Goal: Task Accomplishment & Management: Complete application form

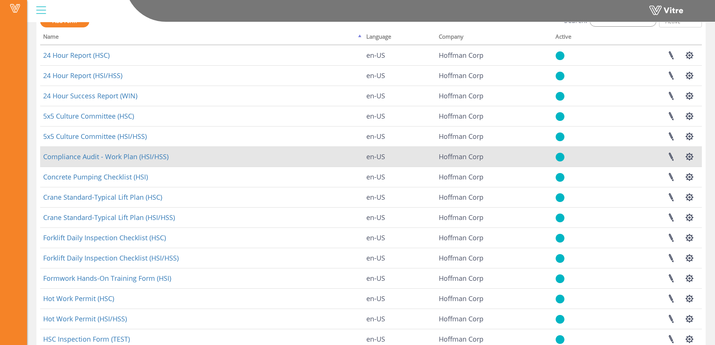
scroll to position [75, 0]
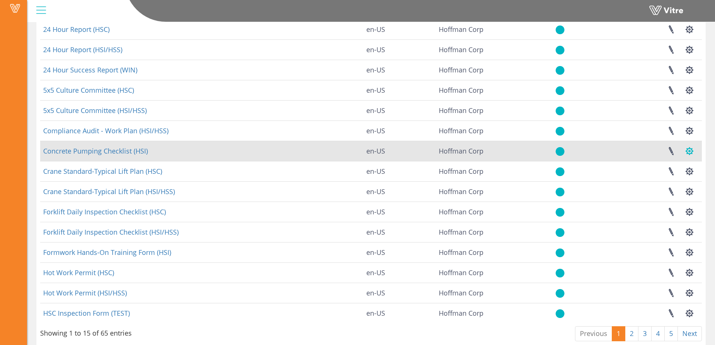
click at [691, 152] on button "button" at bounding box center [689, 151] width 19 height 20
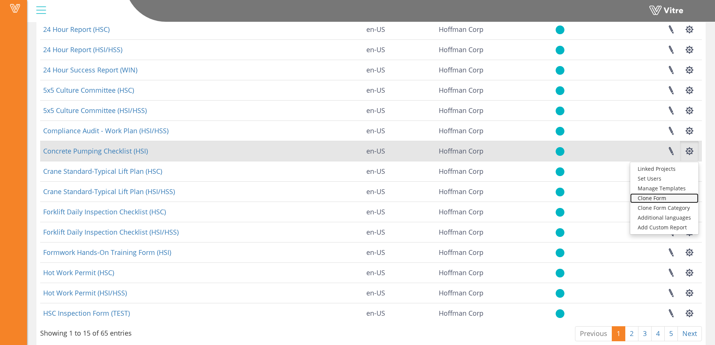
click at [664, 198] on link "Clone Form" at bounding box center [664, 198] width 68 height 10
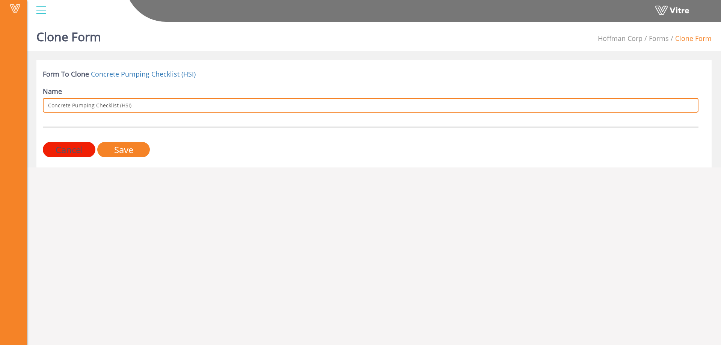
drag, startPoint x: 116, startPoint y: 105, endPoint x: 47, endPoint y: 107, distance: 68.7
click at [47, 107] on input "Concrete Pumping Checklist (HSI)" at bounding box center [371, 105] width 656 height 15
click at [94, 106] on input "Concrete Pumping Checklist (HSI)" at bounding box center [371, 105] width 656 height 15
drag, startPoint x: 116, startPoint y: 105, endPoint x: 44, endPoint y: 106, distance: 71.7
click at [44, 106] on input "Concrete Pumping Checklist (HSI)" at bounding box center [371, 105] width 656 height 15
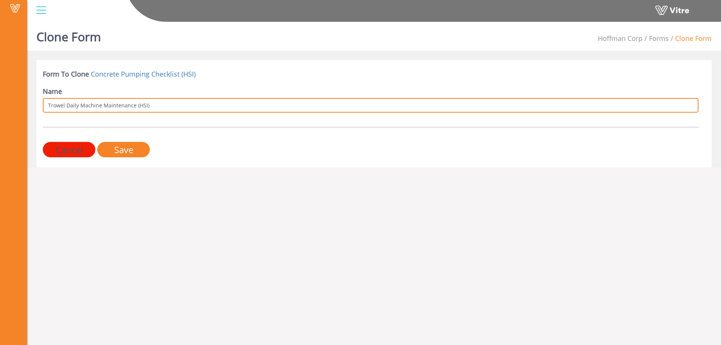
type input "Trowel Daily Machine Maintenance (HSI)"
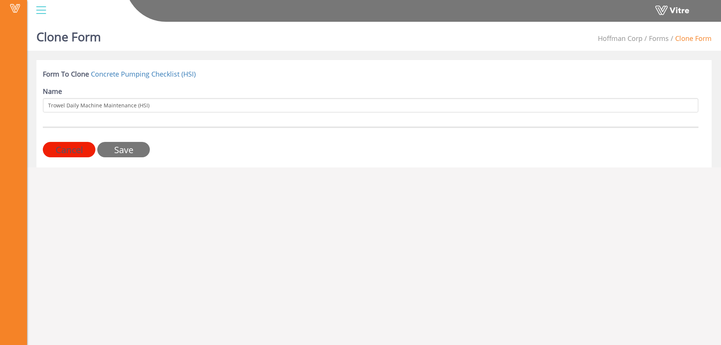
click at [123, 151] on input "Save" at bounding box center [123, 149] width 53 height 15
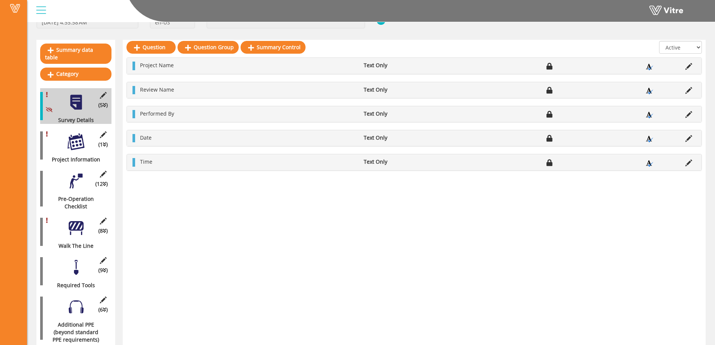
scroll to position [75, 0]
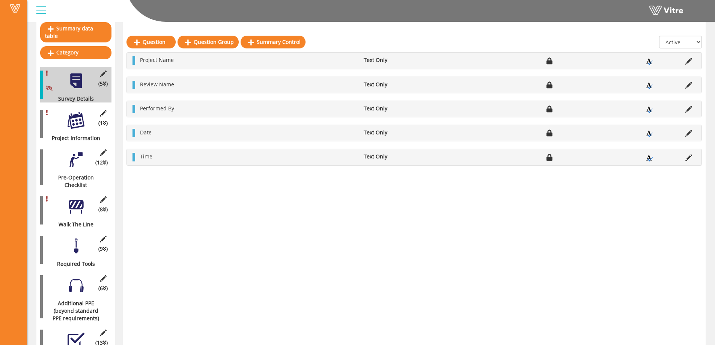
click at [74, 114] on div at bounding box center [76, 120] width 17 height 17
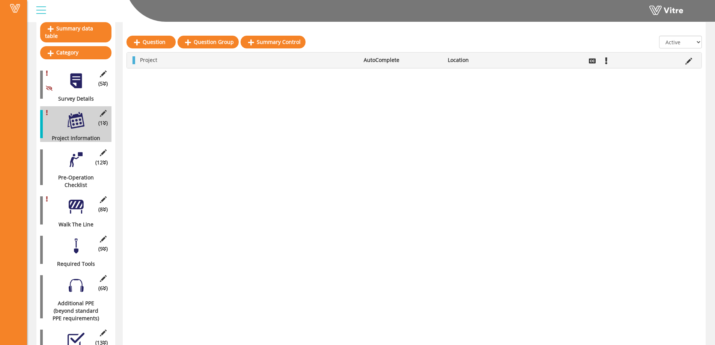
click at [80, 202] on div at bounding box center [76, 206] width 17 height 17
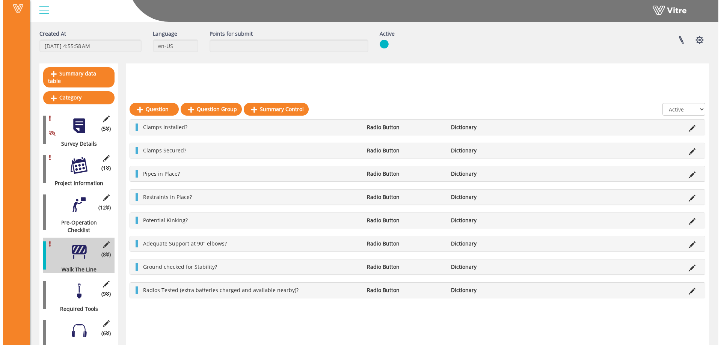
scroll to position [113, 0]
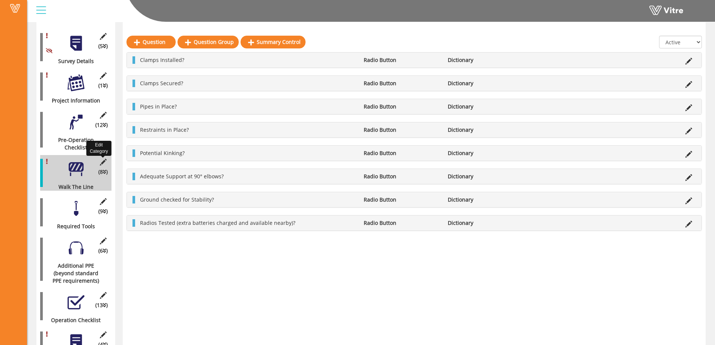
click at [103, 159] on icon at bounding box center [102, 162] width 9 height 7
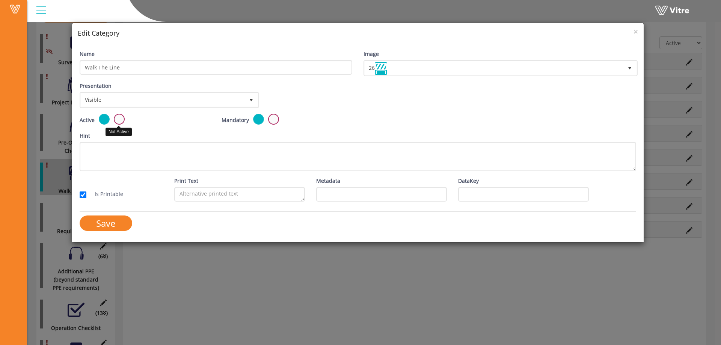
click at [121, 118] on label at bounding box center [119, 119] width 11 height 11
click at [0, 0] on input "radio" at bounding box center [0, 0] width 0 height 0
click at [105, 223] on input "Save" at bounding box center [106, 223] width 53 height 15
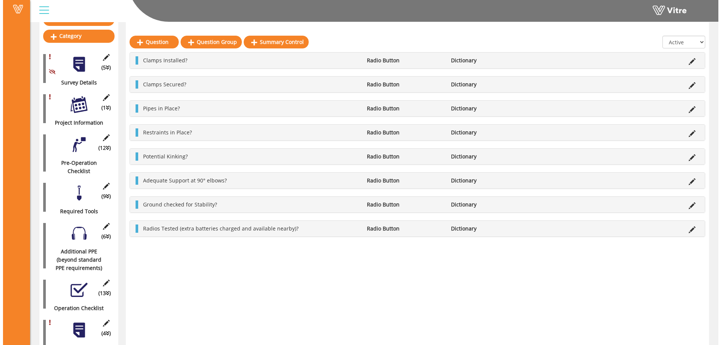
scroll to position [94, 0]
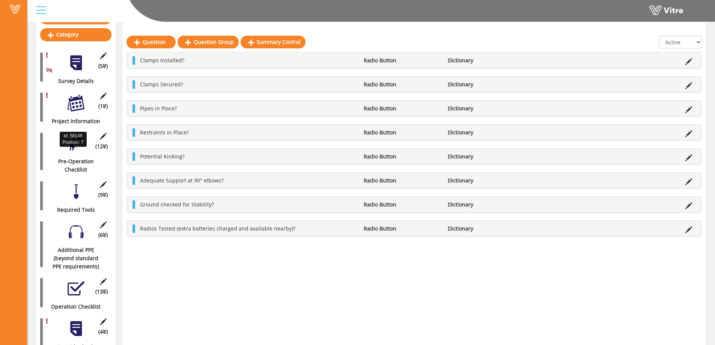
click at [78, 157] on div "Pre-Operation Checklist" at bounding box center [73, 165] width 66 height 17
click at [75, 139] on div at bounding box center [76, 143] width 17 height 17
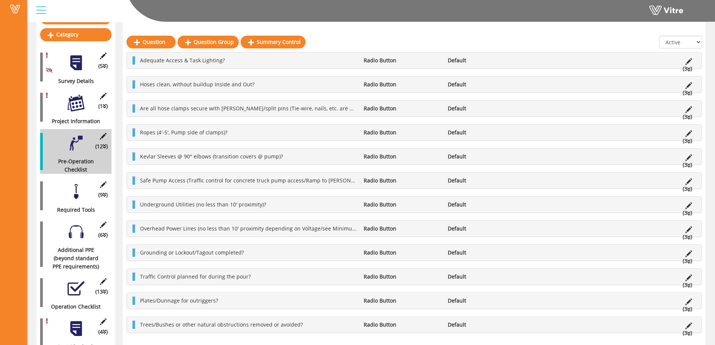
click at [76, 185] on div at bounding box center [76, 191] width 17 height 17
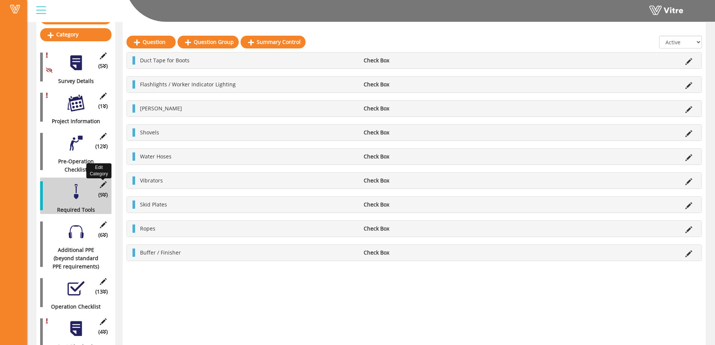
click at [104, 181] on icon at bounding box center [102, 184] width 9 height 7
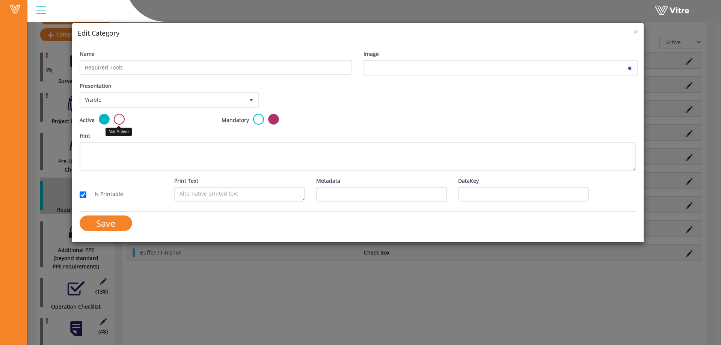
click at [118, 119] on label at bounding box center [119, 119] width 11 height 11
click at [0, 0] on input "radio" at bounding box center [0, 0] width 0 height 0
click at [110, 224] on input "Save" at bounding box center [106, 223] width 53 height 15
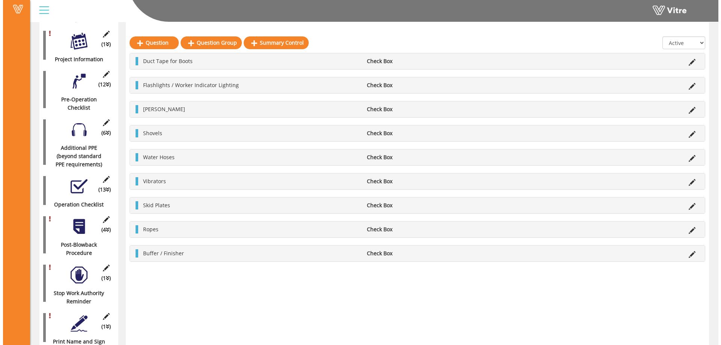
scroll to position [157, 0]
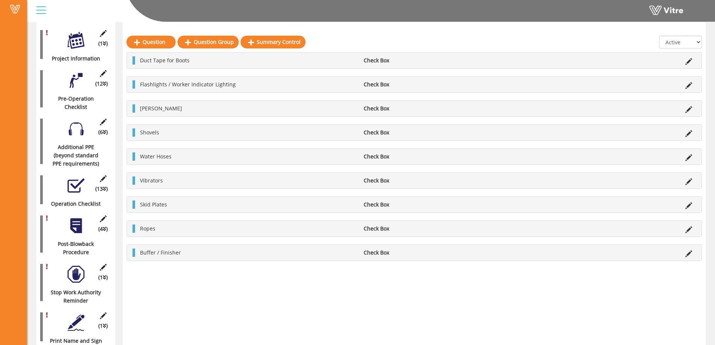
click at [78, 182] on div at bounding box center [76, 185] width 17 height 17
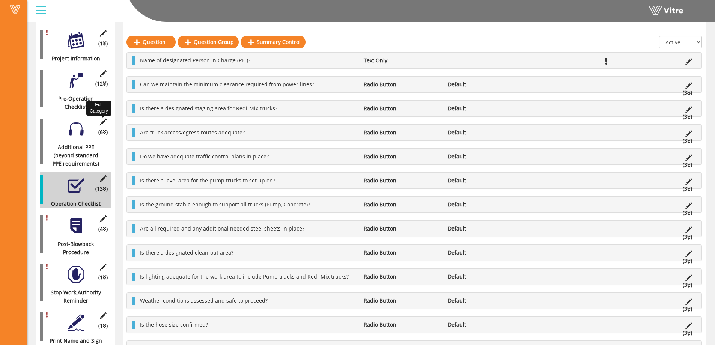
click at [102, 119] on icon at bounding box center [102, 122] width 9 height 7
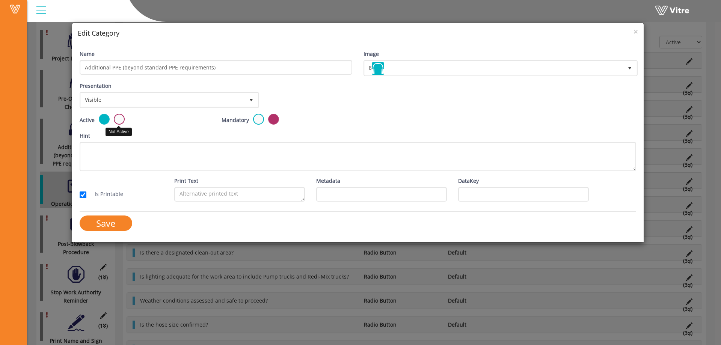
click at [122, 118] on label at bounding box center [119, 119] width 11 height 11
click at [0, 0] on input "radio" at bounding box center [0, 0] width 0 height 0
click at [107, 225] on input "Save" at bounding box center [106, 223] width 53 height 15
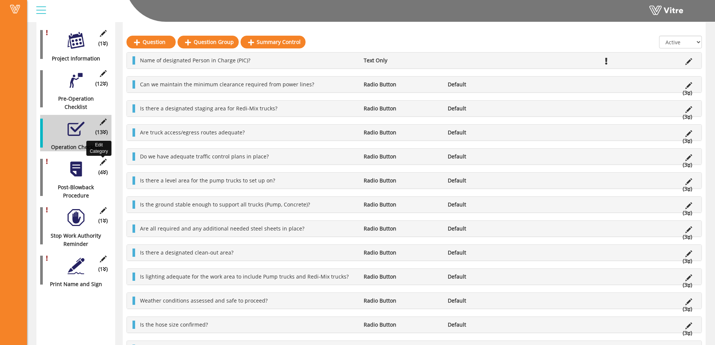
click at [101, 159] on icon at bounding box center [102, 162] width 9 height 7
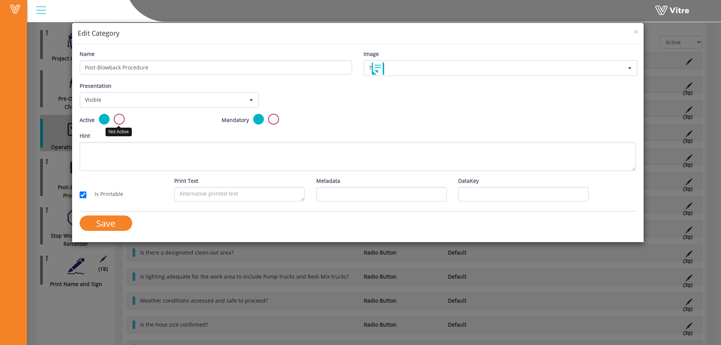
click at [116, 120] on label at bounding box center [119, 119] width 11 height 11
click at [0, 0] on input "radio" at bounding box center [0, 0] width 0 height 0
click at [104, 222] on input "Save" at bounding box center [106, 223] width 53 height 15
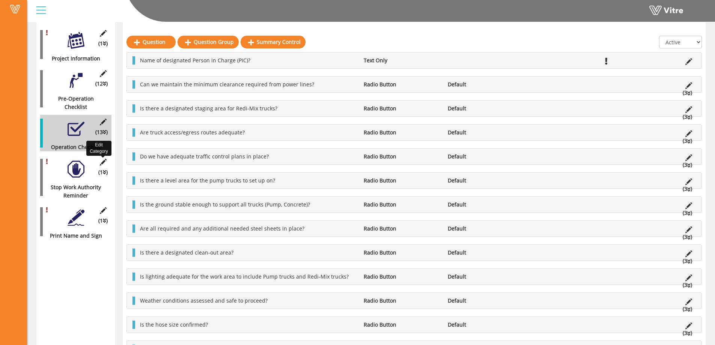
click at [103, 159] on icon at bounding box center [102, 162] width 9 height 7
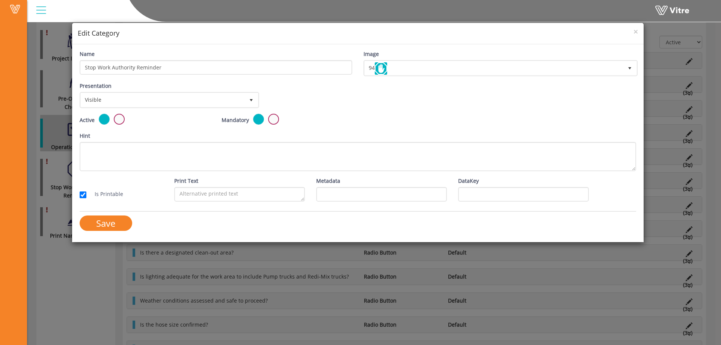
click at [116, 122] on label at bounding box center [119, 119] width 11 height 11
click at [0, 0] on input "radio" at bounding box center [0, 0] width 0 height 0
click at [107, 224] on input "Save" at bounding box center [106, 223] width 53 height 15
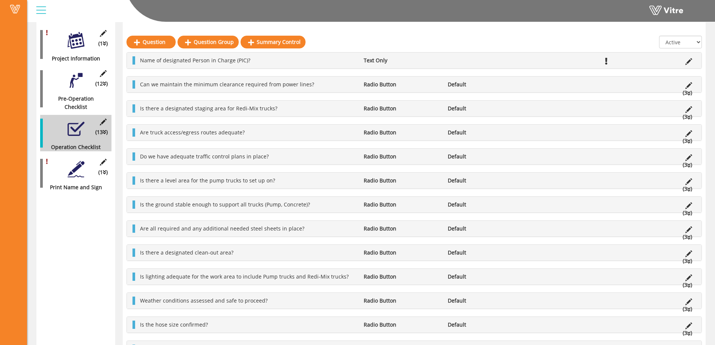
click at [78, 161] on div at bounding box center [76, 169] width 17 height 17
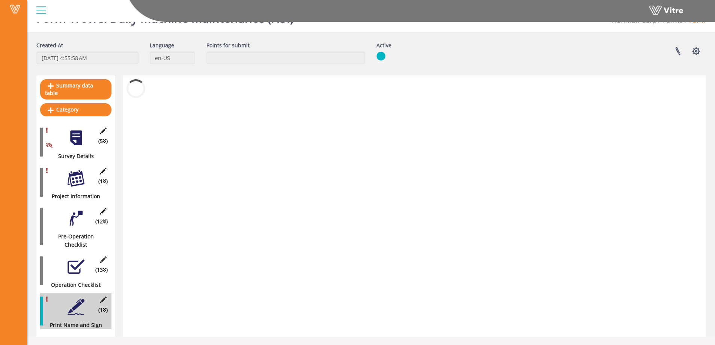
scroll to position [19, 0]
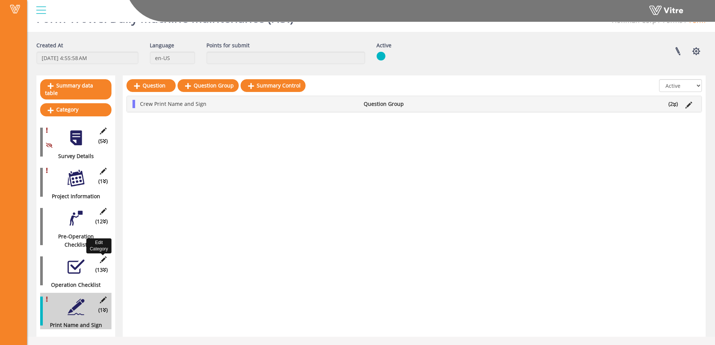
click at [104, 256] on icon at bounding box center [102, 259] width 9 height 7
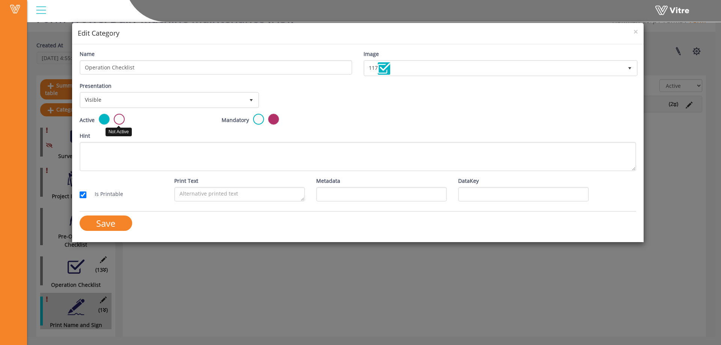
click at [120, 119] on label at bounding box center [119, 119] width 11 height 11
click at [0, 0] on input "radio" at bounding box center [0, 0] width 0 height 0
click at [110, 223] on input "Save" at bounding box center [106, 223] width 53 height 15
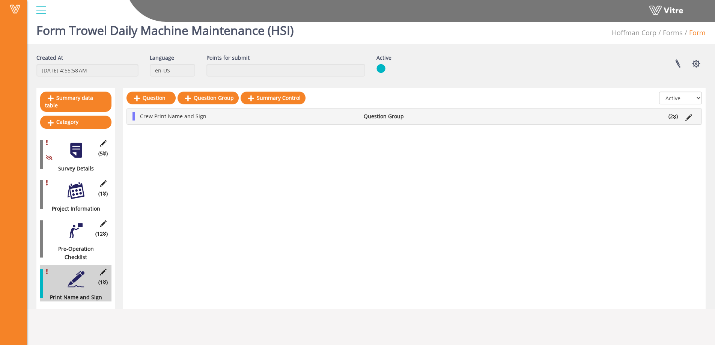
scroll to position [0, 0]
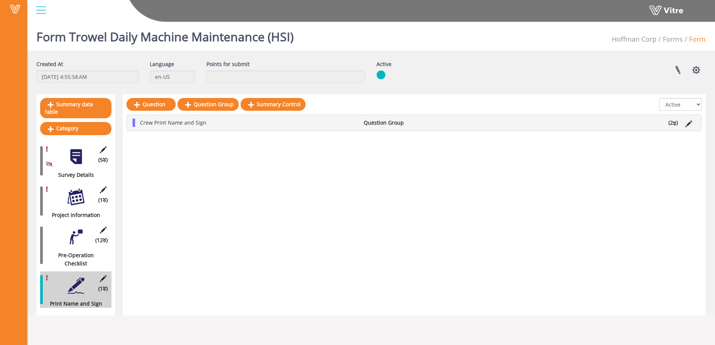
click at [72, 230] on div at bounding box center [76, 237] width 17 height 17
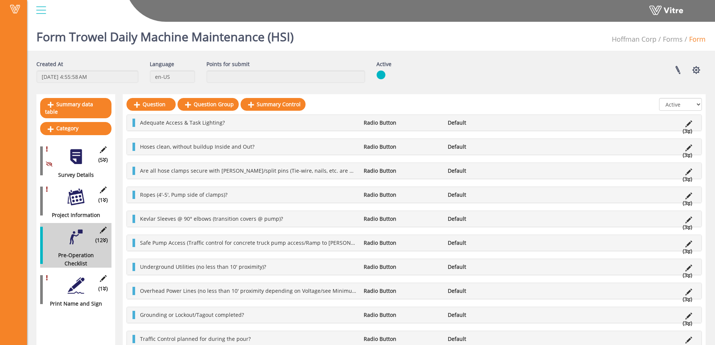
click at [80, 188] on div at bounding box center [76, 196] width 17 height 17
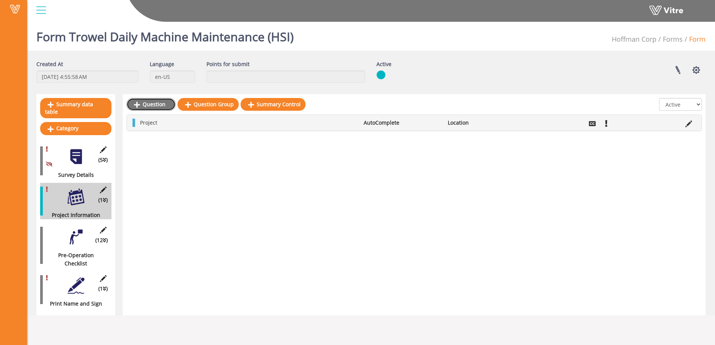
click at [157, 105] on link "Question" at bounding box center [151, 104] width 49 height 13
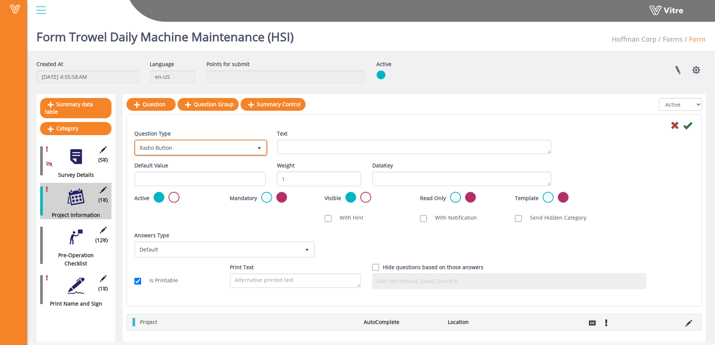
click at [258, 148] on span "select" at bounding box center [259, 148] width 6 height 6
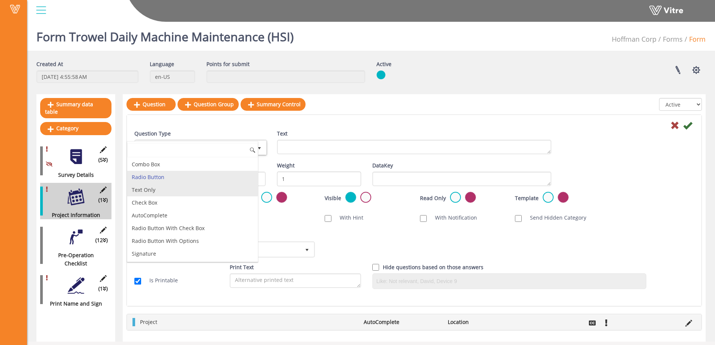
click at [150, 190] on li "Text Only" at bounding box center [192, 190] width 131 height 13
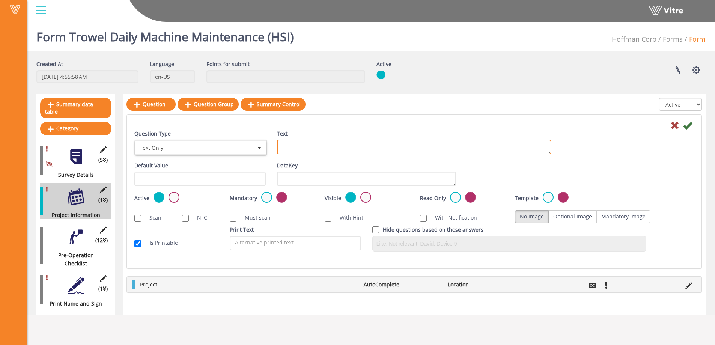
click at [292, 146] on textarea "Text" at bounding box center [414, 147] width 274 height 15
type textarea "Trowel Machine #"
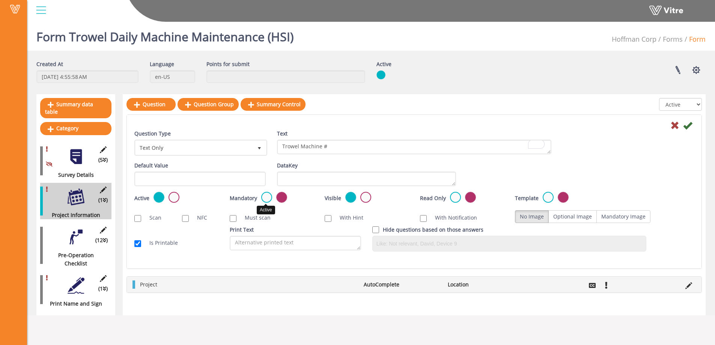
click at [267, 197] on label at bounding box center [266, 197] width 11 height 11
click at [0, 0] on input "radio" at bounding box center [0, 0] width 0 height 0
click at [577, 215] on label "Optional Image" at bounding box center [573, 216] width 48 height 13
radio input "true"
click at [687, 125] on icon at bounding box center [687, 125] width 9 height 9
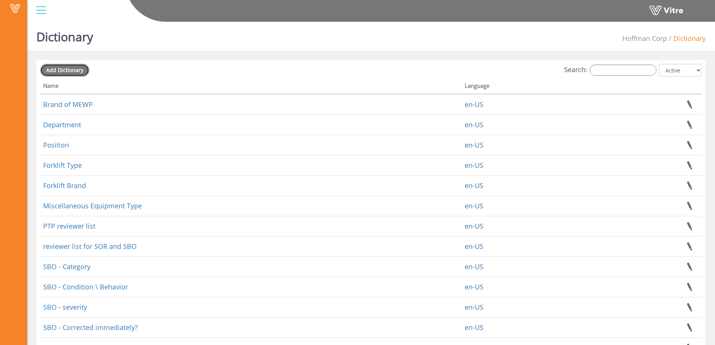
click at [75, 71] on span "Add Dictionary" at bounding box center [64, 69] width 37 height 7
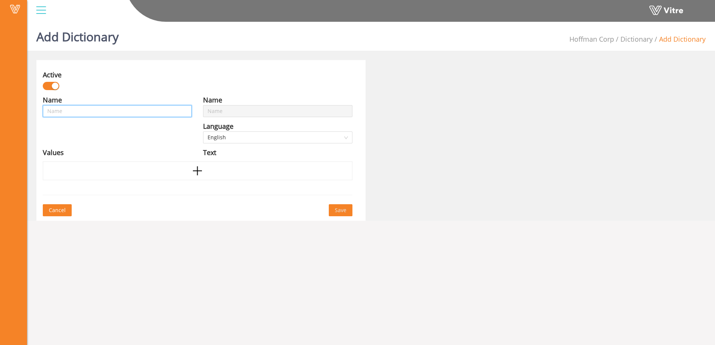
click at [58, 111] on input "text" at bounding box center [117, 111] width 149 height 12
type input "P"
type input "Pa"
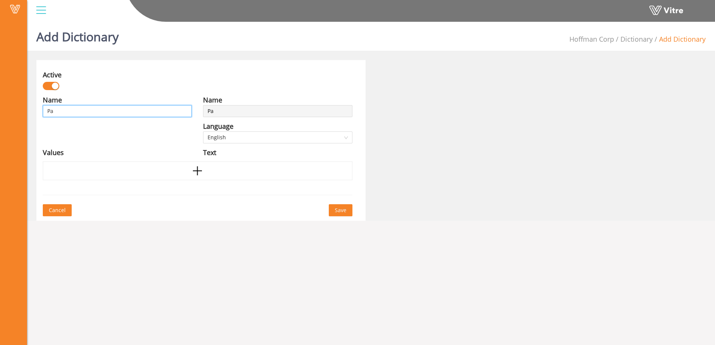
type input "Pas"
type input "Pass"
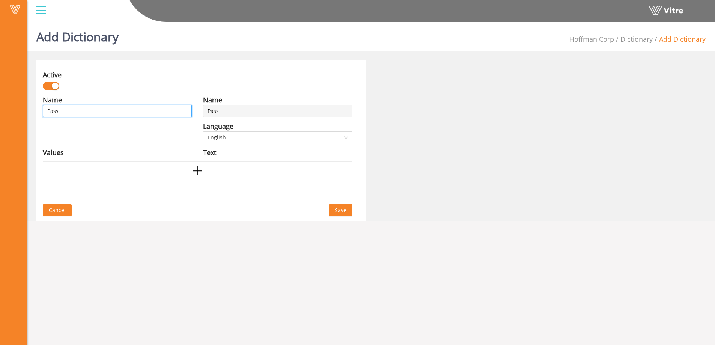
type input "Pass"
type input "Pass F"
type input "Pass Fa"
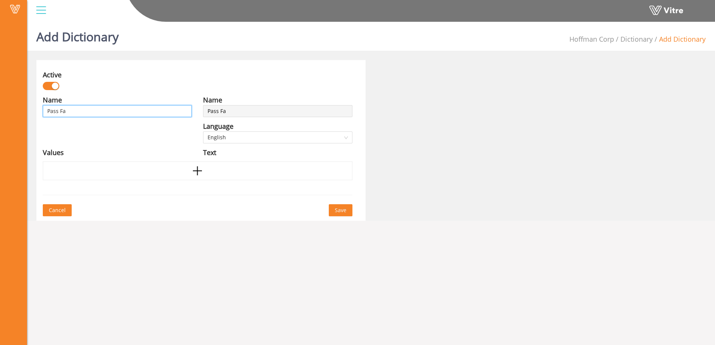
type input "Pass Fai"
type input "Pass Fail"
type input "Pass Fai"
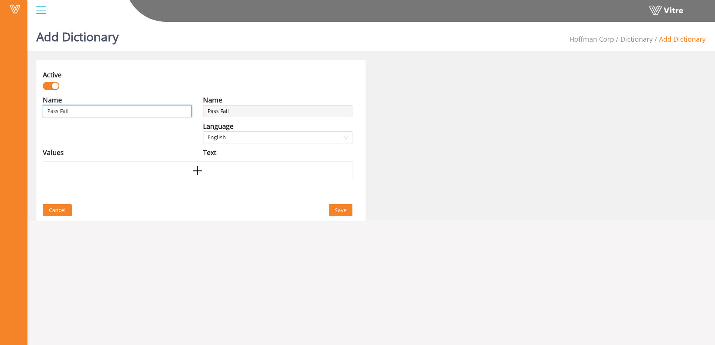
type input "Pass Fai"
type input "Pass Fa"
type input "Pass F"
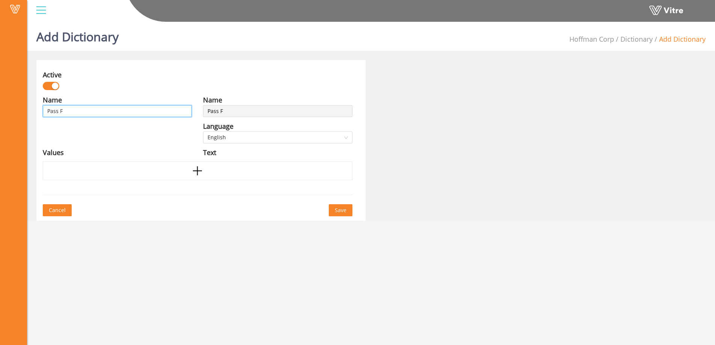
type input "Pass"
type input "Pas"
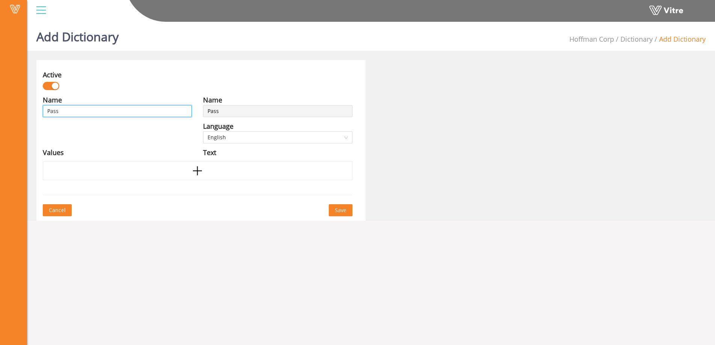
type input "Pas"
type input "Pa"
type input "P"
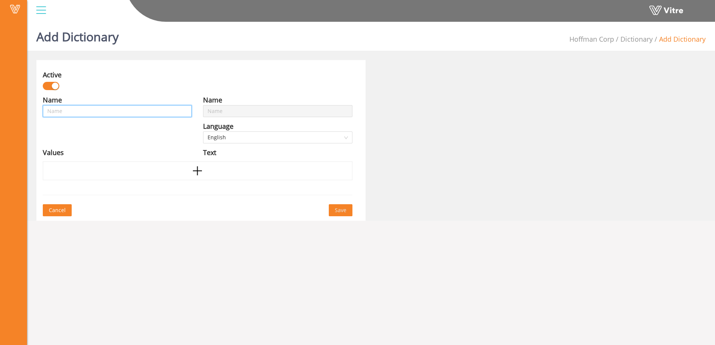
type input "T"
type input "Tr"
type input "Tro"
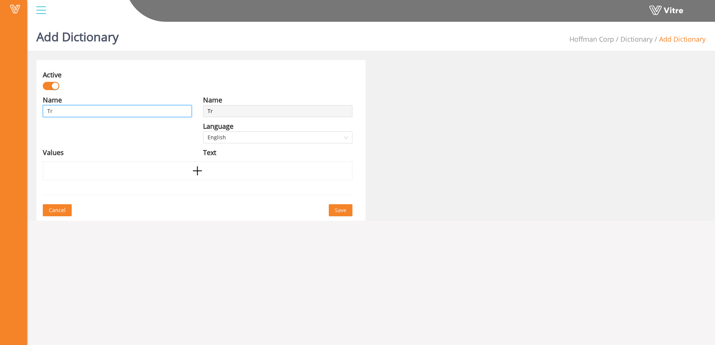
type input "Tro"
type input "Trow"
type input "Trowe"
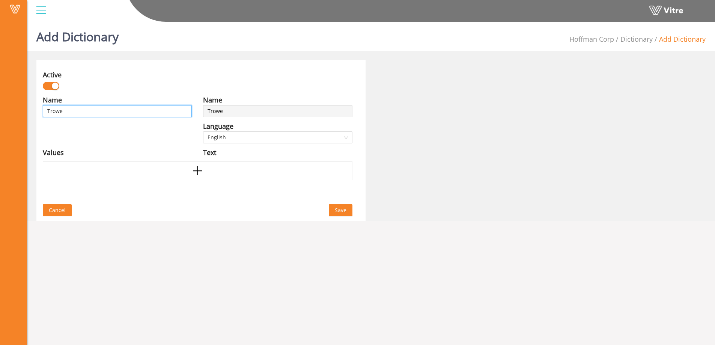
type input "Trowel"
type input "Trowel M"
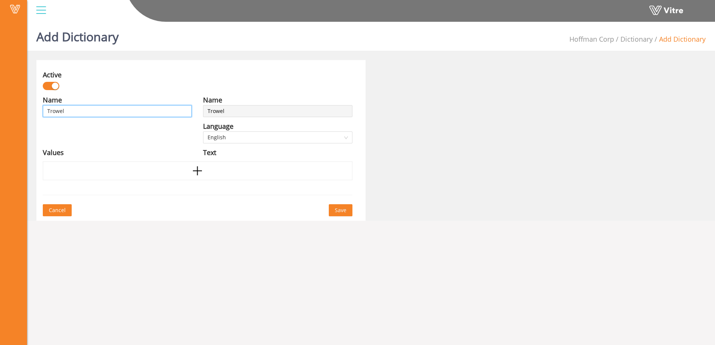
type input "Trowel M"
type input "Trowel Ma"
type input "Trowel Mac"
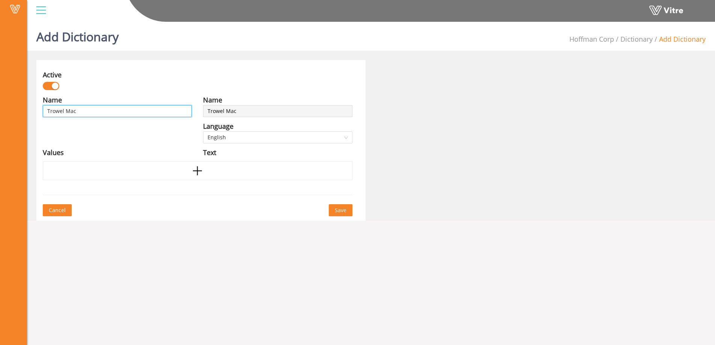
type input "Trowel Mach"
type input "Trowel Machi"
type input "Trowel Machin"
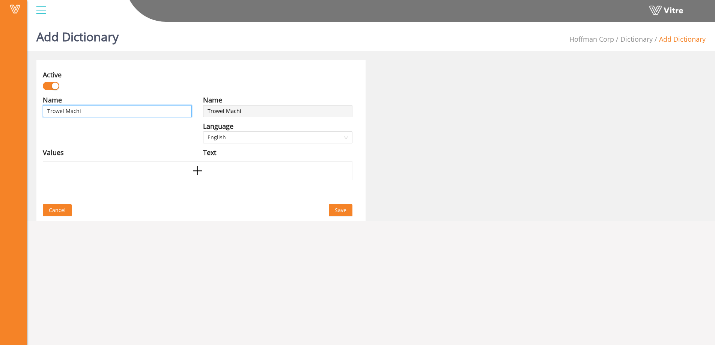
type input "Trowel Machin"
type input "Trowel Machine"
click at [199, 172] on icon "plus" at bounding box center [197, 170] width 11 height 11
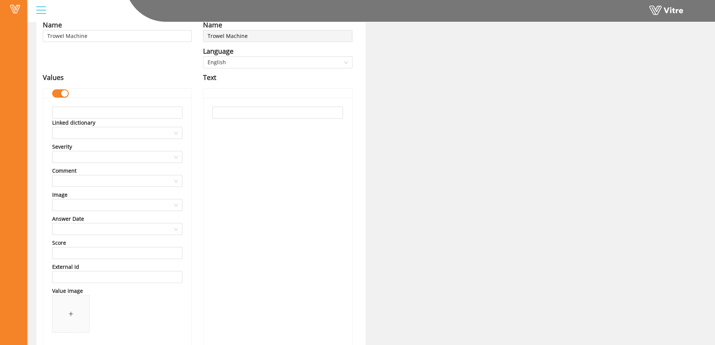
scroll to position [113, 0]
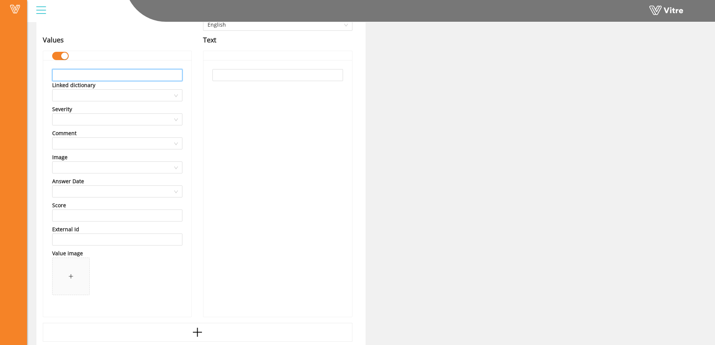
click at [92, 76] on input "text" at bounding box center [117, 75] width 130 height 12
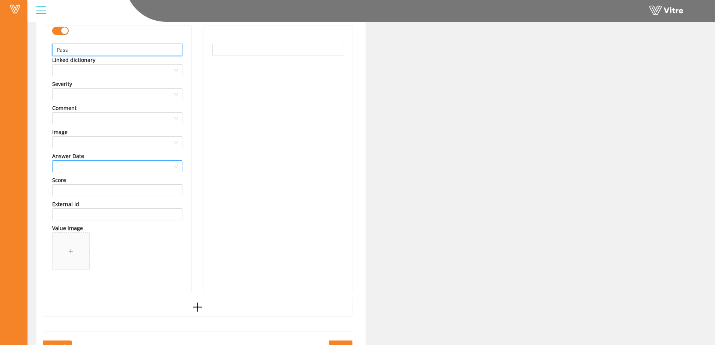
scroll to position [150, 0]
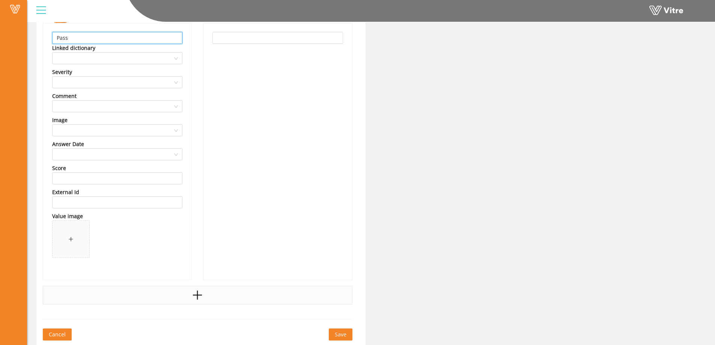
type input "Pass"
click at [190, 294] on div at bounding box center [198, 295] width 310 height 19
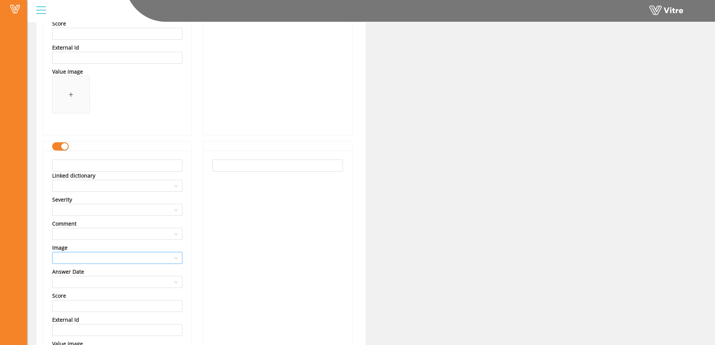
scroll to position [338, 0]
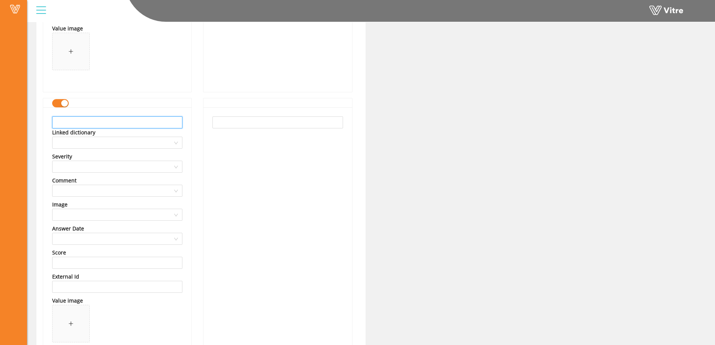
click at [78, 125] on input "text" at bounding box center [117, 122] width 130 height 12
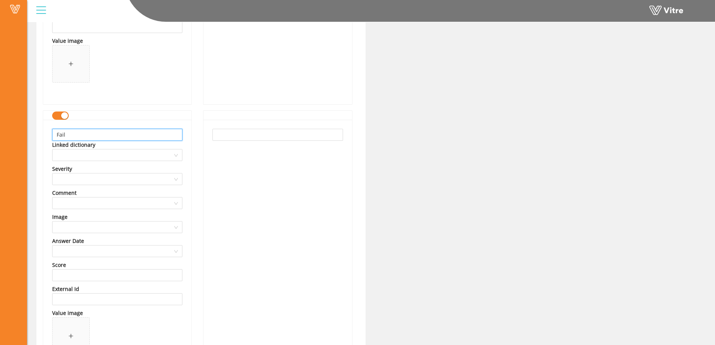
scroll to position [234, 0]
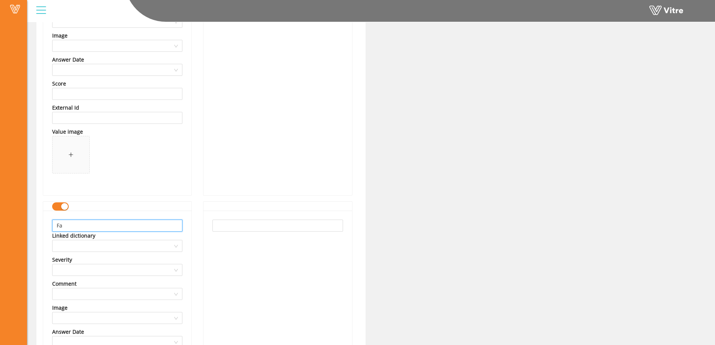
type input "F"
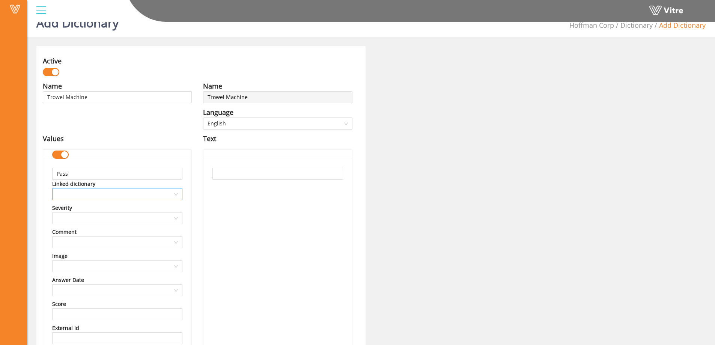
scroll to position [0, 0]
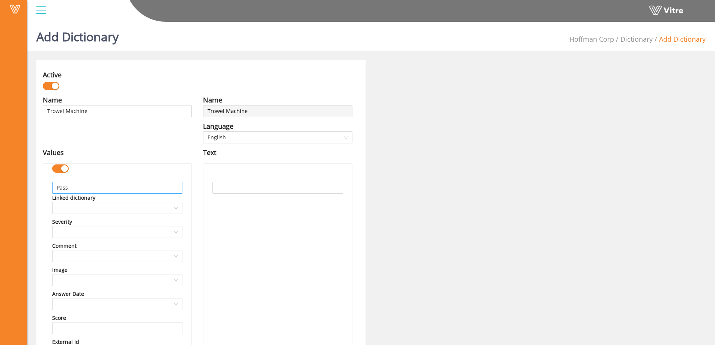
type input "FAIL"
drag, startPoint x: 69, startPoint y: 185, endPoint x: 42, endPoint y: 185, distance: 26.3
click at [43, 185] on div "Pass Linked dictionary Severity Comment Image Answer Date Score External Id Val…" at bounding box center [117, 301] width 148 height 257
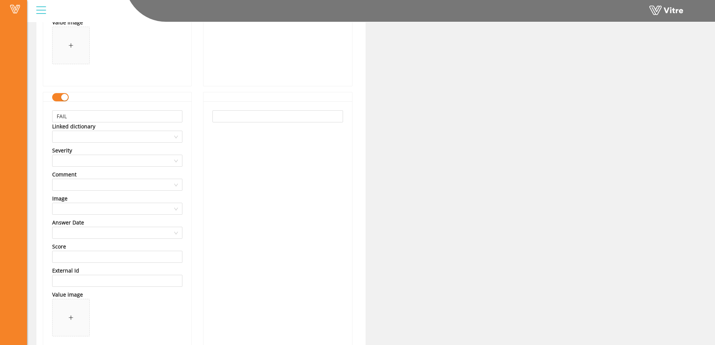
scroll to position [422, 0]
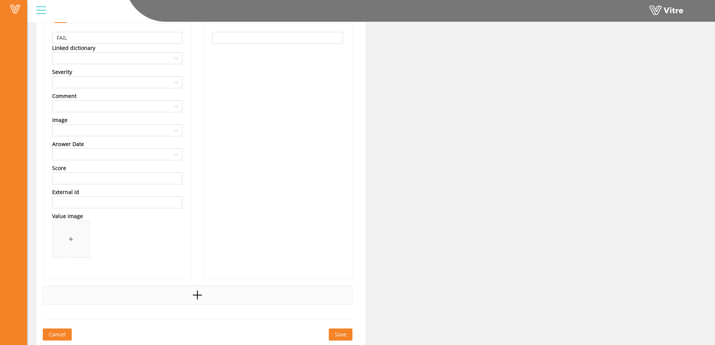
type input "PASS"
click at [145, 290] on div at bounding box center [198, 295] width 310 height 19
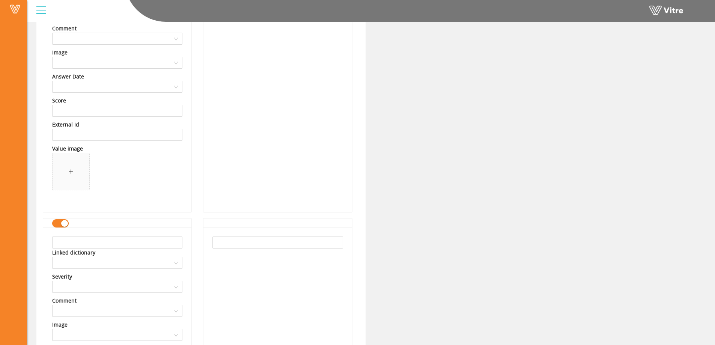
scroll to position [535, 0]
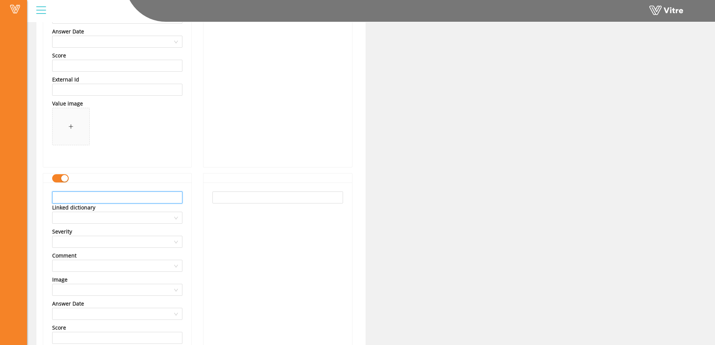
click at [84, 197] on input "text" at bounding box center [117, 197] width 130 height 12
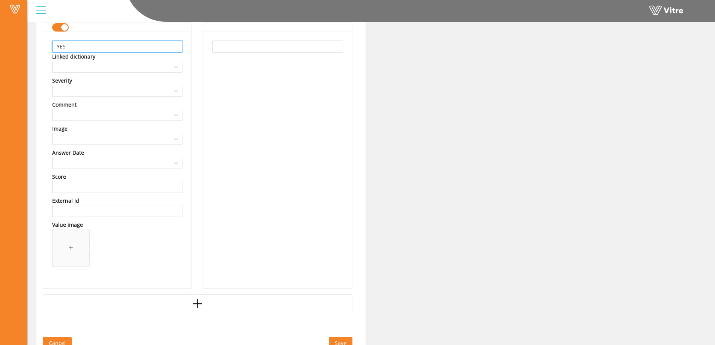
scroll to position [694, 0]
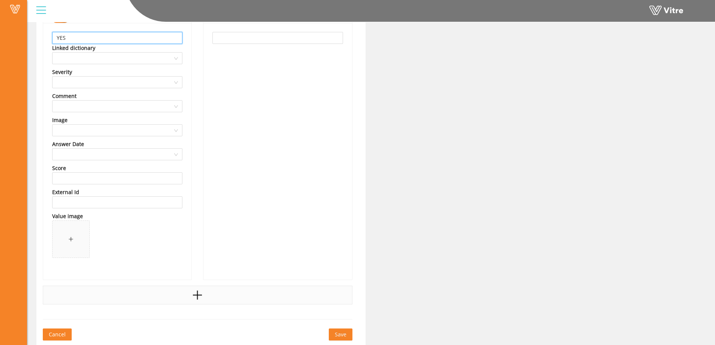
type input "YES"
click at [121, 293] on div at bounding box center [198, 295] width 310 height 19
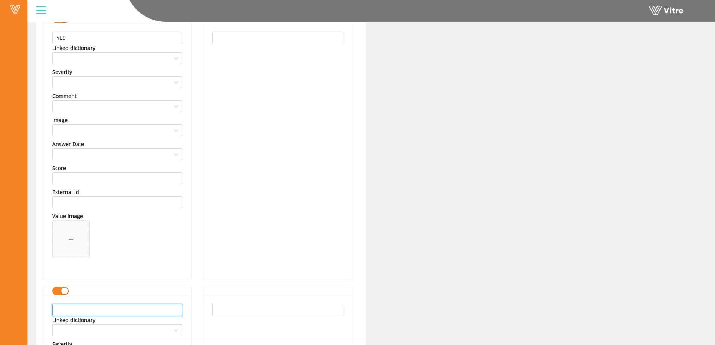
click at [73, 309] on input "text" at bounding box center [117, 310] width 130 height 12
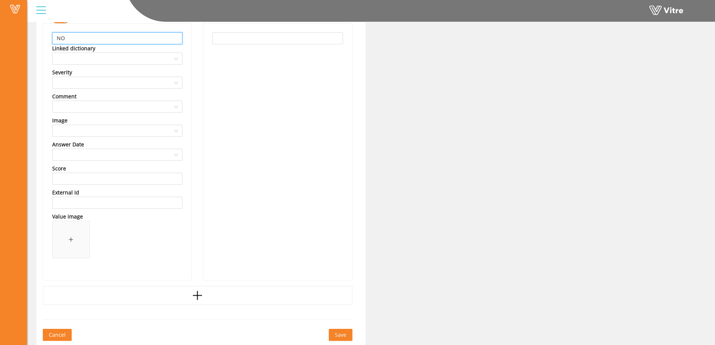
scroll to position [966, 0]
type input "NO"
click at [129, 295] on div at bounding box center [198, 295] width 310 height 19
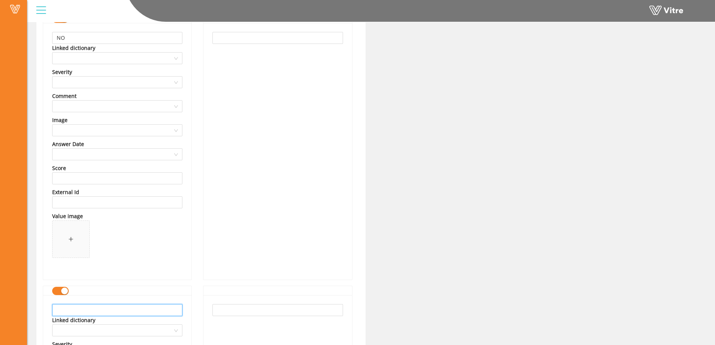
click at [70, 309] on input "text" at bounding box center [117, 310] width 130 height 12
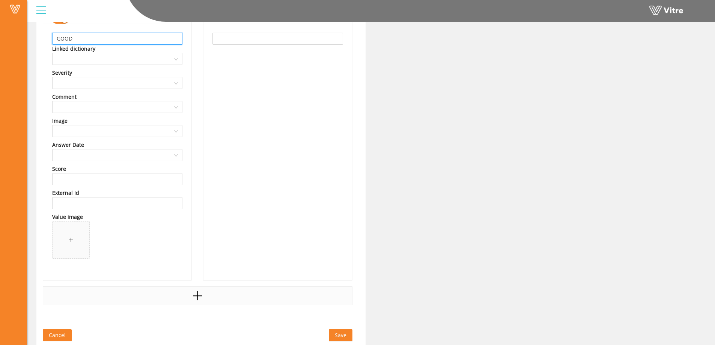
scroll to position [1239, 0]
click at [151, 301] on div at bounding box center [198, 295] width 310 height 19
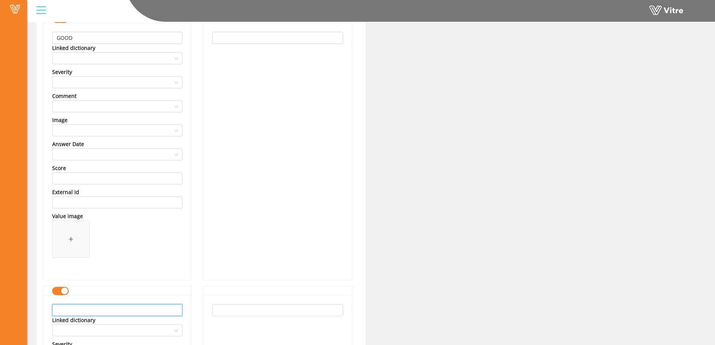
click at [72, 308] on input "text" at bounding box center [117, 310] width 130 height 12
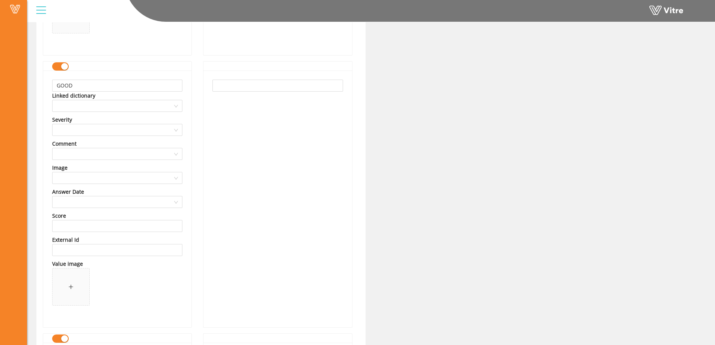
scroll to position [1163, 0]
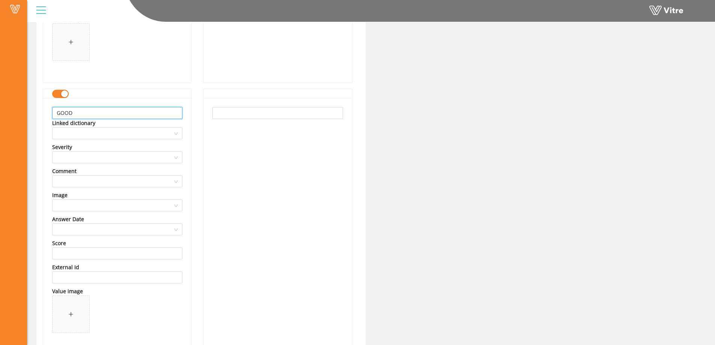
click at [99, 115] on input "GOOD" at bounding box center [117, 113] width 130 height 12
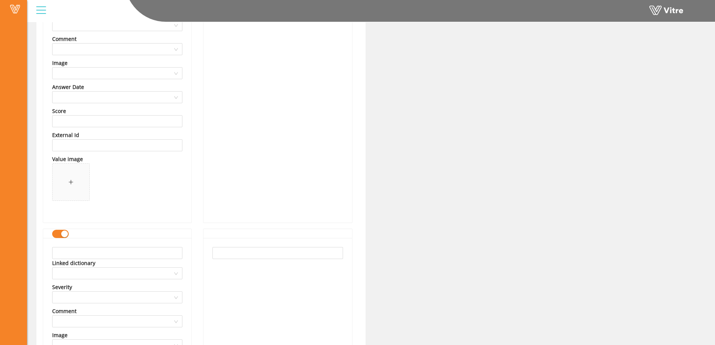
scroll to position [1323, 0]
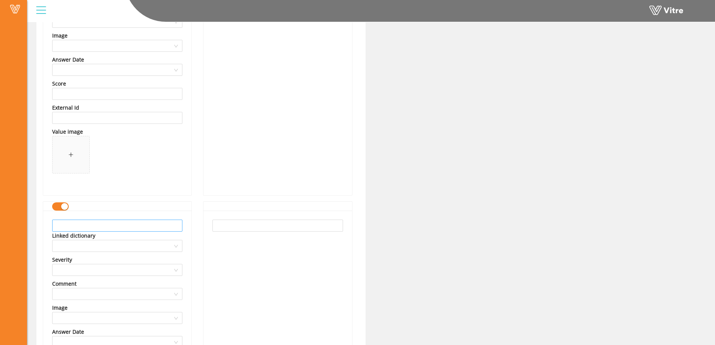
type input "GOOD CONDITION"
click at [75, 229] on input "text" at bounding box center [117, 226] width 130 height 12
type input "POOR CONDITION"
click at [206, 255] on div at bounding box center [277, 339] width 148 height 257
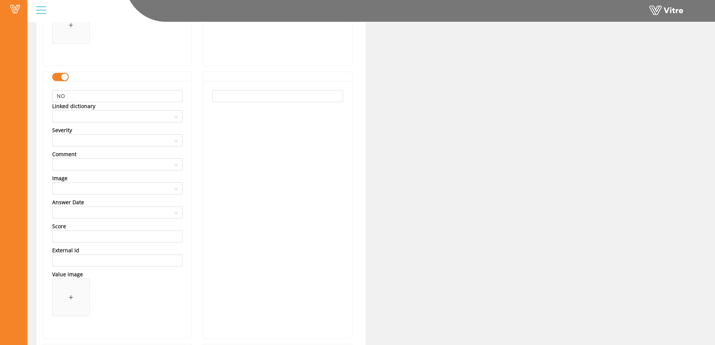
scroll to position [1511, 0]
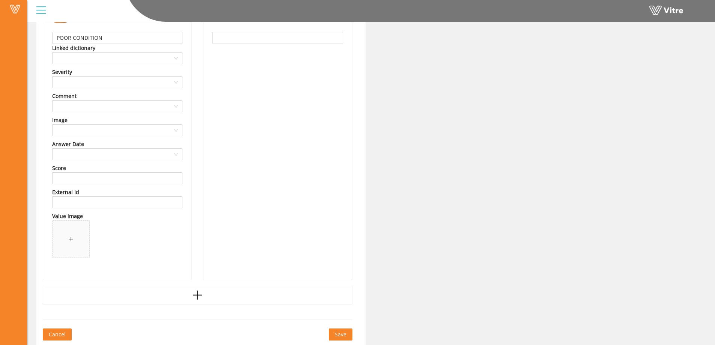
click at [336, 333] on span "Save" at bounding box center [341, 334] width 12 height 8
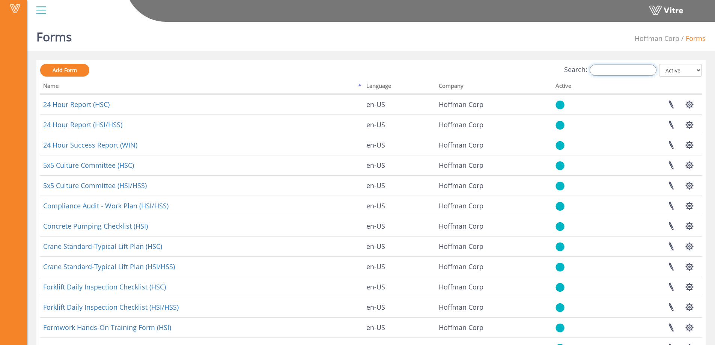
click at [616, 71] on input "Search:" at bounding box center [623, 70] width 67 height 11
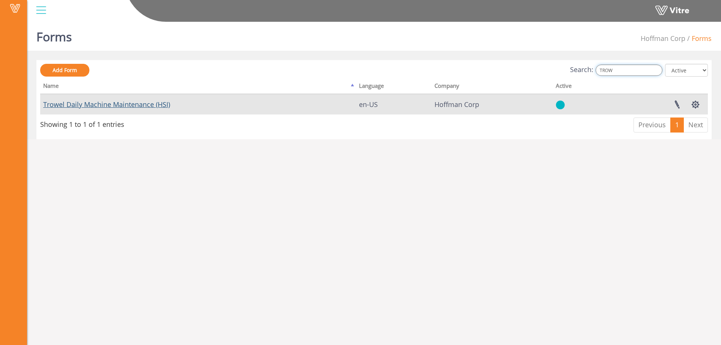
type input "TROW"
click at [161, 104] on link "Trowel Daily Machine Maintenance (HSI)" at bounding box center [106, 104] width 127 height 9
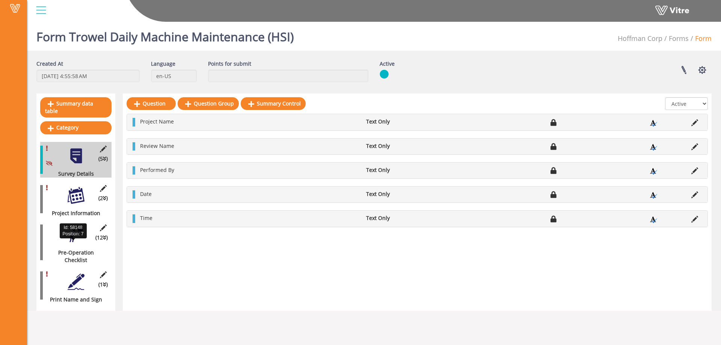
click at [71, 249] on div "Pre-Operation Checklist" at bounding box center [73, 256] width 66 height 15
click at [74, 229] on div at bounding box center [76, 234] width 17 height 17
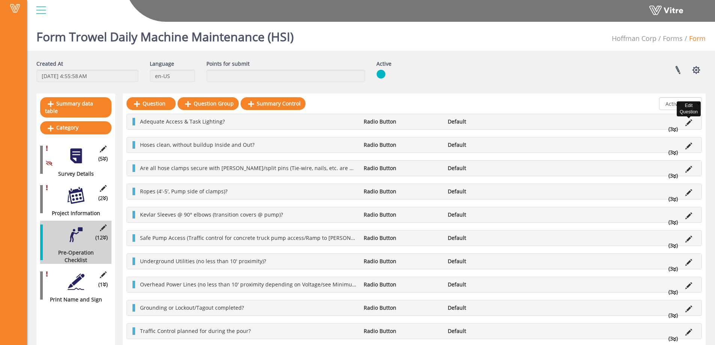
click at [690, 123] on icon at bounding box center [689, 122] width 7 height 7
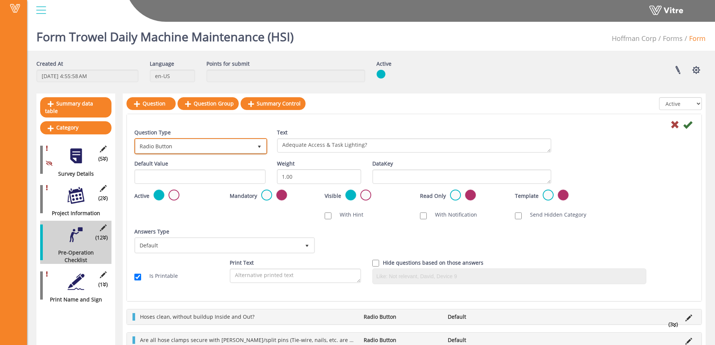
click at [259, 146] on span "select" at bounding box center [259, 147] width 6 height 6
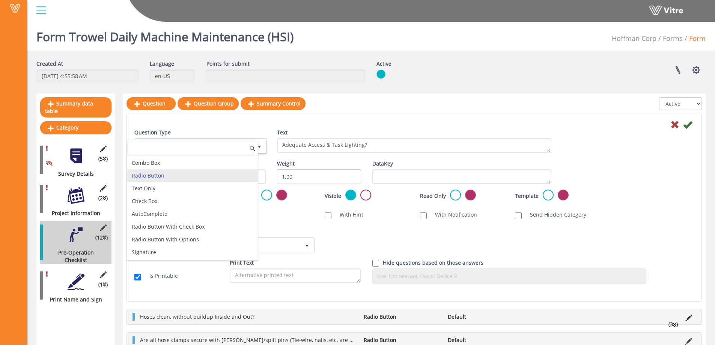
click at [162, 174] on li "Radio Button" at bounding box center [192, 175] width 131 height 13
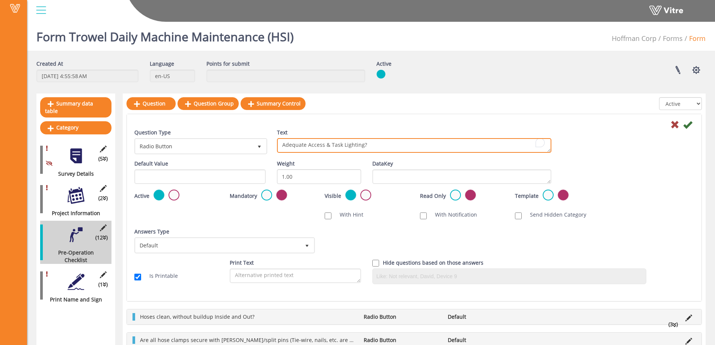
drag, startPoint x: 370, startPoint y: 149, endPoint x: 272, endPoint y: 149, distance: 97.6
click at [272, 149] on div "Text Adequate Access & Task Lighting?" at bounding box center [414, 144] width 286 height 30
type textarea "Engine Oil Level"
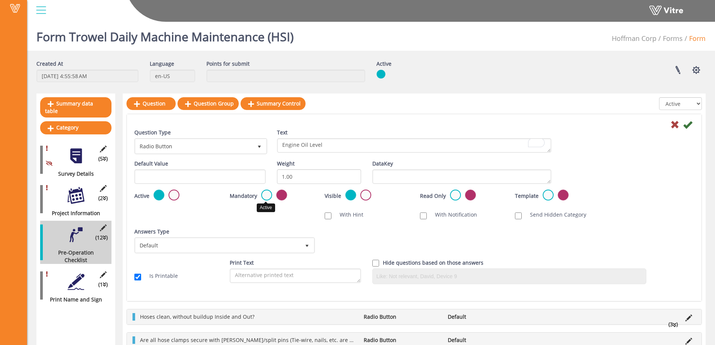
click at [264, 195] on label at bounding box center [266, 195] width 11 height 11
click at [0, 0] on input "radio" at bounding box center [0, 0] width 0 height 0
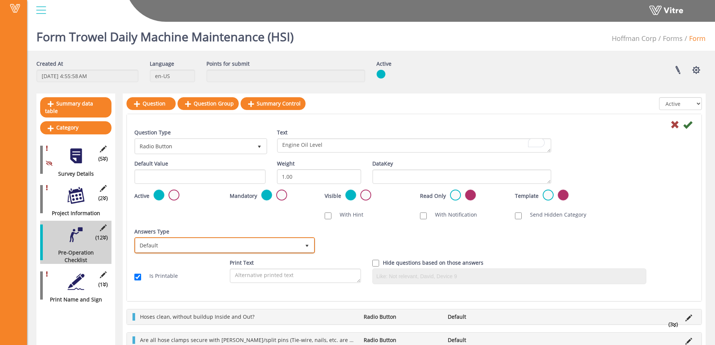
click at [309, 246] on span "select" at bounding box center [307, 246] width 6 height 6
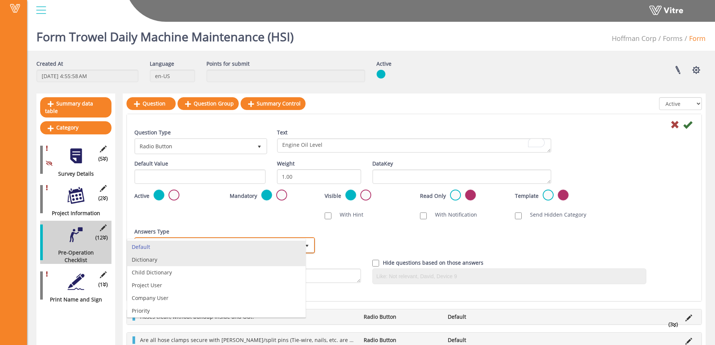
click at [163, 261] on li "Dictionary" at bounding box center [216, 259] width 178 height 13
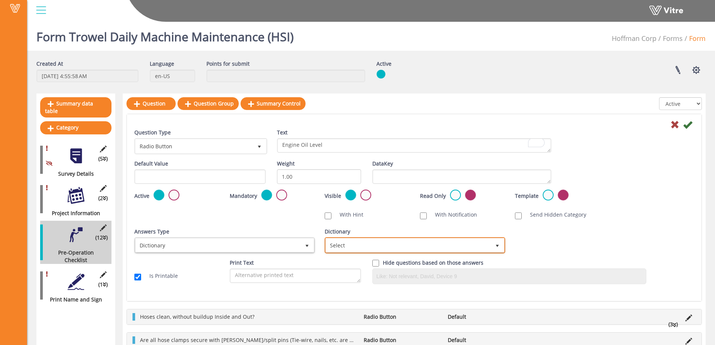
click at [409, 243] on span "Select" at bounding box center [408, 245] width 165 height 14
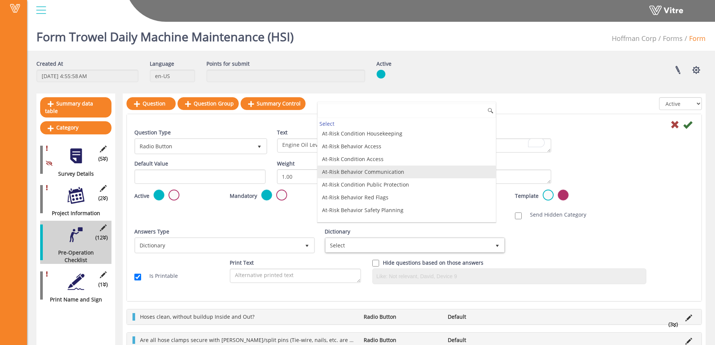
scroll to position [2078, 0]
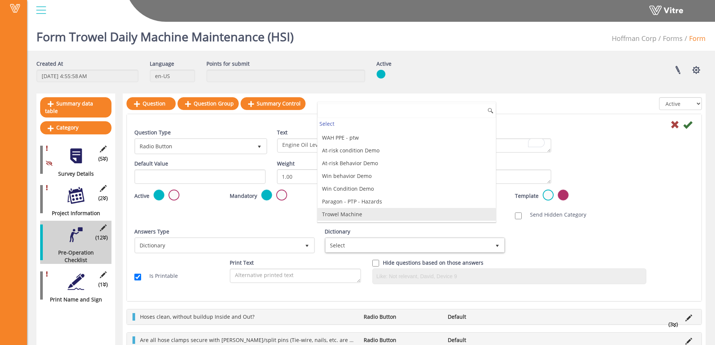
click at [362, 218] on li "Trowel Machine" at bounding box center [407, 214] width 178 height 13
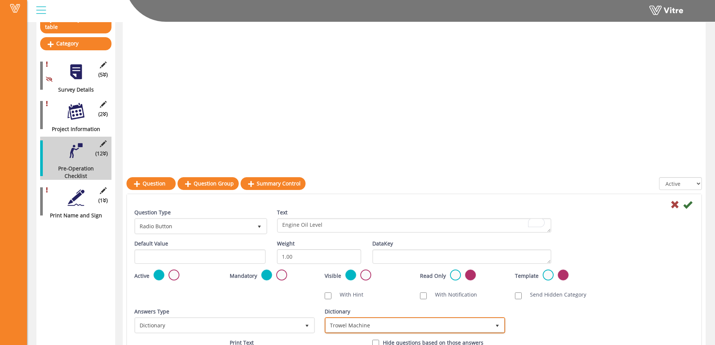
scroll to position [0, 0]
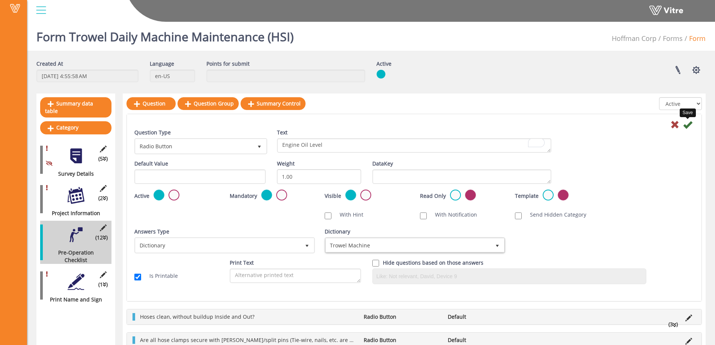
click at [687, 126] on icon at bounding box center [687, 124] width 9 height 9
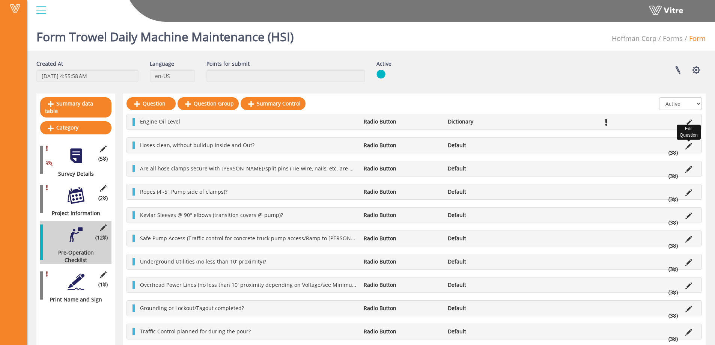
click at [691, 145] on icon at bounding box center [689, 146] width 7 height 7
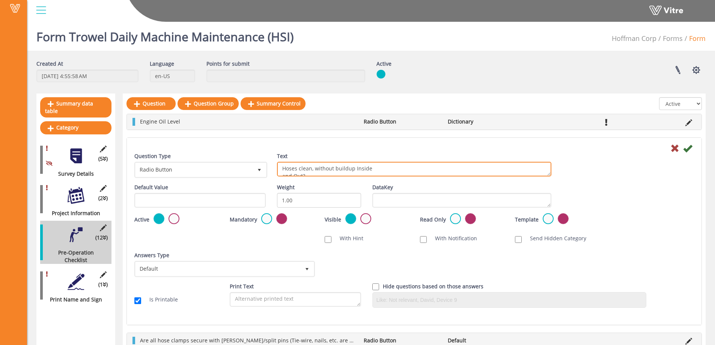
click at [327, 172] on textarea "Hoses clean, without buildup Inside and Out?" at bounding box center [414, 169] width 274 height 15
drag, startPoint x: 323, startPoint y: 172, endPoint x: 289, endPoint y: 169, distance: 33.9
click at [289, 169] on textarea "Hoses clean, without buildup Inside and Out?" at bounding box center [414, 169] width 274 height 15
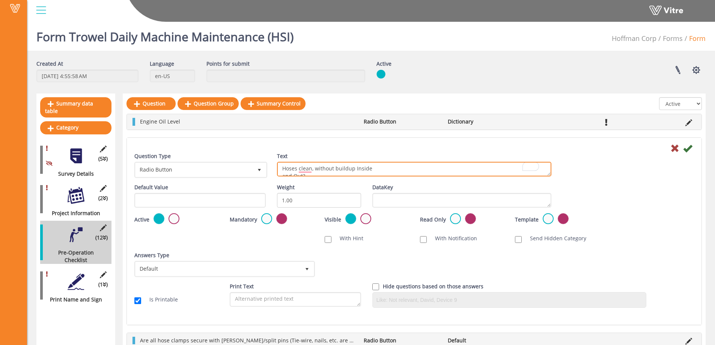
drag, startPoint x: 316, startPoint y: 170, endPoint x: 280, endPoint y: 163, distance: 36.9
click at [280, 163] on textarea "Hoses clean, without buildup Inside and Out?" at bounding box center [414, 169] width 274 height 15
type textarea "Hydraulic Oil Level"
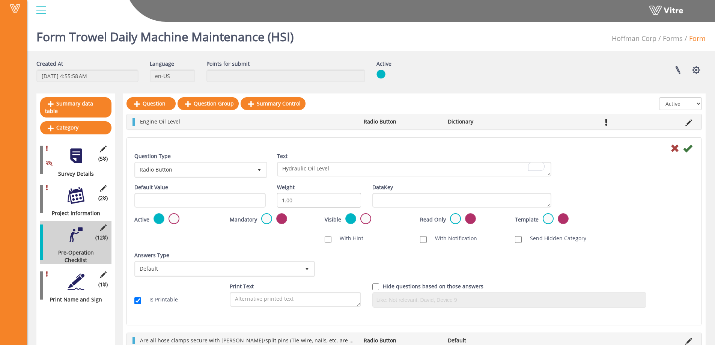
click at [258, 218] on div "Mandatory Active Not Active" at bounding box center [272, 219] width 84 height 12
click at [267, 218] on label at bounding box center [266, 218] width 11 height 11
click at [0, 0] on input "radio" at bounding box center [0, 0] width 0 height 0
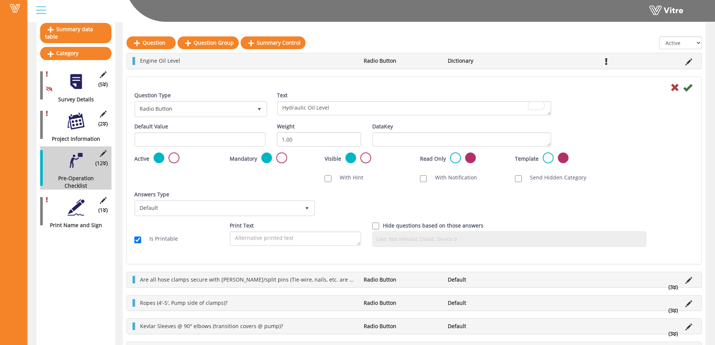
scroll to position [75, 0]
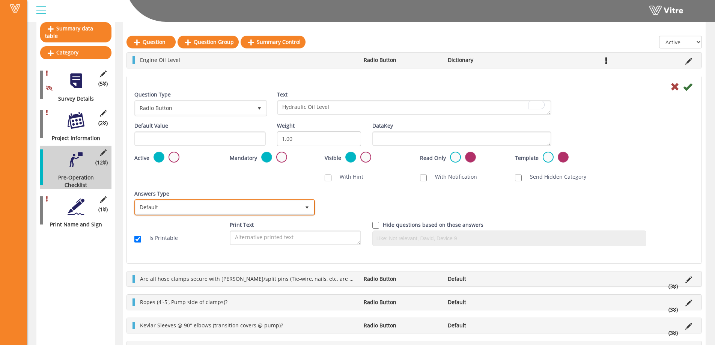
click at [301, 205] on span "select" at bounding box center [307, 207] width 14 height 14
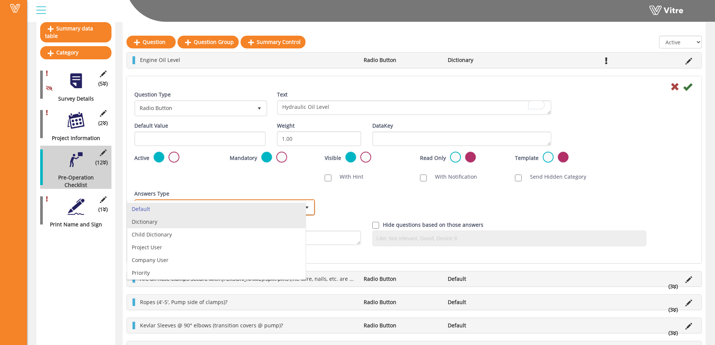
click at [160, 223] on li "Dictionary" at bounding box center [216, 222] width 178 height 13
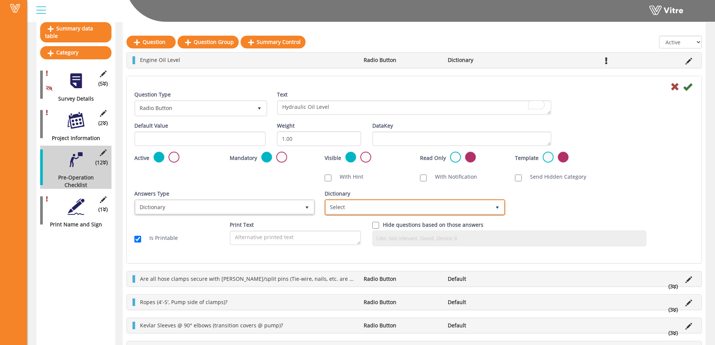
click at [425, 205] on span "Select" at bounding box center [408, 207] width 165 height 14
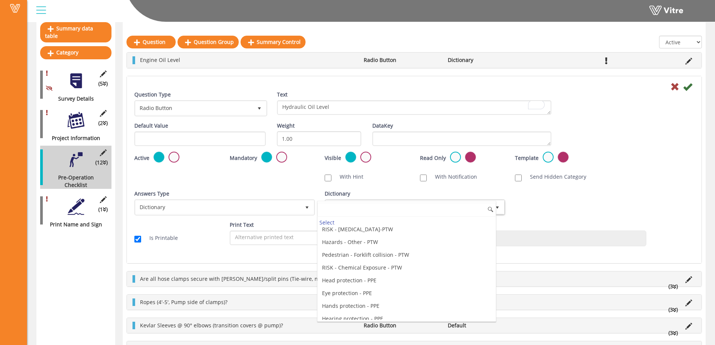
scroll to position [2078, 0]
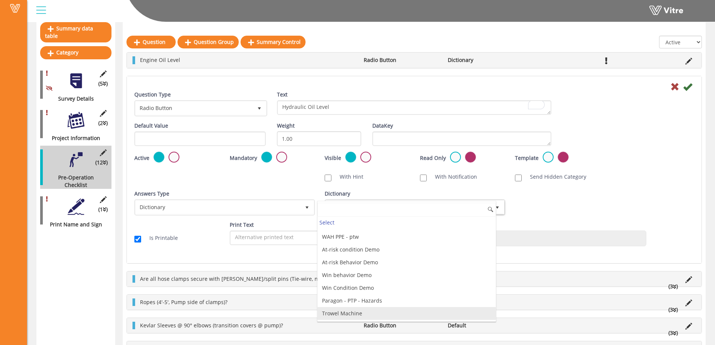
click at [344, 310] on div "Select Brand of MEWP Department Position Forklift Type Forklift Brand Miscellan…" at bounding box center [406, 261] width 179 height 121
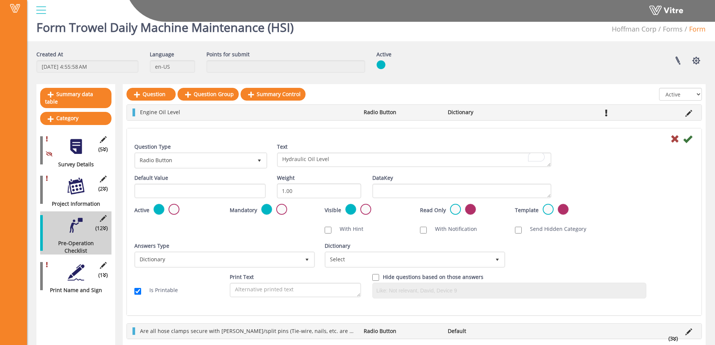
scroll to position [0, 0]
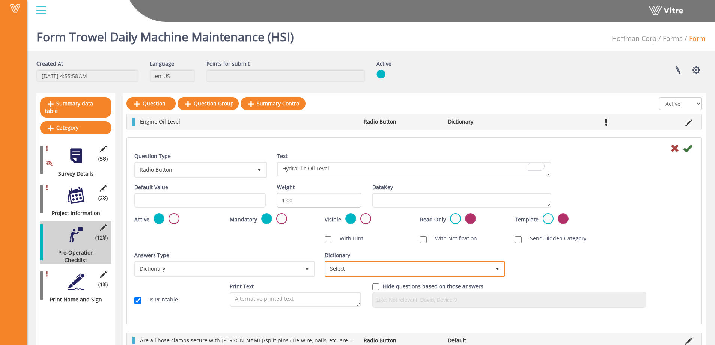
click at [504, 267] on span "Select" at bounding box center [415, 269] width 179 height 14
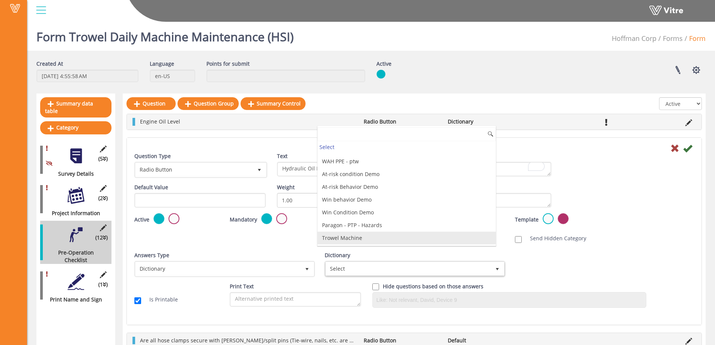
click at [414, 240] on li "Trowel Machine" at bounding box center [407, 238] width 178 height 13
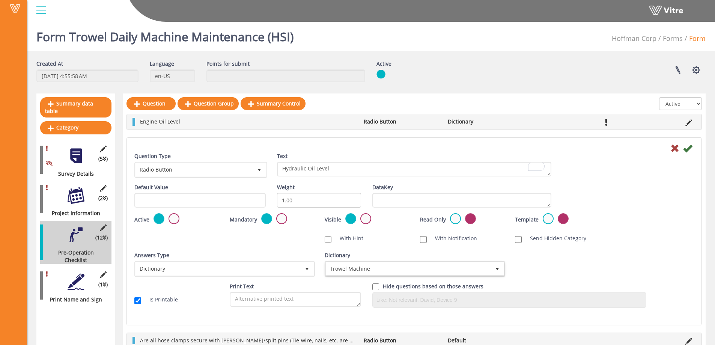
click at [663, 203] on div "Default Value Weight 1.00 DataKey" at bounding box center [414, 199] width 571 height 30
click at [689, 148] on icon at bounding box center [687, 148] width 9 height 9
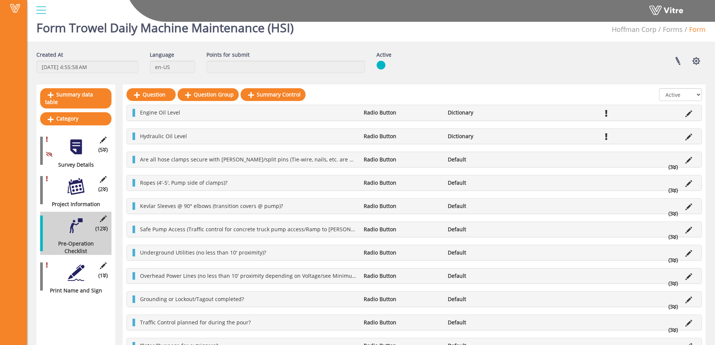
scroll to position [58, 0]
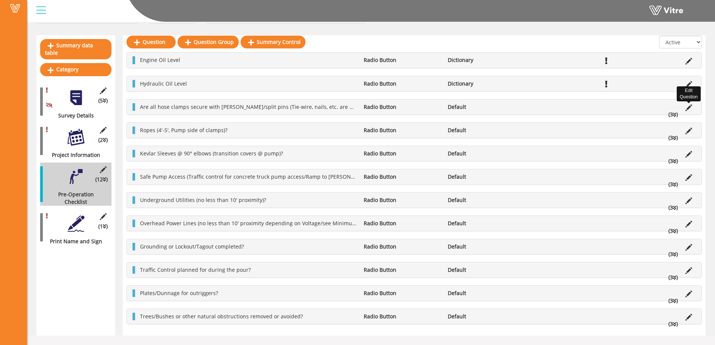
click at [689, 109] on icon at bounding box center [689, 107] width 7 height 7
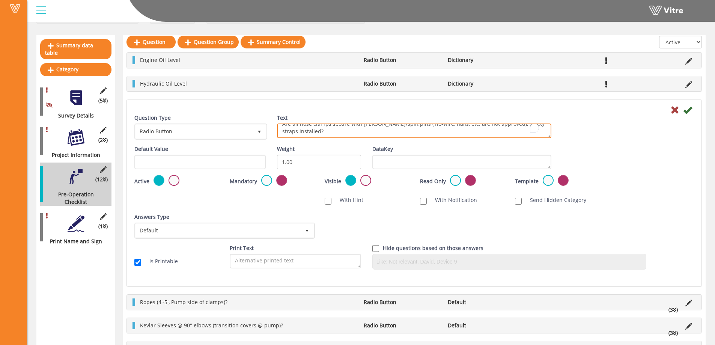
scroll to position [0, 0]
drag, startPoint x: 316, startPoint y: 136, endPoint x: 281, endPoint y: 128, distance: 36.4
click at [281, 128] on textarea "Are all hose clamps secure with cotter/split pins (Tie-wire, nails, etc. are no…" at bounding box center [414, 131] width 274 height 15
click at [295, 131] on textarea "Are all hose clamps secure with cotter/split pins (Tie-wire, nails, etc. are no…" at bounding box center [414, 131] width 274 height 15
type textarea "Radiator Coolant Level"
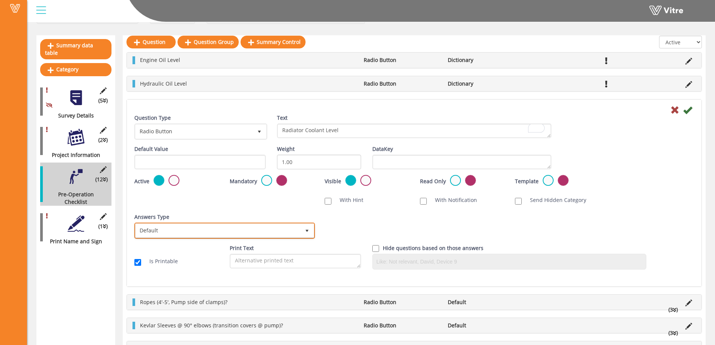
click at [306, 231] on span "select" at bounding box center [307, 231] width 6 height 6
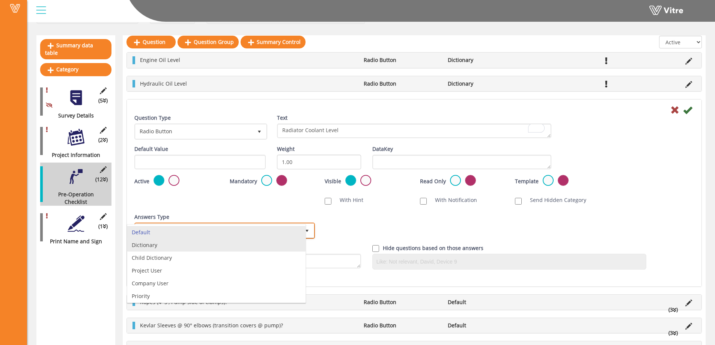
click at [172, 247] on li "Dictionary" at bounding box center [216, 245] width 178 height 13
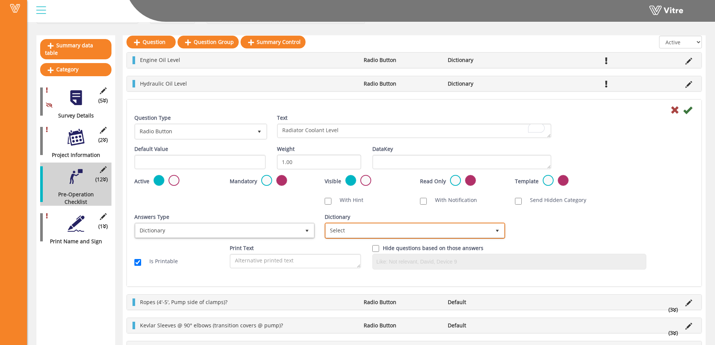
click at [365, 228] on span "Select" at bounding box center [408, 231] width 165 height 14
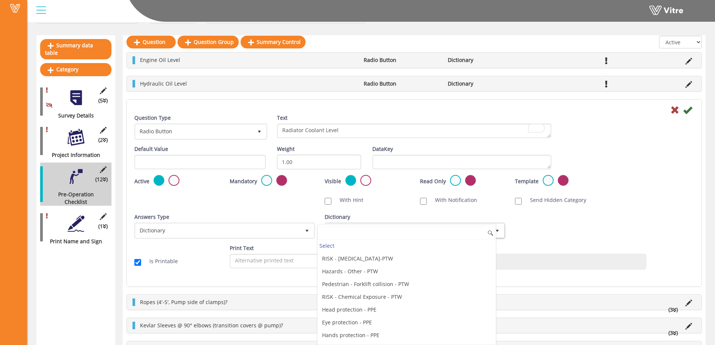
scroll to position [2078, 0]
click at [374, 338] on li "Trowel Machine" at bounding box center [407, 336] width 178 height 13
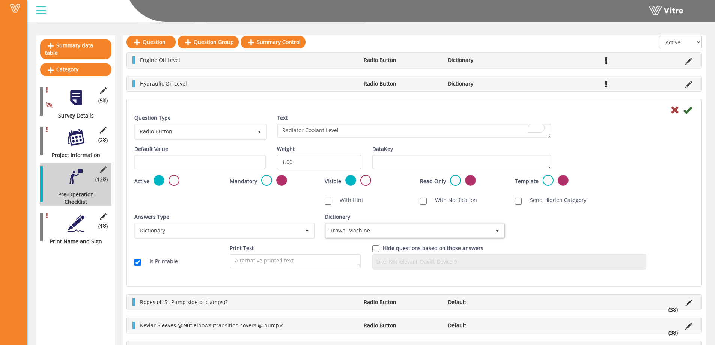
click at [518, 236] on div "Answers Type Dictionary 1 Answers Type Default 0 Module Select Form Context (li…" at bounding box center [414, 228] width 571 height 31
click at [265, 181] on label at bounding box center [266, 180] width 11 height 11
click at [0, 0] on input "radio" at bounding box center [0, 0] width 0 height 0
click at [689, 109] on icon at bounding box center [687, 109] width 9 height 9
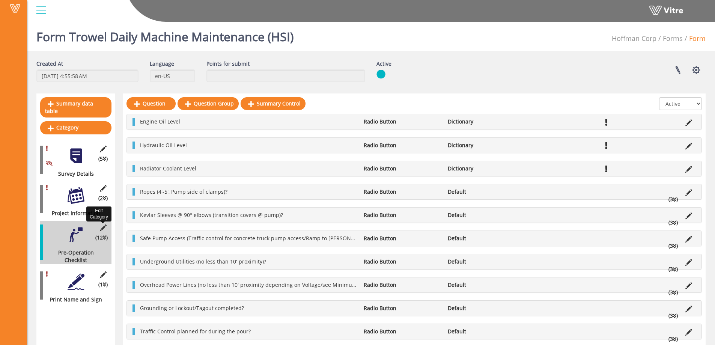
click at [106, 225] on icon at bounding box center [102, 228] width 9 height 7
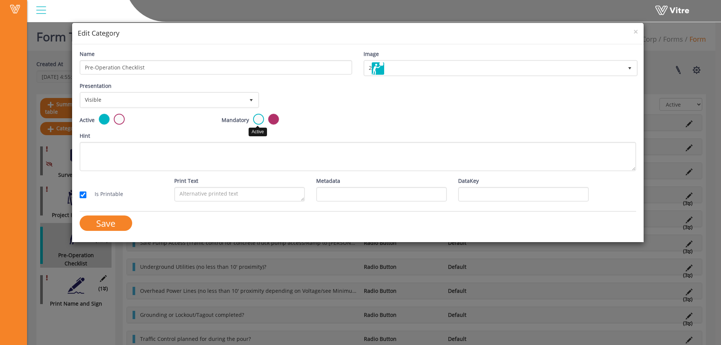
click at [256, 119] on label at bounding box center [258, 119] width 11 height 11
click at [0, 0] on input "radio" at bounding box center [0, 0] width 0 height 0
click at [116, 223] on input "Save" at bounding box center [106, 223] width 53 height 15
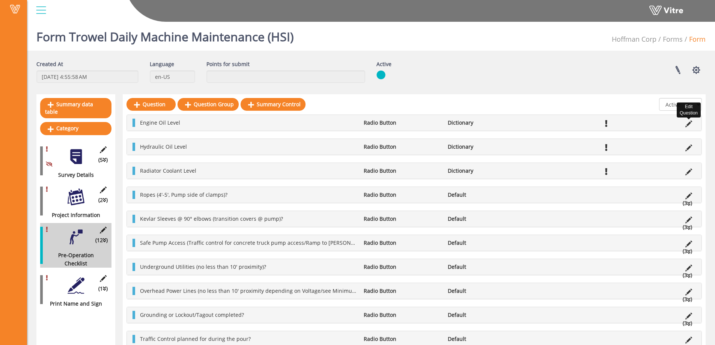
click at [688, 123] on icon at bounding box center [689, 124] width 7 height 7
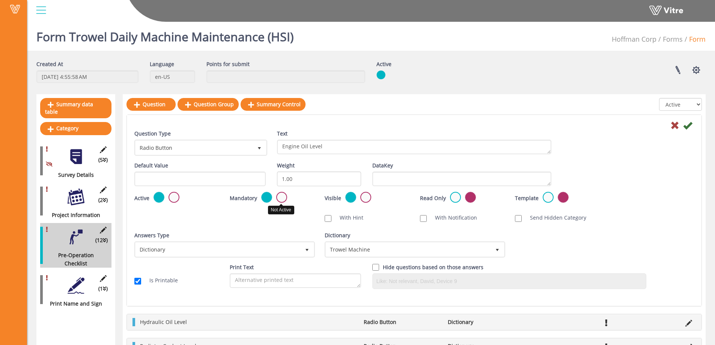
click at [280, 196] on label at bounding box center [281, 197] width 11 height 11
click at [0, 0] on input "radio" at bounding box center [0, 0] width 0 height 0
click at [690, 127] on icon at bounding box center [687, 125] width 9 height 9
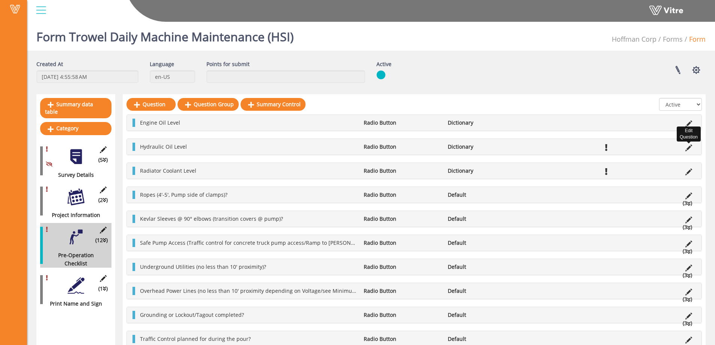
click at [688, 148] on icon at bounding box center [689, 148] width 7 height 7
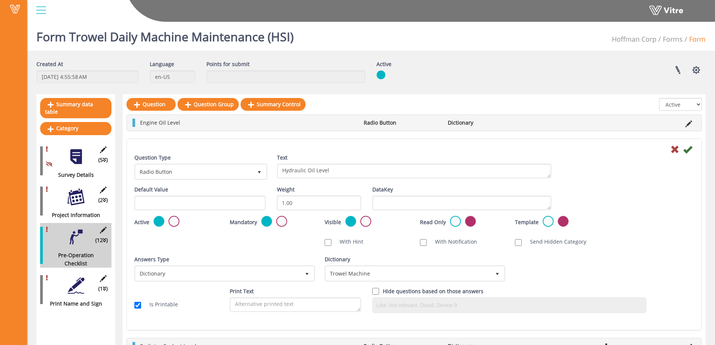
click at [285, 220] on label at bounding box center [281, 221] width 11 height 11
click at [0, 0] on input "radio" at bounding box center [0, 0] width 0 height 0
click at [686, 152] on icon at bounding box center [687, 149] width 9 height 9
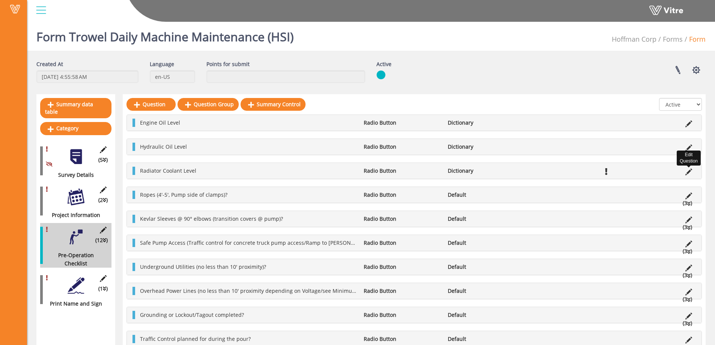
click at [689, 170] on icon at bounding box center [689, 172] width 7 height 7
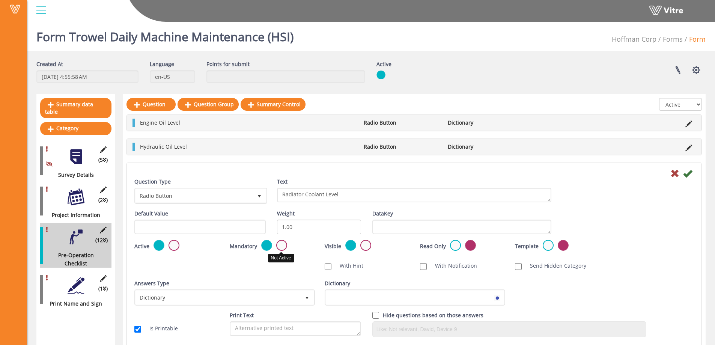
click at [283, 243] on label at bounding box center [281, 245] width 11 height 11
click at [0, 0] on input "radio" at bounding box center [0, 0] width 0 height 0
click at [690, 172] on icon at bounding box center [687, 173] width 9 height 9
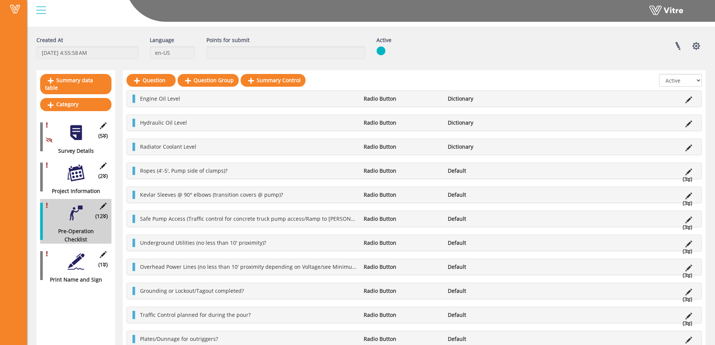
scroll to position [38, 0]
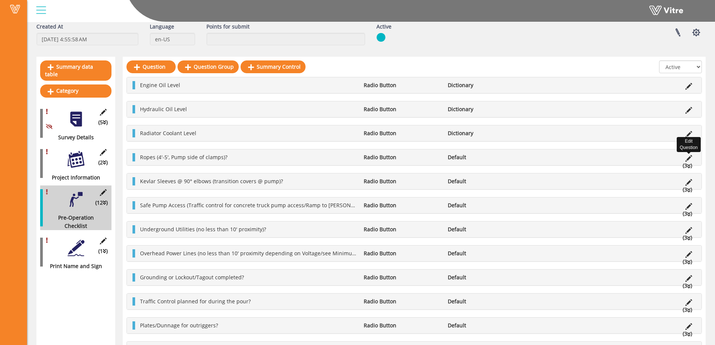
click at [689, 157] on icon at bounding box center [689, 158] width 7 height 7
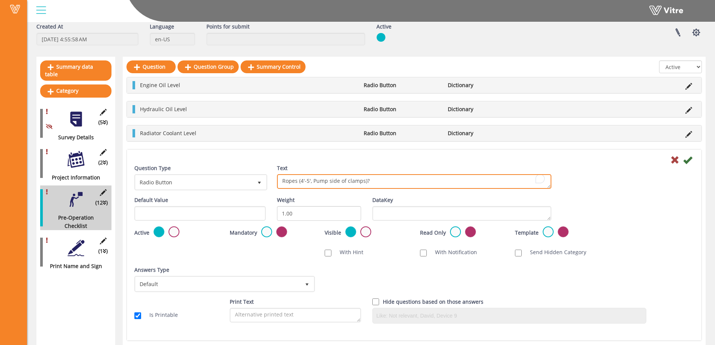
drag, startPoint x: 383, startPoint y: 182, endPoint x: 271, endPoint y: 184, distance: 111.9
click at [271, 184] on div "Text Ropes (4'-5', Pump side of clamps)?" at bounding box center [414, 179] width 286 height 30
type textarea "Condition of Blades"
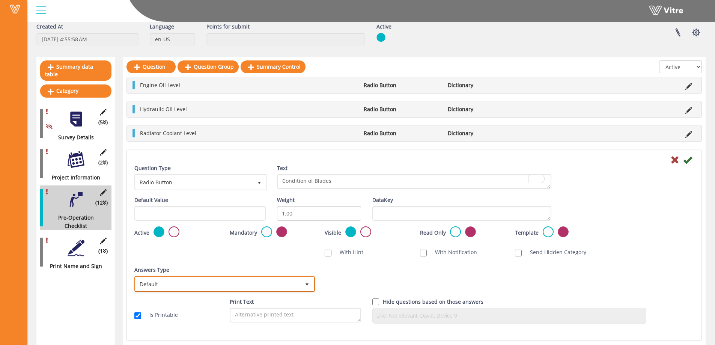
click at [307, 282] on span "select" at bounding box center [307, 285] width 6 height 6
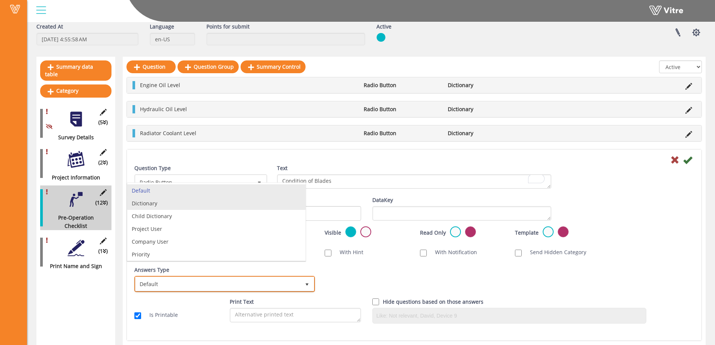
click at [165, 203] on li "Dictionary" at bounding box center [216, 203] width 178 height 13
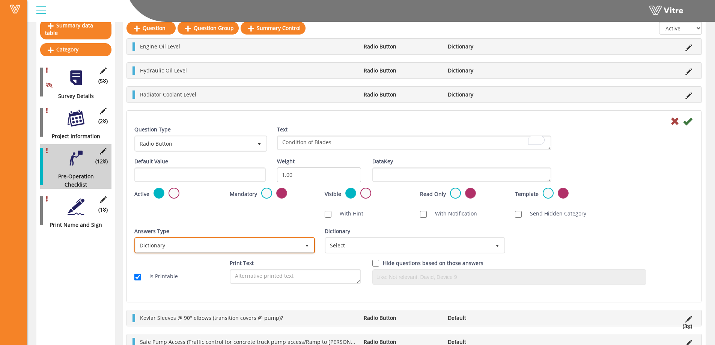
scroll to position [188, 0]
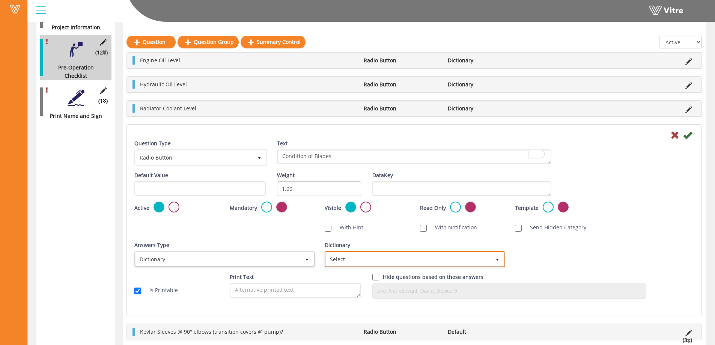
click at [494, 257] on span "select" at bounding box center [497, 260] width 6 height 6
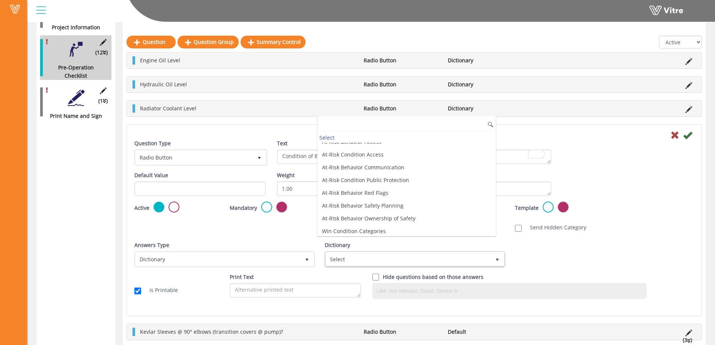
scroll to position [2078, 0]
click at [370, 228] on li "Trowel Machine" at bounding box center [407, 228] width 178 height 13
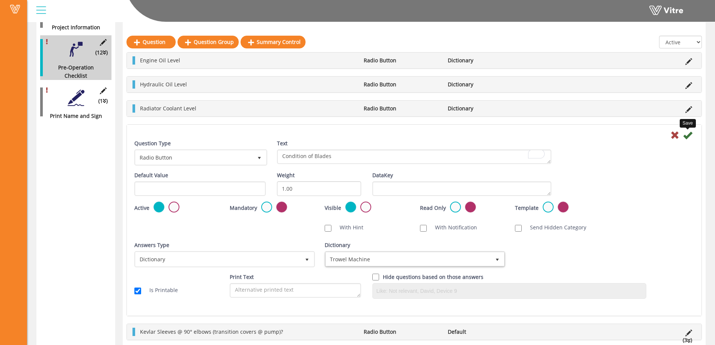
click at [689, 137] on icon at bounding box center [687, 135] width 9 height 9
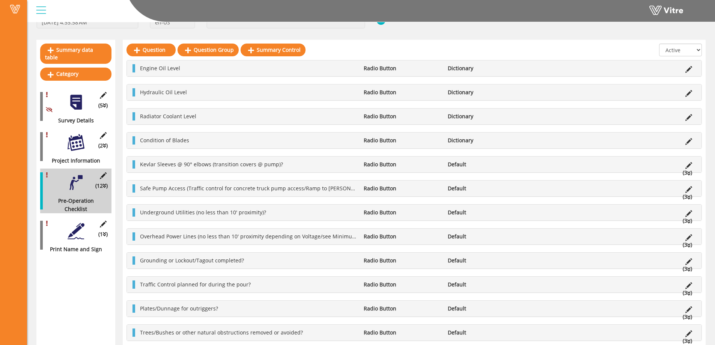
scroll to position [22, 0]
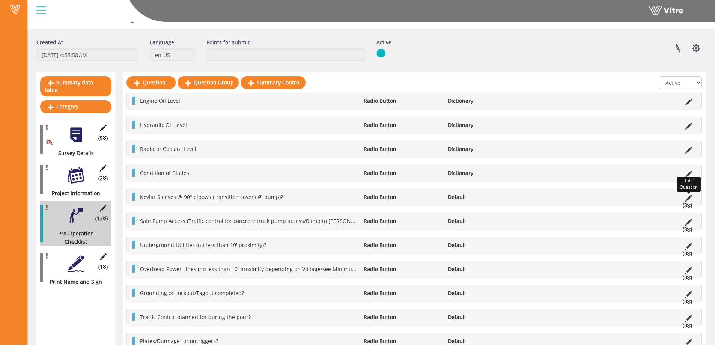
click at [690, 196] on icon at bounding box center [689, 198] width 7 height 7
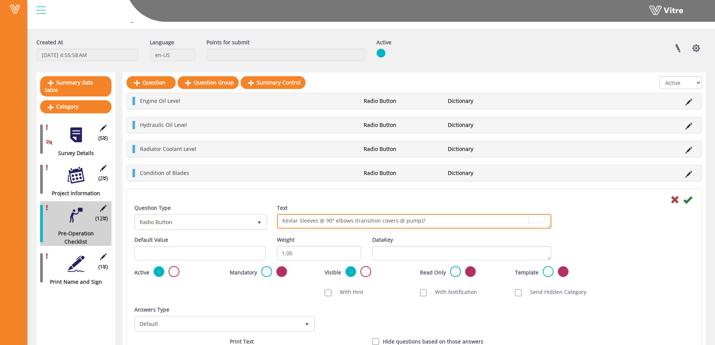
drag, startPoint x: 431, startPoint y: 222, endPoint x: 282, endPoint y: 224, distance: 148.3
click at [282, 224] on textarea "Kevlar Sleeves @ 90° elbows (transition covers @ pump)?" at bounding box center [414, 221] width 274 height 15
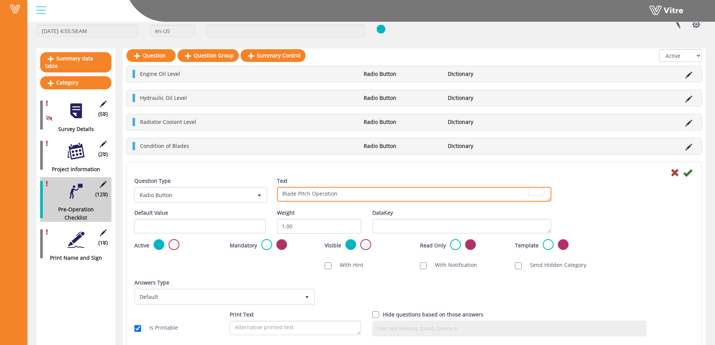
scroll to position [59, 0]
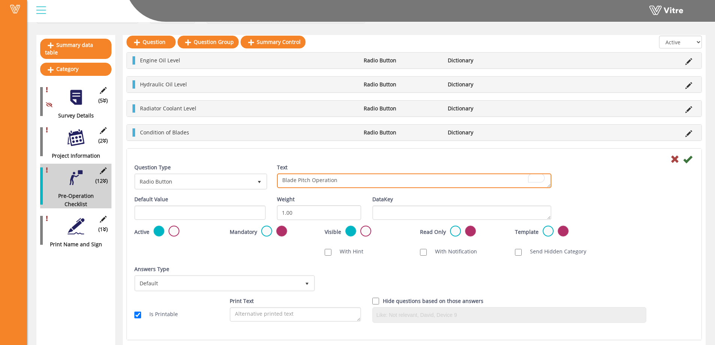
type textarea "Blade Pitch Operation"
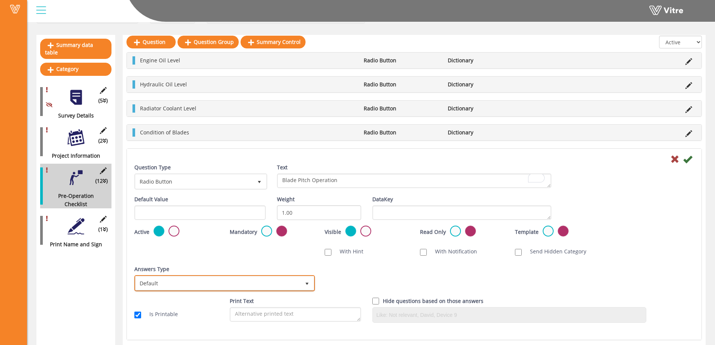
click at [310, 285] on span "select" at bounding box center [307, 283] width 14 height 14
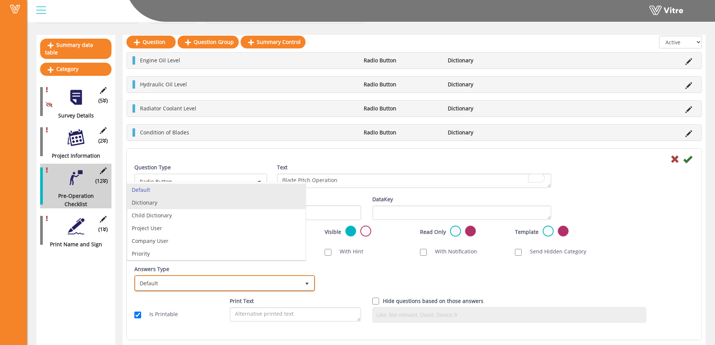
drag, startPoint x: 154, startPoint y: 205, endPoint x: 162, endPoint y: 206, distance: 7.7
click at [154, 204] on li "Dictionary" at bounding box center [216, 202] width 178 height 13
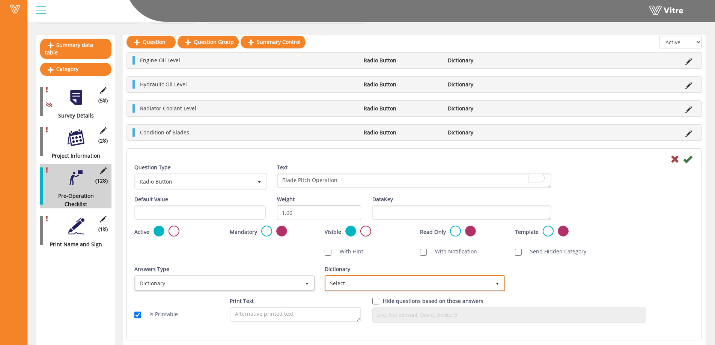
click at [459, 280] on span "Select" at bounding box center [408, 283] width 165 height 14
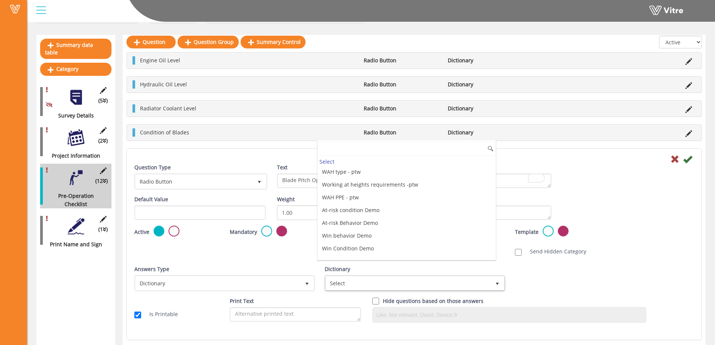
scroll to position [2078, 0]
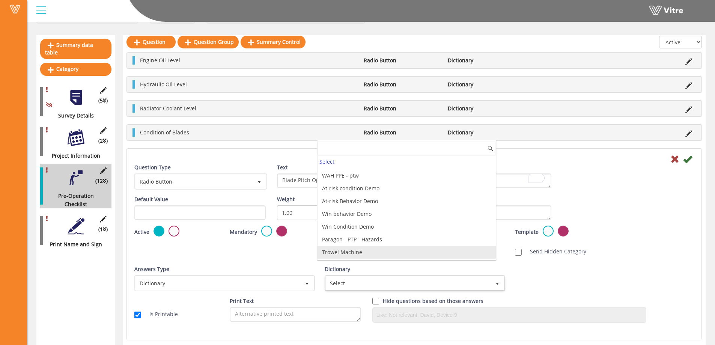
click at [376, 255] on li "Trowel Machine" at bounding box center [407, 252] width 178 height 13
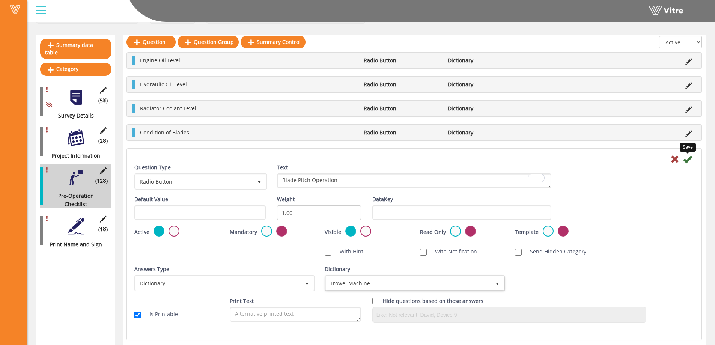
click at [692, 159] on icon at bounding box center [687, 159] width 9 height 9
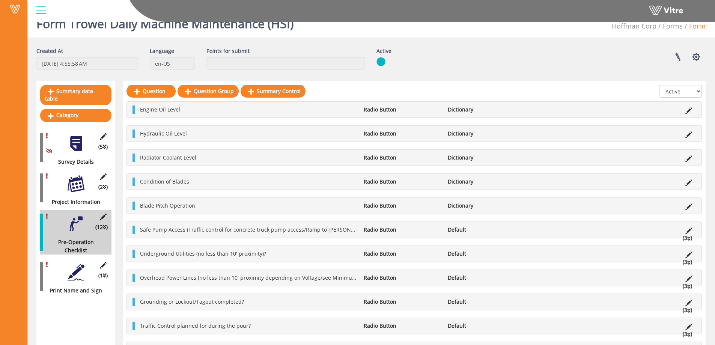
scroll to position [0, 0]
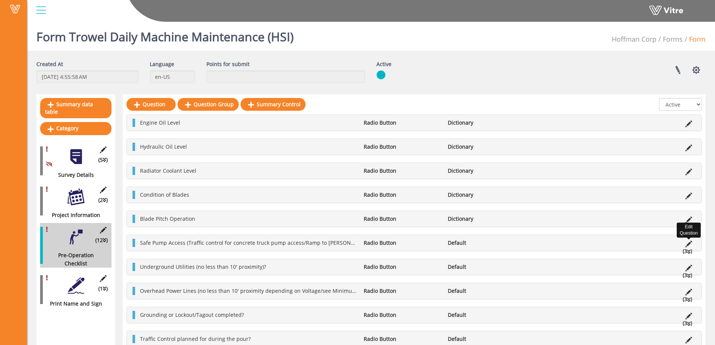
click at [686, 243] on icon at bounding box center [689, 244] width 7 height 7
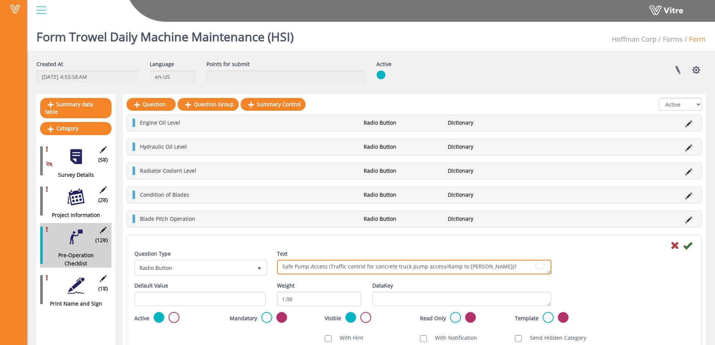
drag, startPoint x: 503, startPoint y: 268, endPoint x: 267, endPoint y: 267, distance: 236.2
click at [267, 267] on div "Question Type Radio Button 3 Text Safe Pump Access (Traffic control for concret…" at bounding box center [414, 266] width 571 height 32
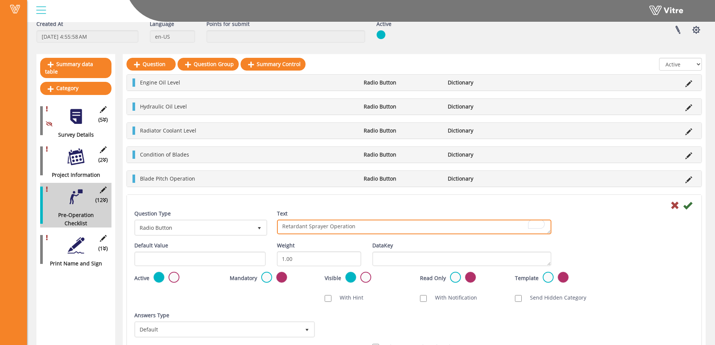
scroll to position [113, 0]
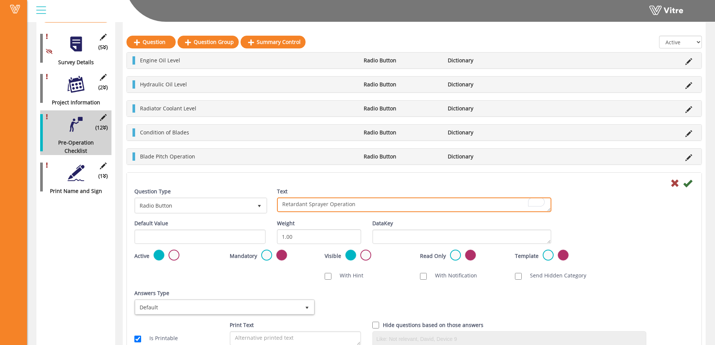
type textarea "Retardant Sprayer Operation"
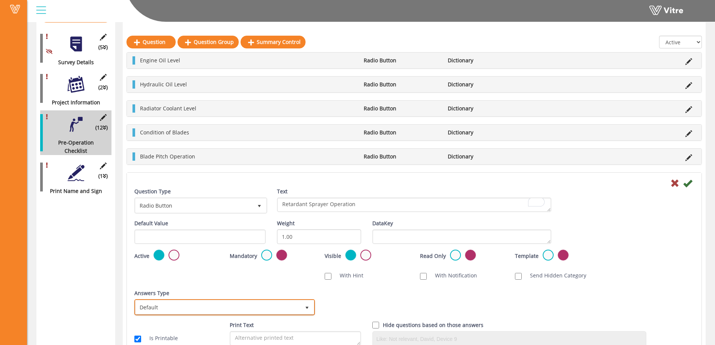
click at [292, 304] on span "Default" at bounding box center [218, 307] width 165 height 14
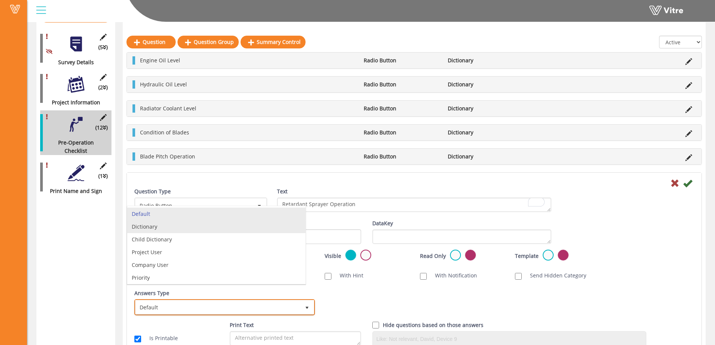
click at [178, 227] on li "Dictionary" at bounding box center [216, 226] width 178 height 13
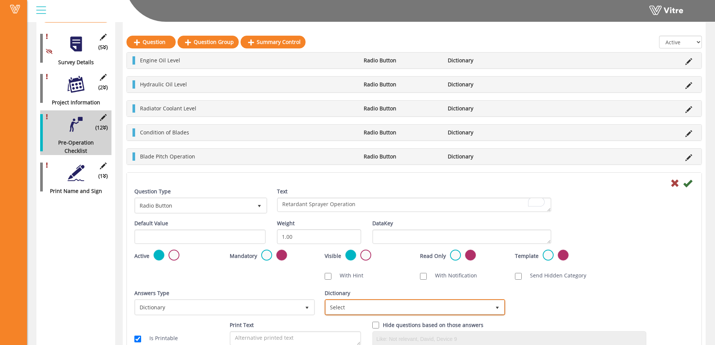
click at [500, 306] on span "select" at bounding box center [498, 307] width 14 height 14
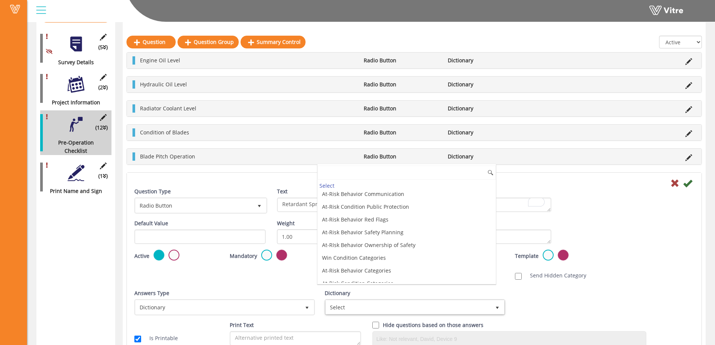
scroll to position [2078, 0]
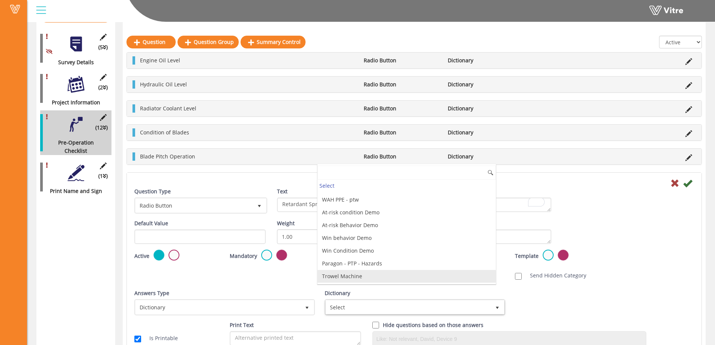
click at [375, 276] on li "Trowel Machine" at bounding box center [407, 276] width 178 height 13
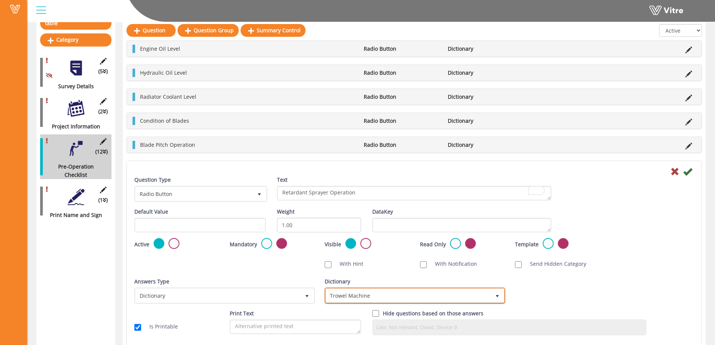
scroll to position [75, 0]
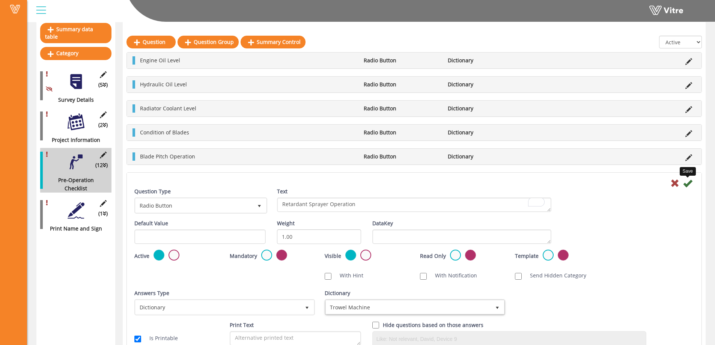
click at [689, 181] on icon at bounding box center [687, 183] width 9 height 9
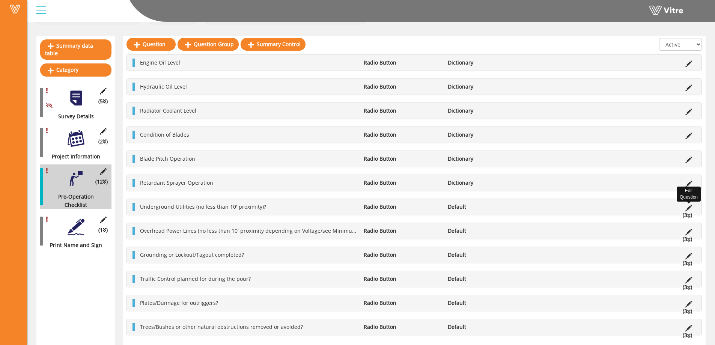
click at [689, 206] on icon at bounding box center [689, 208] width 7 height 7
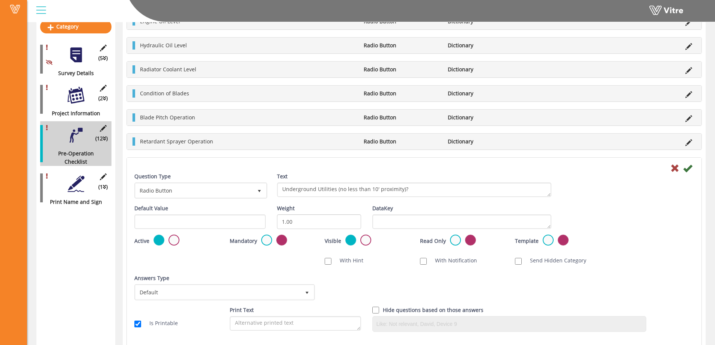
scroll to position [113, 0]
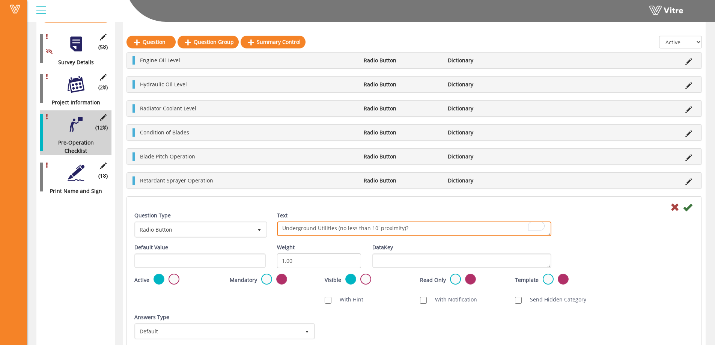
drag, startPoint x: 417, startPoint y: 228, endPoint x: 277, endPoint y: 227, distance: 139.7
click at [277, 227] on textarea "Underground Utilities (no less than 10' proximity)?" at bounding box center [414, 229] width 274 height 15
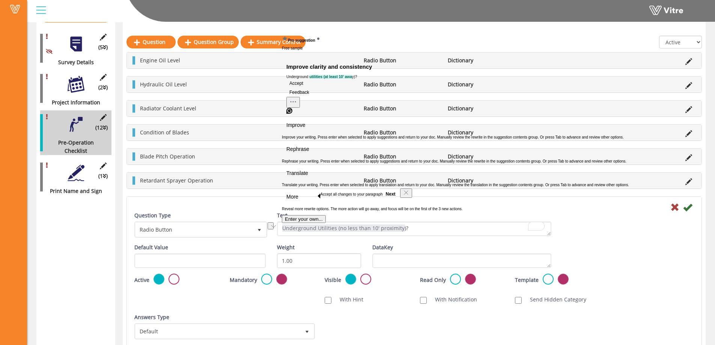
click button "Next" at bounding box center [391, 194] width 16 height 9
click button "Next" at bounding box center [452, 211] width 16 height 9
click button "Try it" at bounding box center [551, 211] width 17 height 9
click at [259, 204] on div at bounding box center [414, 206] width 571 height 9
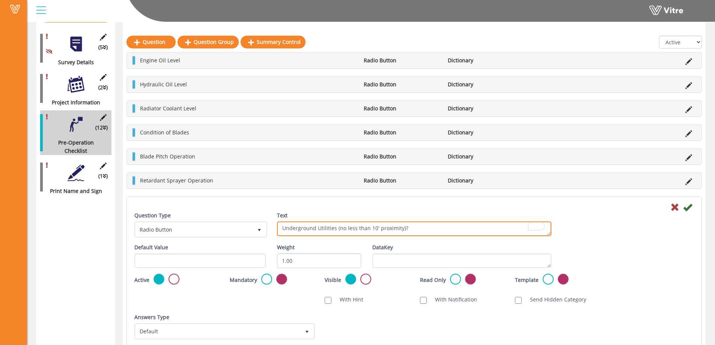
click at [277, 228] on div "Text Underground Utilities (no less than 10' proximity)?" at bounding box center [414, 226] width 286 height 30
click at [362, 229] on textarea "Underground Utilities (no less than 10' proximity)?" at bounding box center [414, 229] width 274 height 15
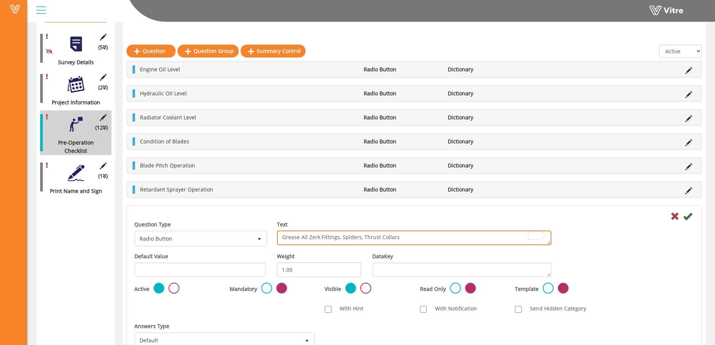
scroll to position [188, 0]
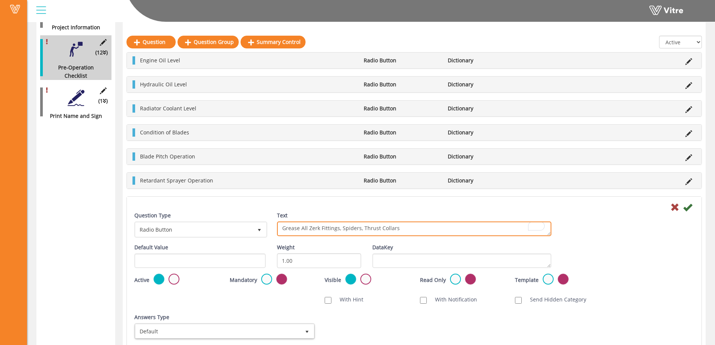
type textarea "Grease All Zerk Fittings, Spiders, Thrust Collars"
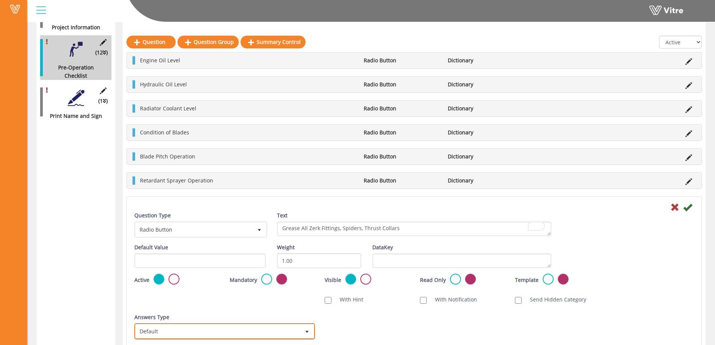
click at [306, 332] on span "select" at bounding box center [307, 332] width 6 height 6
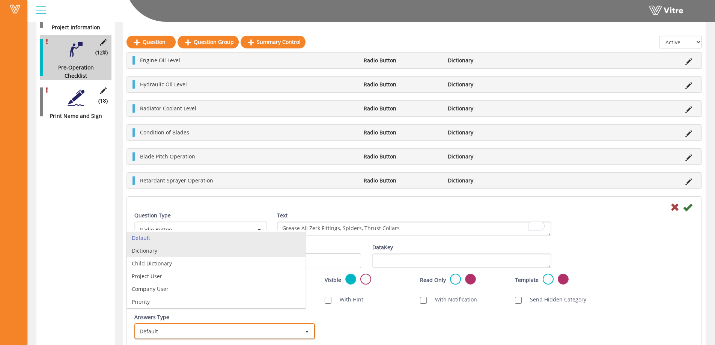
click at [157, 253] on li "Dictionary" at bounding box center [216, 250] width 178 height 13
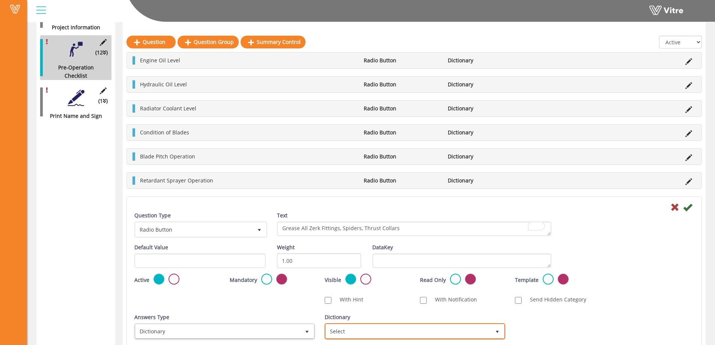
click at [499, 333] on span "select" at bounding box center [497, 332] width 6 height 6
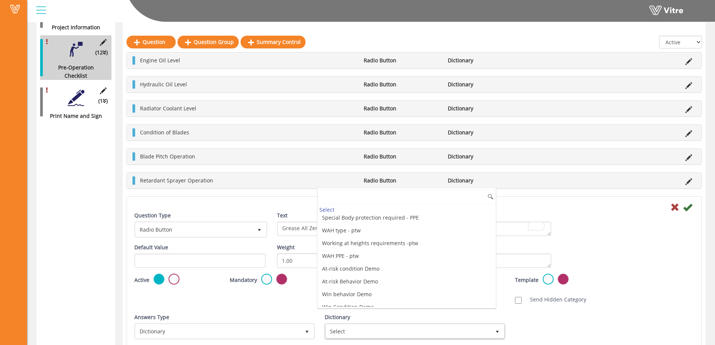
scroll to position [2078, 0]
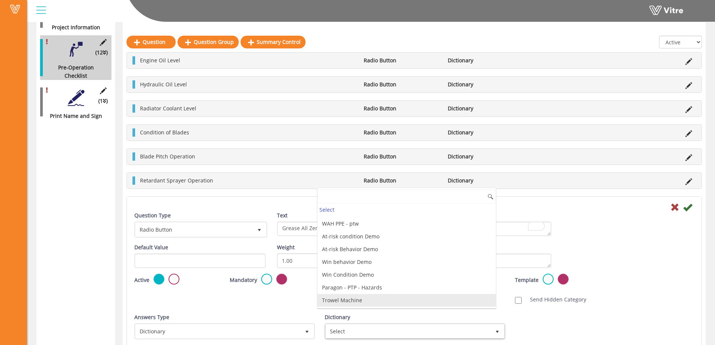
click at [354, 300] on li "Trowel Machine" at bounding box center [407, 300] width 178 height 13
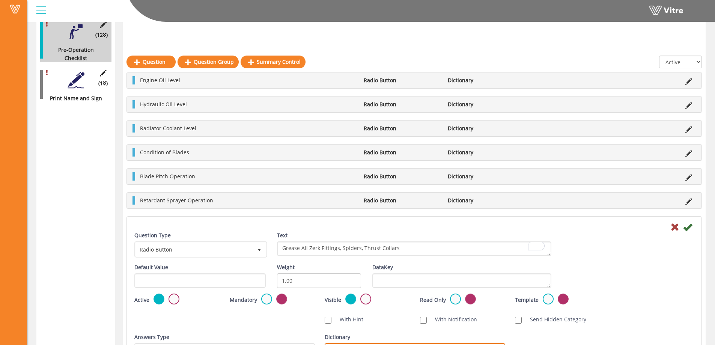
scroll to position [188, 0]
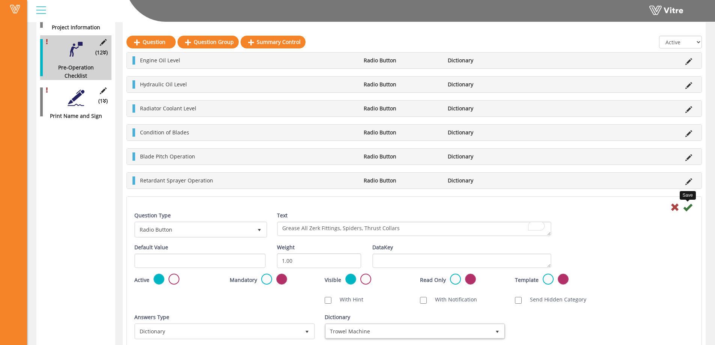
click at [690, 207] on icon at bounding box center [687, 207] width 9 height 9
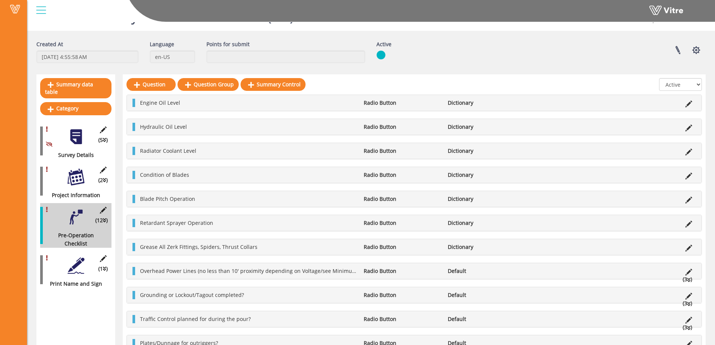
scroll to position [38, 0]
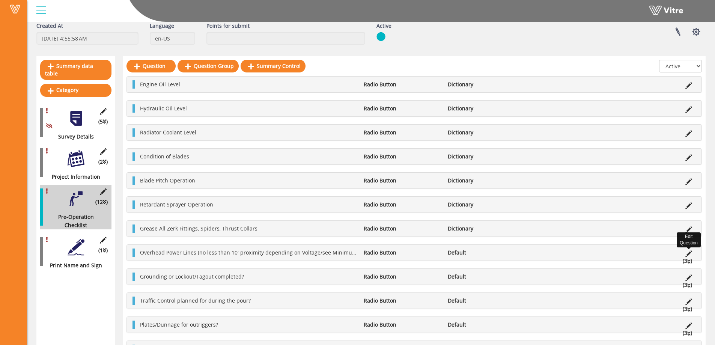
click at [686, 253] on icon at bounding box center [689, 253] width 7 height 7
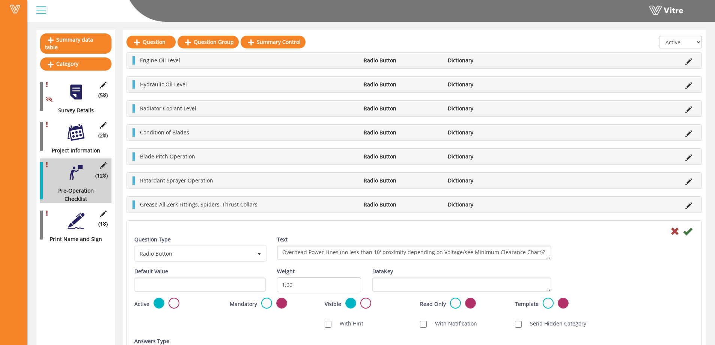
scroll to position [76, 0]
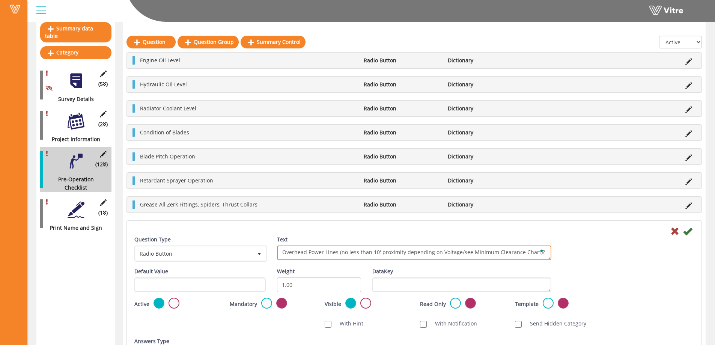
drag, startPoint x: 543, startPoint y: 253, endPoint x: 299, endPoint y: 255, distance: 244.1
click at [299, 255] on textarea "Overhead Power Lines (no less than 10' proximity depending on Voltage/see Minim…" at bounding box center [414, 253] width 274 height 15
type textarea "O"
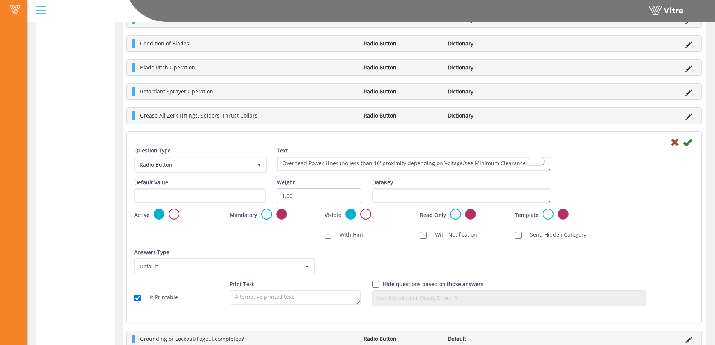
scroll to position [301, 0]
click at [290, 159] on textarea "Overhead Power Lines (no less than 10' proximity depending on Voltage/see Minim…" at bounding box center [414, 163] width 274 height 15
type textarea "Startup & Controls Operation"
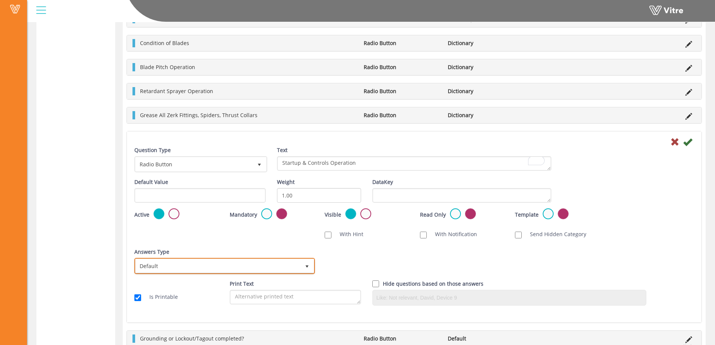
click at [308, 268] on span "select" at bounding box center [307, 267] width 6 height 6
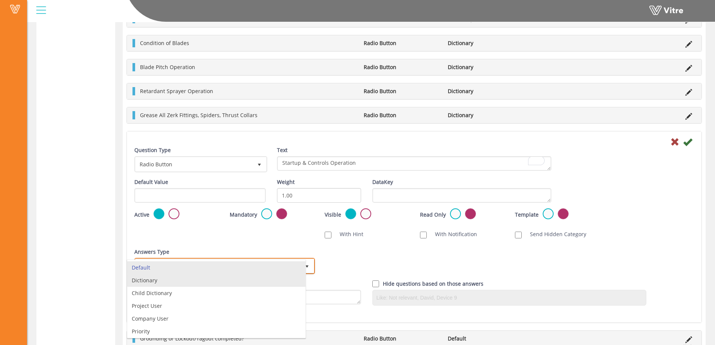
click at [157, 279] on li "Dictionary" at bounding box center [216, 280] width 178 height 13
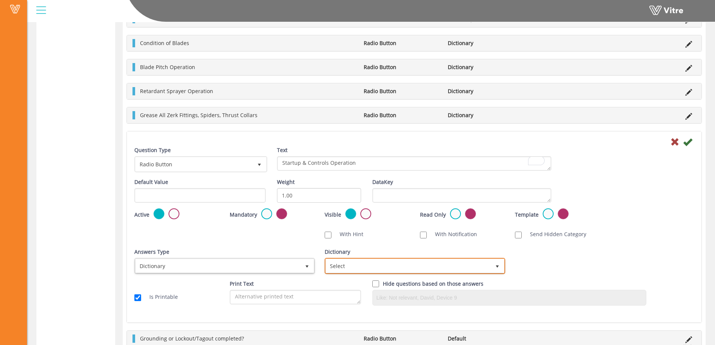
click at [426, 266] on span "Select" at bounding box center [408, 266] width 165 height 14
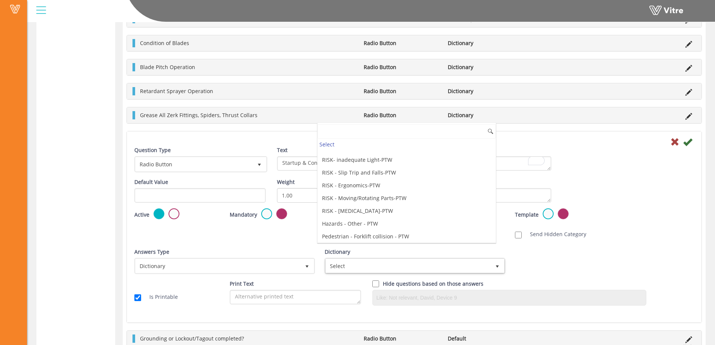
scroll to position [2078, 0]
click at [376, 238] on li "Trowel Machine" at bounding box center [407, 235] width 178 height 13
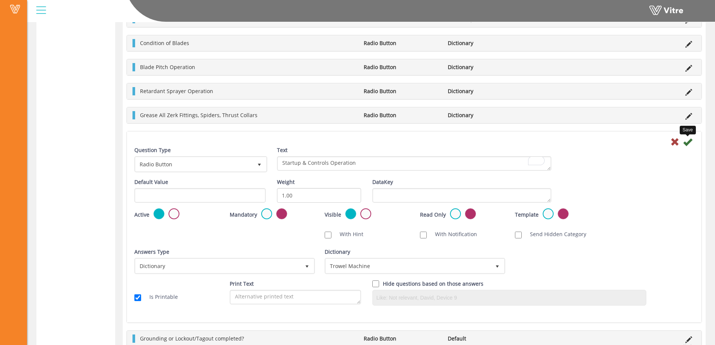
click at [689, 142] on icon at bounding box center [687, 141] width 9 height 9
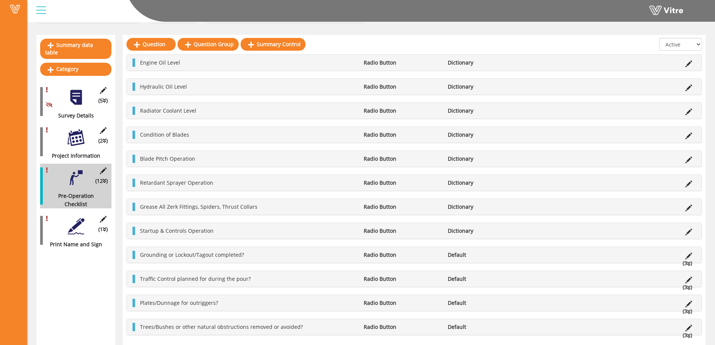
click at [692, 206] on icon at bounding box center [689, 208] width 7 height 7
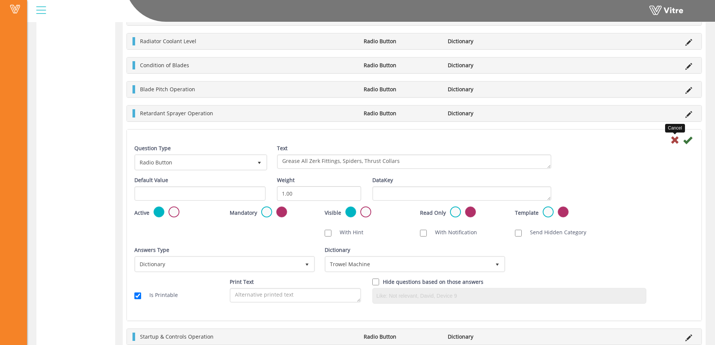
click at [673, 139] on icon at bounding box center [675, 140] width 9 height 9
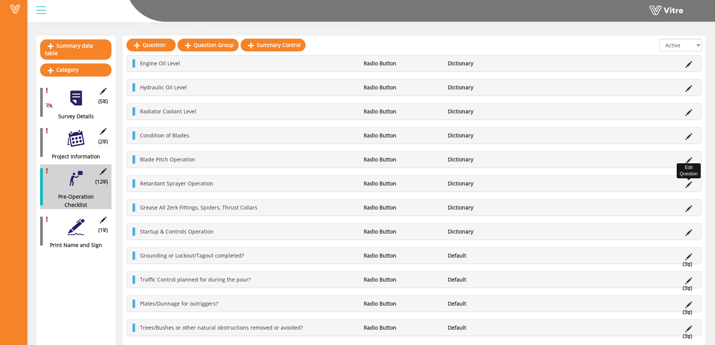
click at [688, 186] on icon at bounding box center [689, 184] width 7 height 7
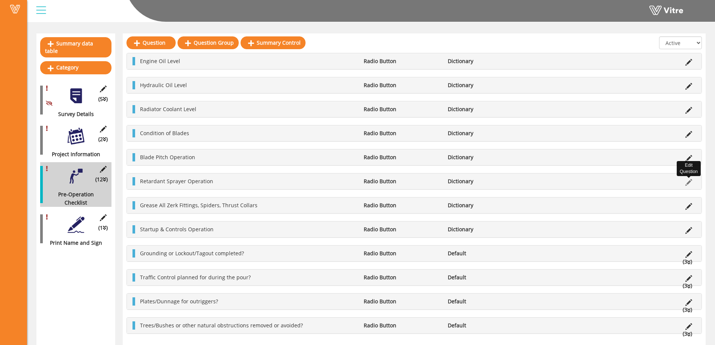
click at [690, 183] on icon at bounding box center [689, 182] width 7 height 7
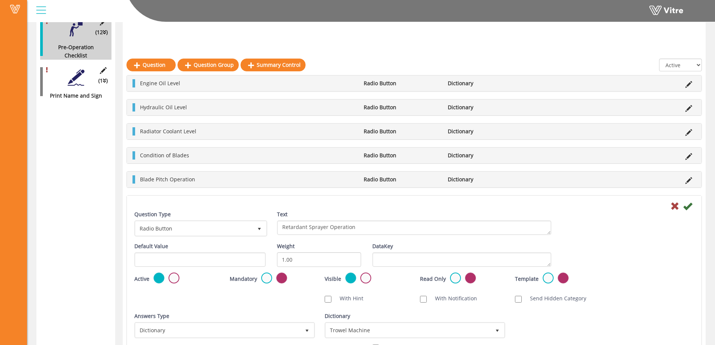
scroll to position [161, 0]
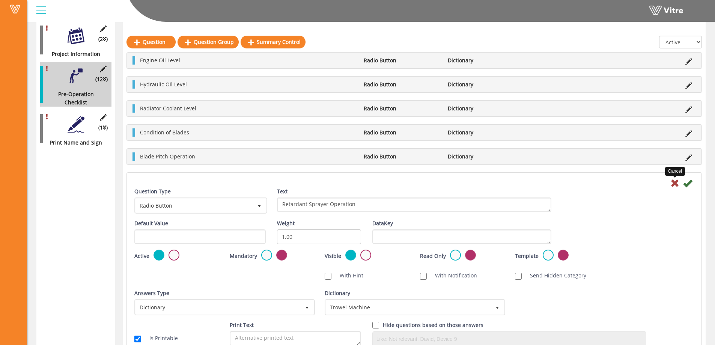
click at [674, 182] on icon at bounding box center [675, 183] width 9 height 9
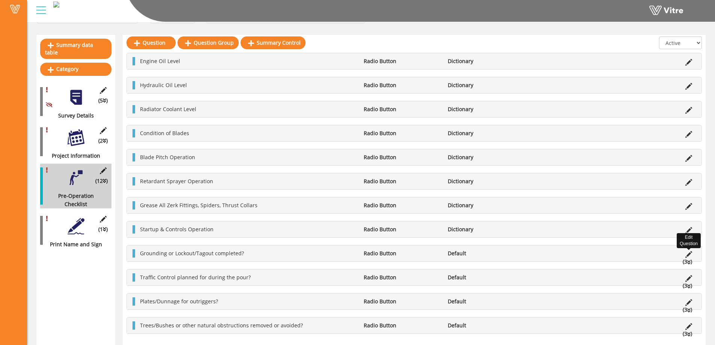
click at [691, 252] on icon at bounding box center [689, 254] width 7 height 7
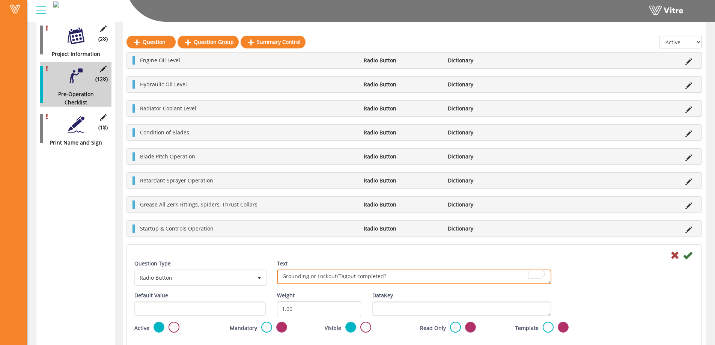
drag, startPoint x: 404, startPoint y: 278, endPoint x: 283, endPoint y: 279, distance: 120.9
click at [283, 279] on textarea "Grounding or Lockout/Tagout completed?" at bounding box center [414, 277] width 274 height 15
type textarea "S"
click at [311, 278] on textarea "Grounding or Lockout/Tagout completed?" at bounding box center [414, 277] width 274 height 15
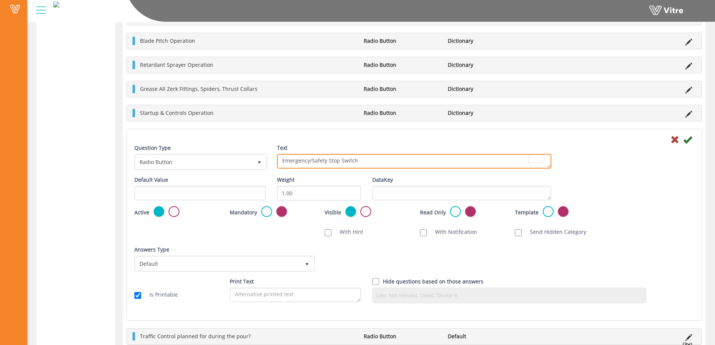
scroll to position [349, 0]
type textarea "Emergency/Safety Stop Switch"
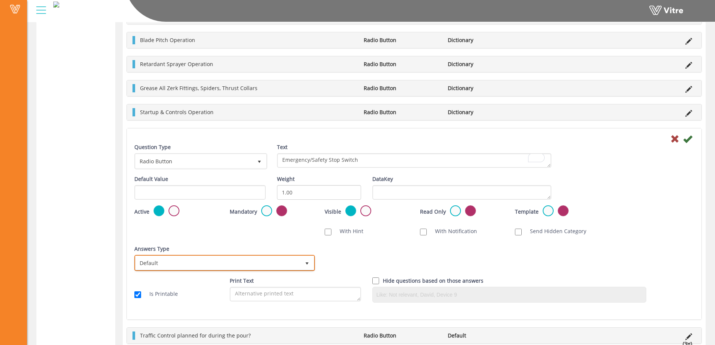
click at [300, 263] on span "Default" at bounding box center [218, 263] width 165 height 14
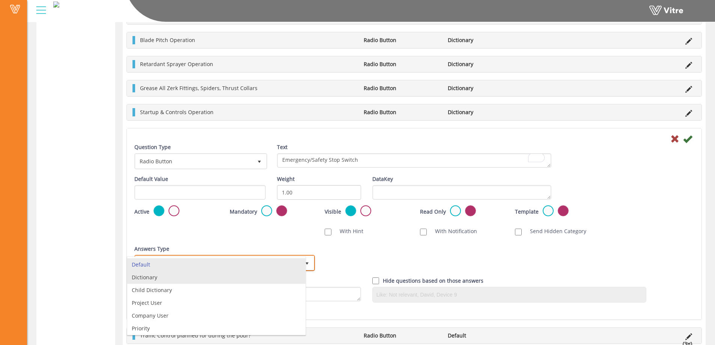
click at [184, 274] on li "Dictionary" at bounding box center [216, 277] width 178 height 13
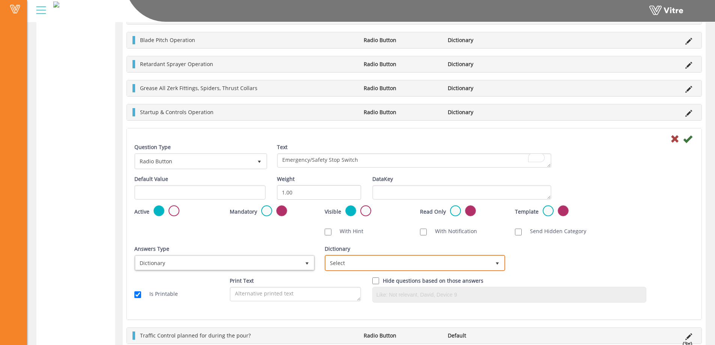
click at [487, 259] on span "Select" at bounding box center [408, 263] width 165 height 14
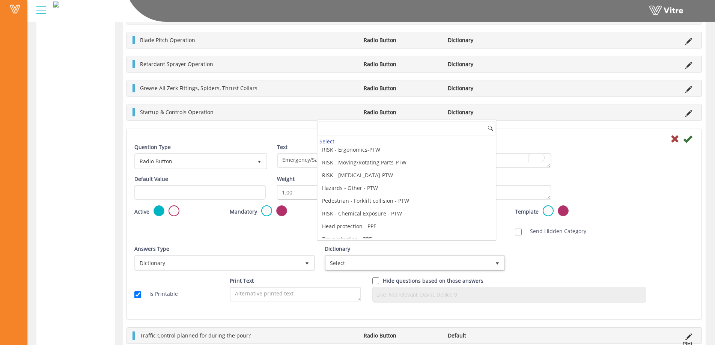
scroll to position [2078, 0]
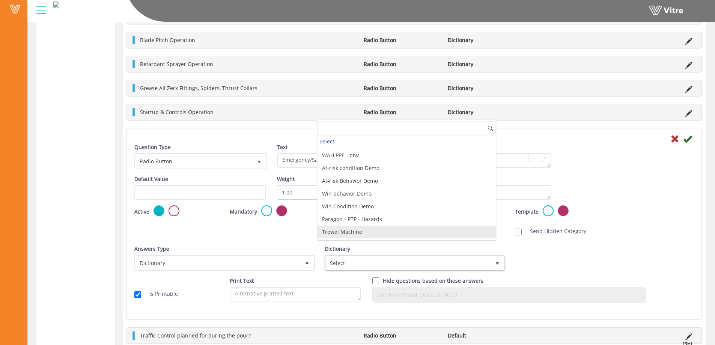
click at [360, 235] on li "Trowel Machine" at bounding box center [407, 232] width 178 height 13
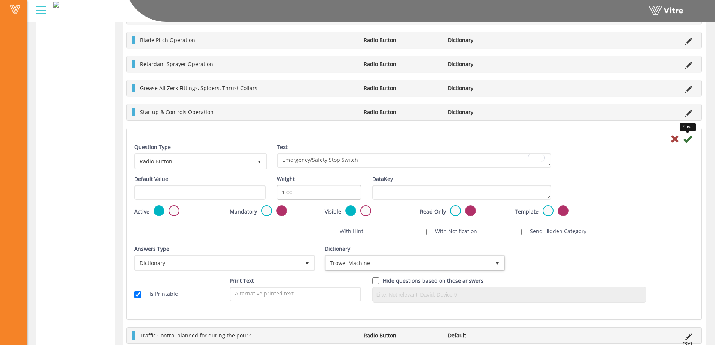
click at [689, 141] on icon at bounding box center [687, 138] width 9 height 9
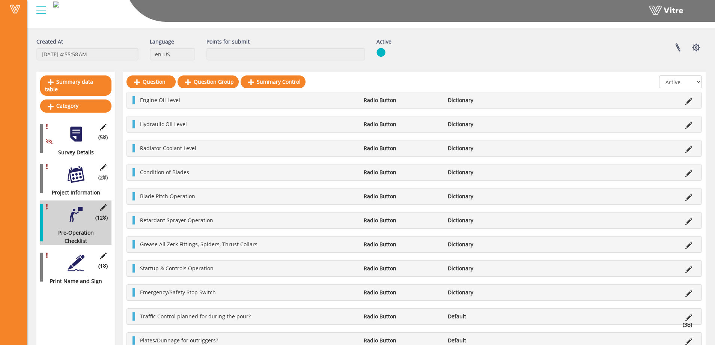
scroll to position [21, 0]
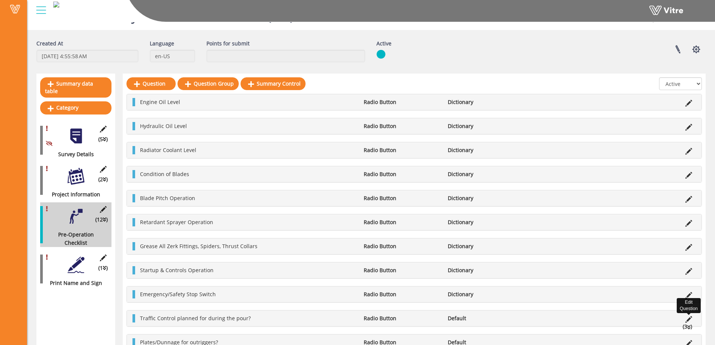
click at [690, 317] on icon at bounding box center [689, 319] width 7 height 7
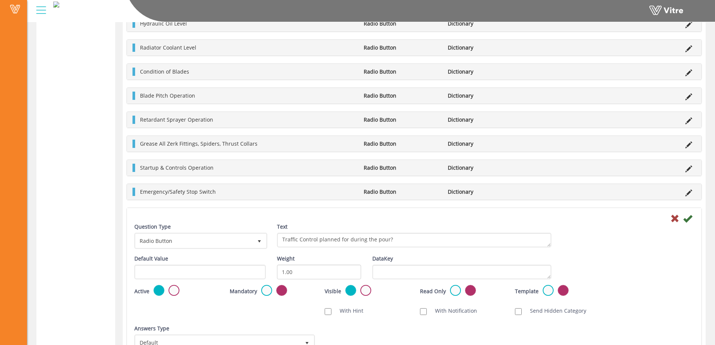
scroll to position [321, 0]
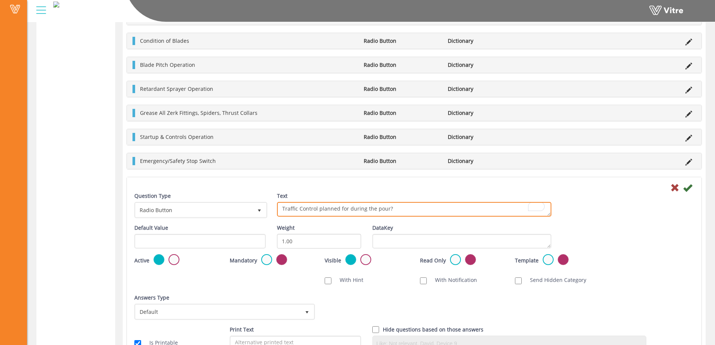
drag, startPoint x: 398, startPoint y: 210, endPoint x: 281, endPoint y: 208, distance: 116.8
click at [281, 208] on textarea "Traffic Control planned for during the pour?" at bounding box center [414, 209] width 274 height 15
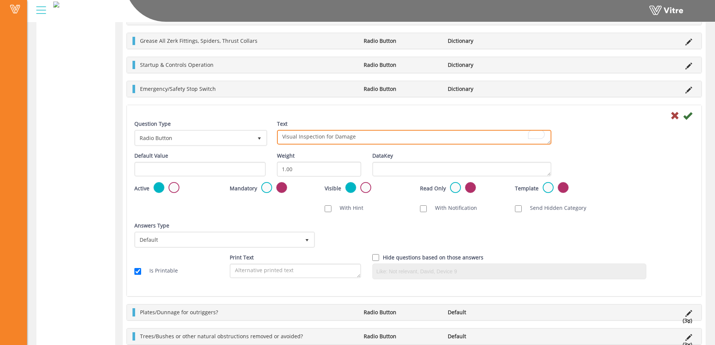
scroll to position [396, 0]
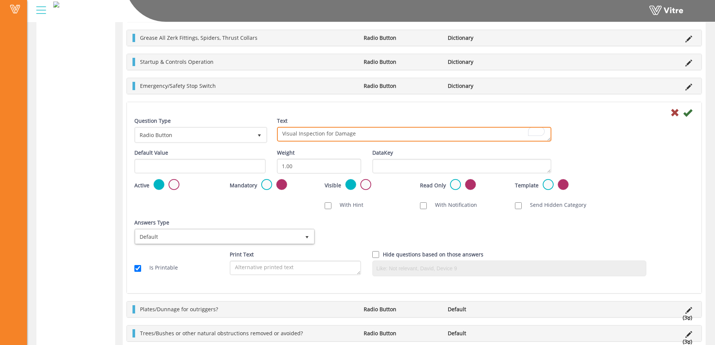
type textarea "Visual Inspection for Damage"
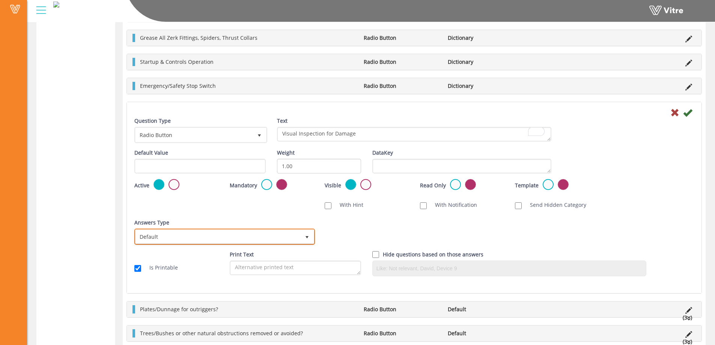
click at [306, 236] on span "select" at bounding box center [307, 237] width 6 height 6
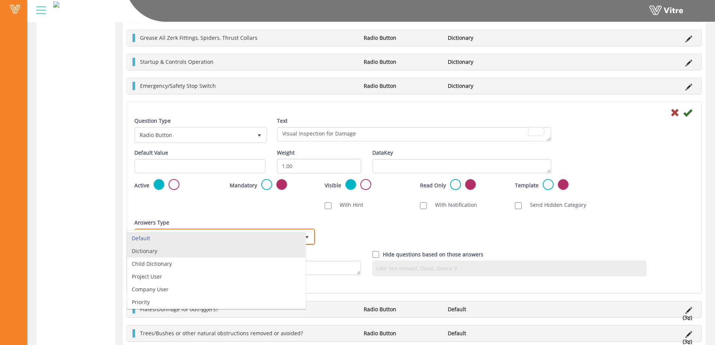
click at [180, 250] on li "Dictionary" at bounding box center [216, 251] width 178 height 13
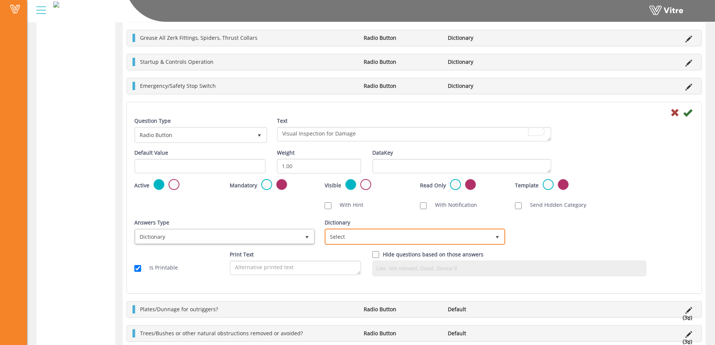
click at [505, 237] on span "Select" at bounding box center [415, 237] width 181 height 16
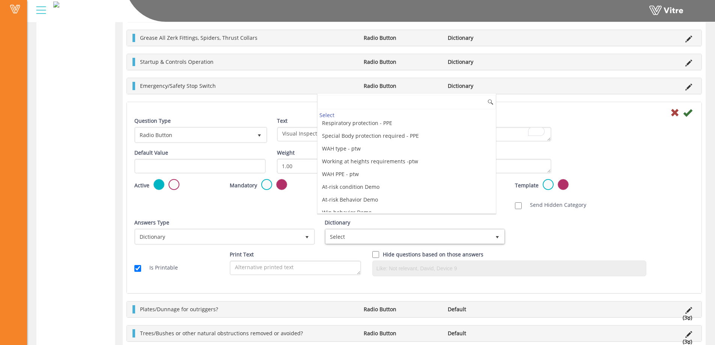
scroll to position [2078, 0]
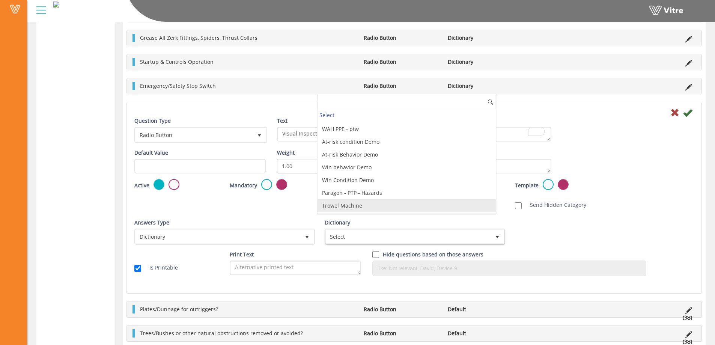
click at [371, 200] on li "Trowel Machine" at bounding box center [407, 205] width 178 height 13
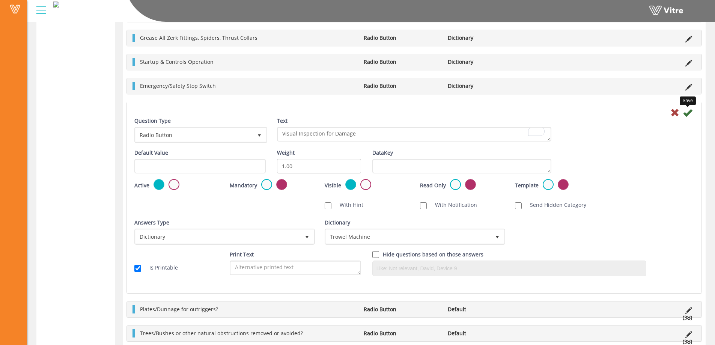
click at [686, 115] on icon at bounding box center [687, 112] width 9 height 9
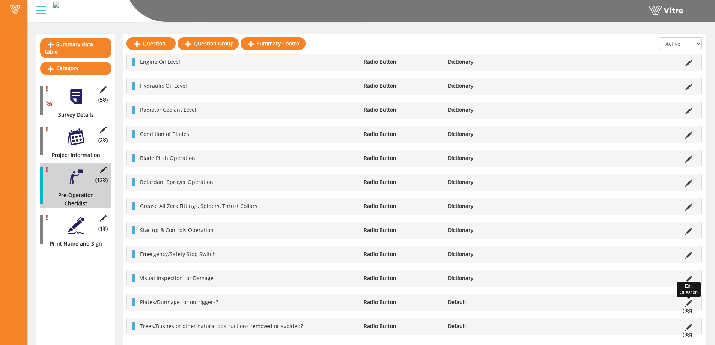
click at [688, 303] on icon at bounding box center [689, 303] width 7 height 7
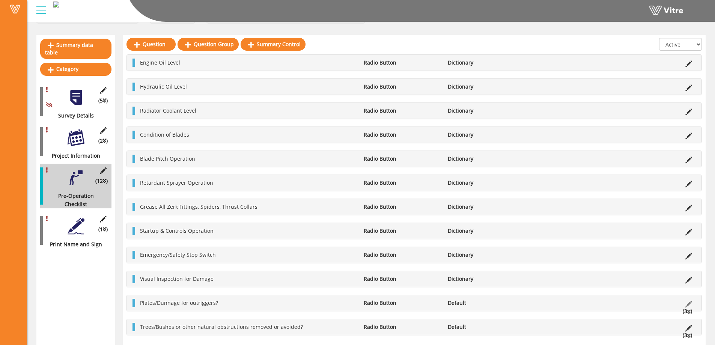
scroll to position [235, 0]
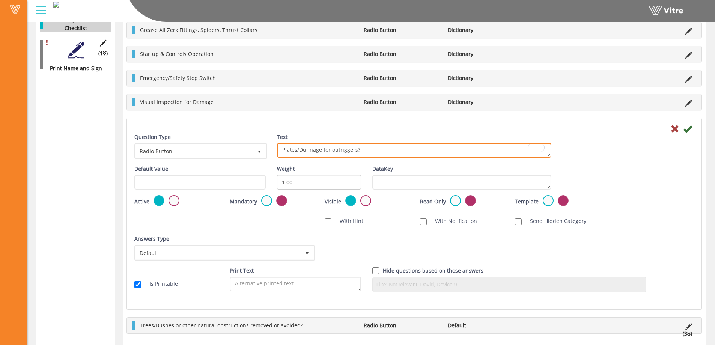
drag, startPoint x: 351, startPoint y: 149, endPoint x: 283, endPoint y: 150, distance: 68.0
click at [283, 150] on textarea "Plates/Dunnage for outriggers?" at bounding box center [414, 150] width 274 height 15
type textarea "Machine Lifting Points Inspection (Bolts/Rigging)"
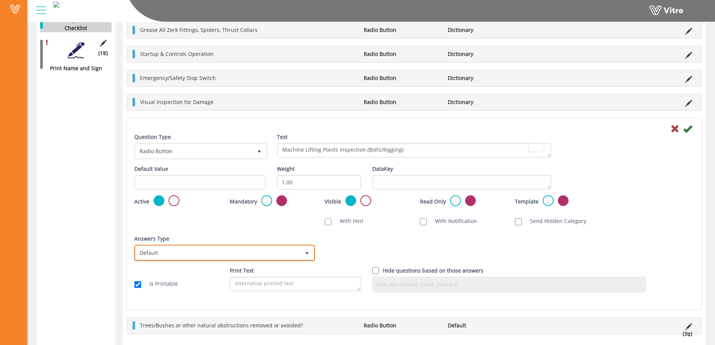
click at [307, 255] on span "select" at bounding box center [307, 253] width 6 height 6
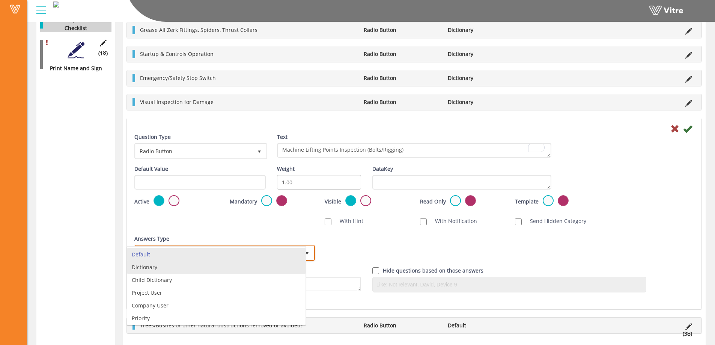
click at [157, 269] on li "Dictionary" at bounding box center [216, 267] width 178 height 13
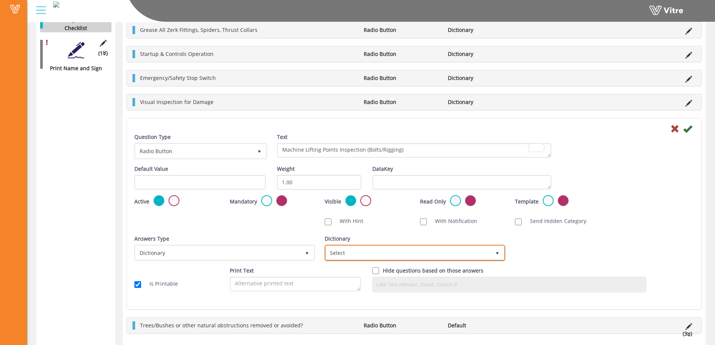
click at [496, 255] on span "select" at bounding box center [497, 253] width 6 height 6
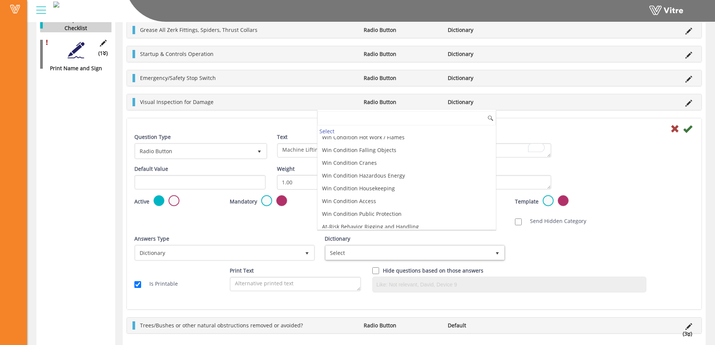
scroll to position [2078, 0]
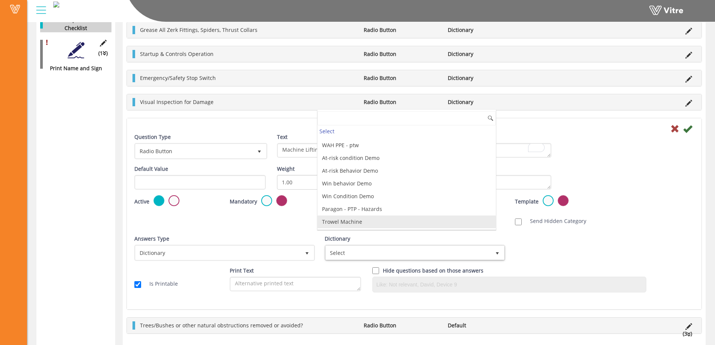
click at [392, 223] on li "Trowel Machine" at bounding box center [407, 222] width 178 height 13
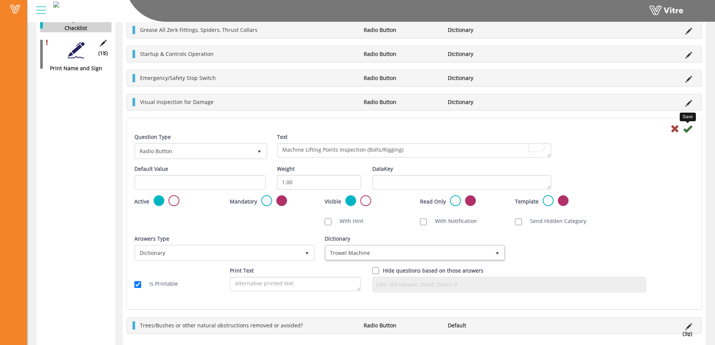
click at [690, 129] on icon at bounding box center [687, 128] width 9 height 9
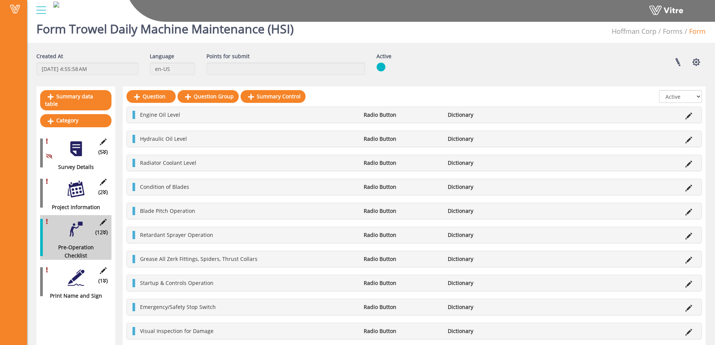
scroll to position [0, 0]
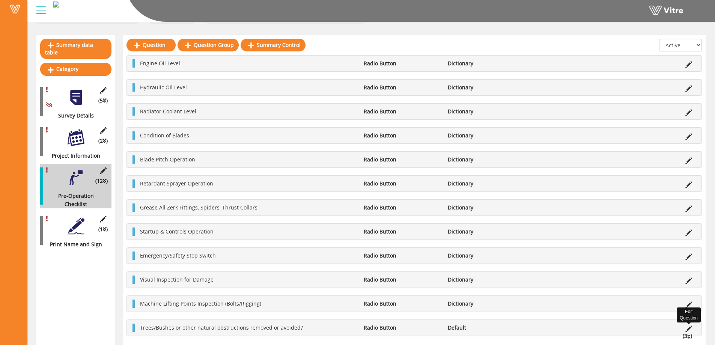
click at [690, 326] on icon at bounding box center [689, 329] width 7 height 7
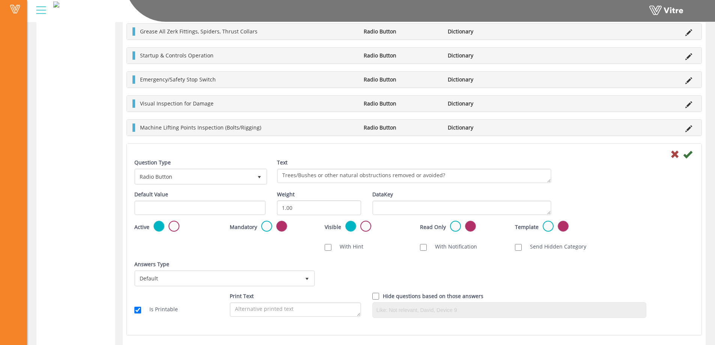
scroll to position [406, 0]
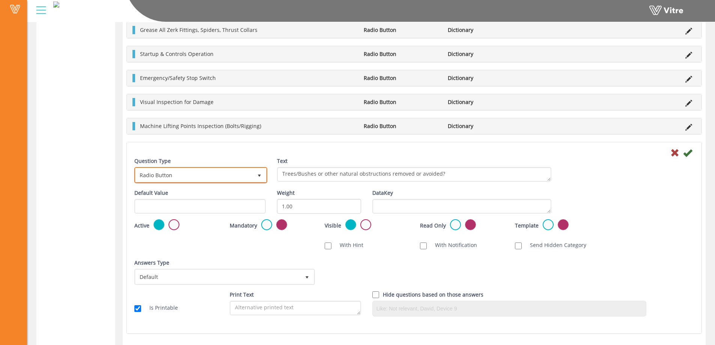
click at [262, 177] on span "select" at bounding box center [259, 176] width 6 height 6
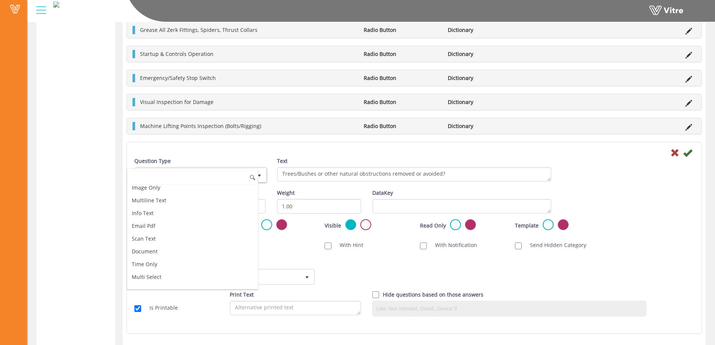
scroll to position [80, 0]
click at [164, 240] on li "Digits Only" at bounding box center [192, 240] width 131 height 13
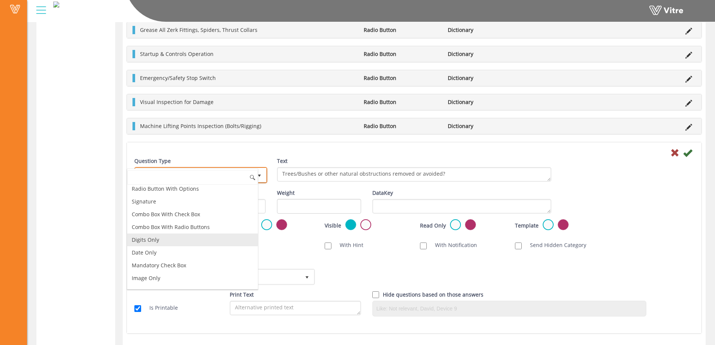
scroll to position [368, 0]
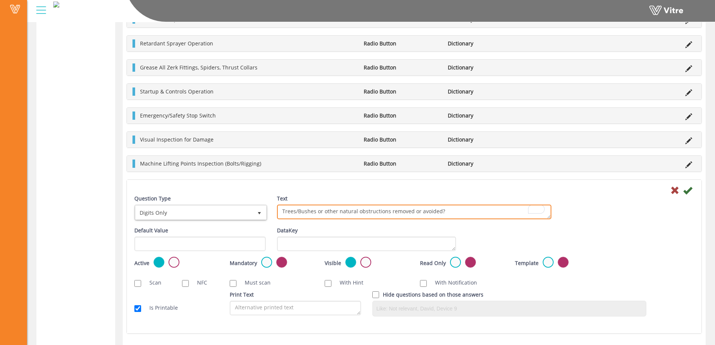
drag, startPoint x: 454, startPoint y: 211, endPoint x: 266, endPoint y: 213, distance: 187.4
click at [266, 213] on div "Question Type Digits Only 17 Text Trees/Bushes or other natural obstructions re…" at bounding box center [414, 210] width 571 height 32
type textarea "H"
type textarea "Machine Hours of Use"
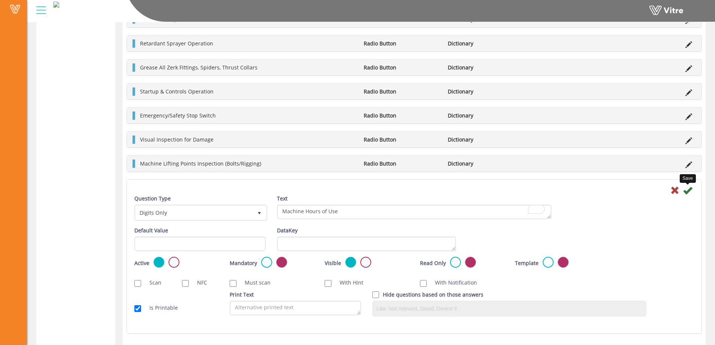
click at [690, 191] on icon at bounding box center [687, 190] width 9 height 9
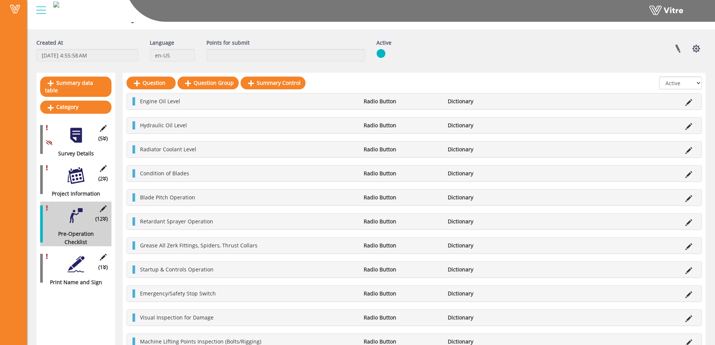
scroll to position [0, 0]
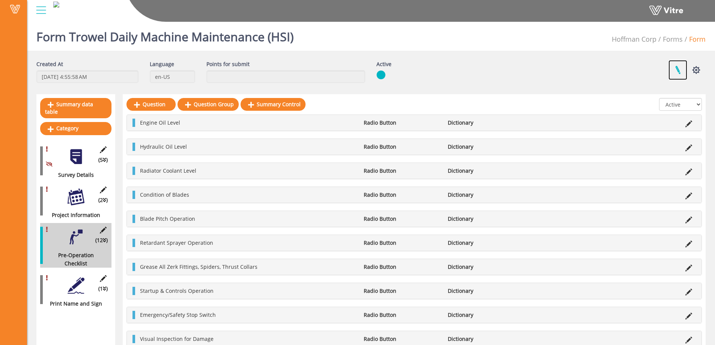
click at [679, 71] on link at bounding box center [678, 70] width 19 height 20
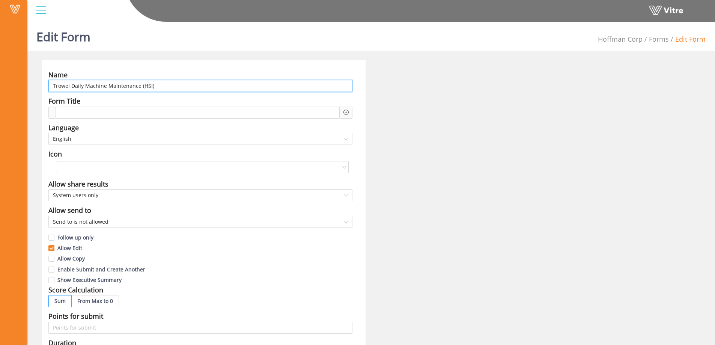
click at [84, 86] on input "Trowel Daily Machine Maintenance (HSI)" at bounding box center [200, 86] width 304 height 12
click at [159, 86] on input "Trowel Daily Pre-Use Machine Maintenance (HSI)" at bounding box center [200, 86] width 304 height 12
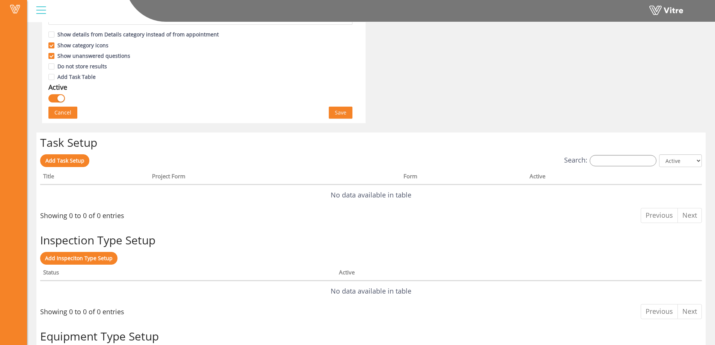
scroll to position [432, 0]
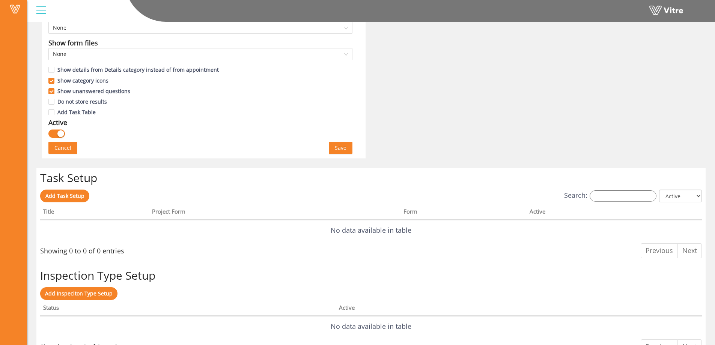
type input "Trowel Daily Pre-Use Inspection (HSI)"
click at [341, 150] on span "Save" at bounding box center [341, 148] width 12 height 8
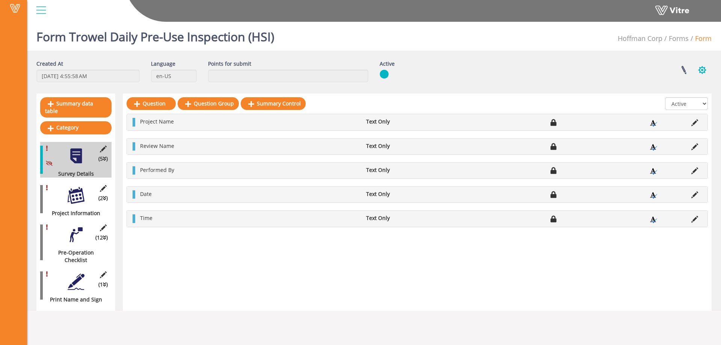
click at [699, 69] on button "button" at bounding box center [702, 70] width 19 height 20
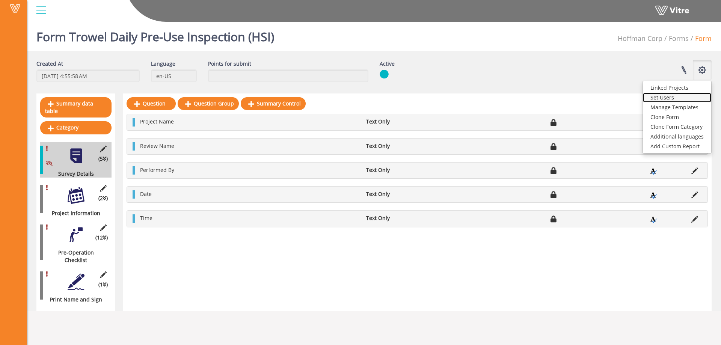
click at [672, 96] on link "Set Users" at bounding box center [677, 98] width 68 height 10
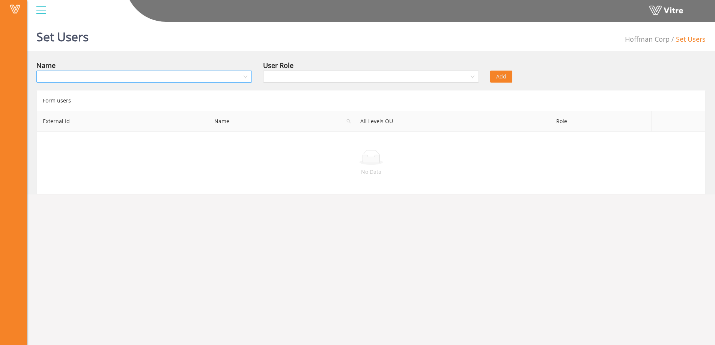
click at [122, 78] on input "search" at bounding box center [141, 76] width 201 height 11
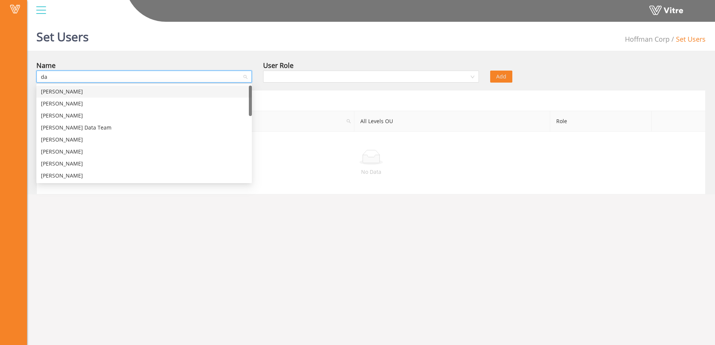
type input "[PERSON_NAME]"
click at [75, 105] on div "[PERSON_NAME]" at bounding box center [144, 103] width 206 height 8
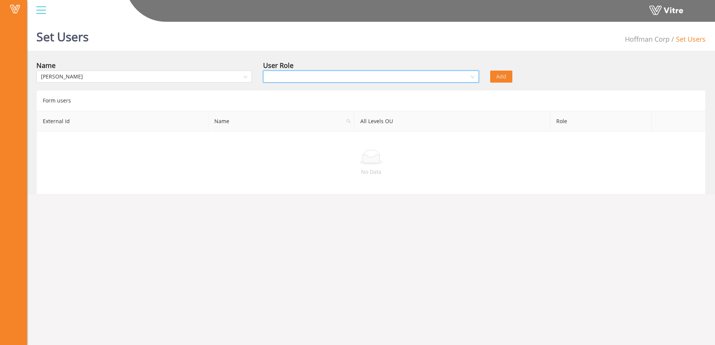
click at [280, 77] on input "search" at bounding box center [368, 76] width 201 height 11
click at [283, 118] on div "Viewer" at bounding box center [371, 116] width 206 height 8
click at [499, 78] on span "Add" at bounding box center [501, 76] width 10 height 8
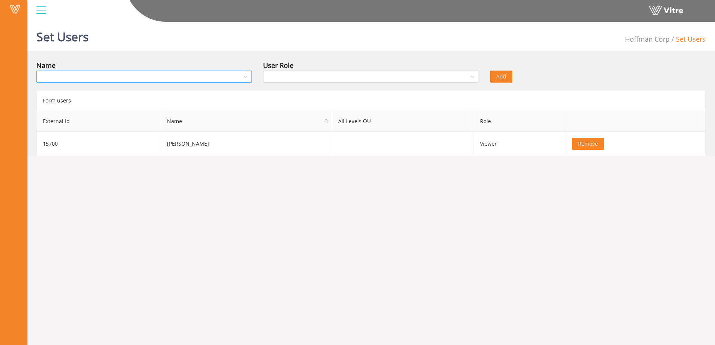
click at [105, 80] on input "search" at bounding box center [141, 76] width 201 height 11
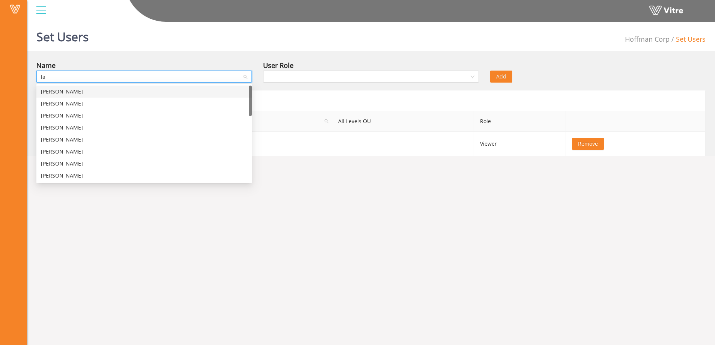
type input "[PERSON_NAME]"
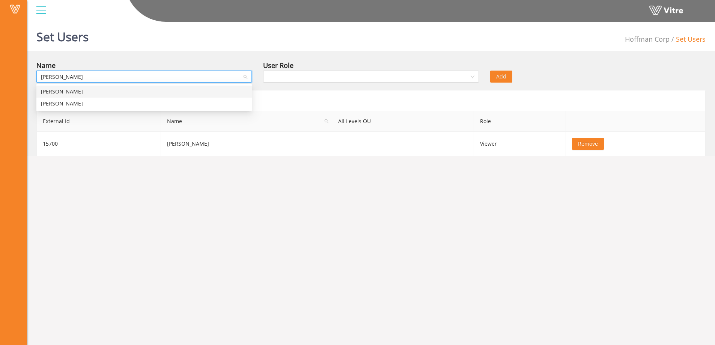
click at [86, 92] on div "[PERSON_NAME]" at bounding box center [144, 91] width 206 height 8
click at [351, 80] on input "search" at bounding box center [368, 76] width 201 height 11
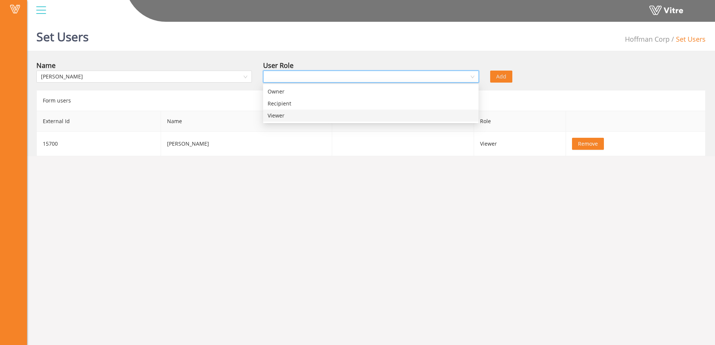
click at [296, 115] on div "Viewer" at bounding box center [371, 116] width 206 height 8
click at [500, 79] on span "Add" at bounding box center [501, 76] width 10 height 8
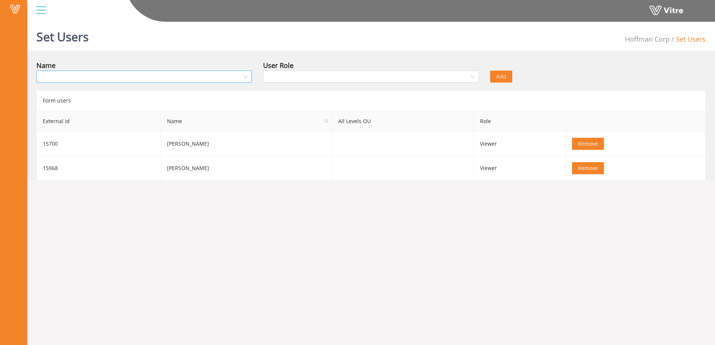
click at [100, 79] on input "search" at bounding box center [141, 76] width 201 height 11
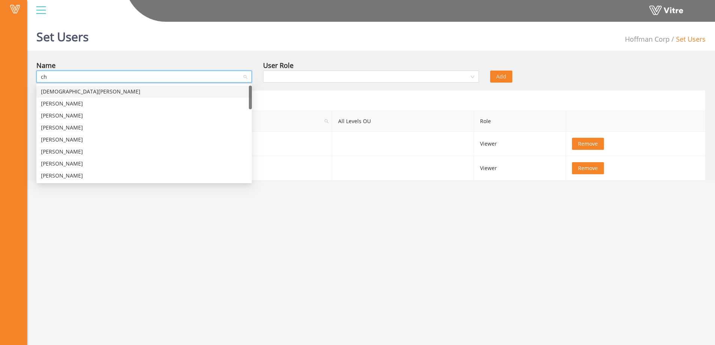
type input "chr"
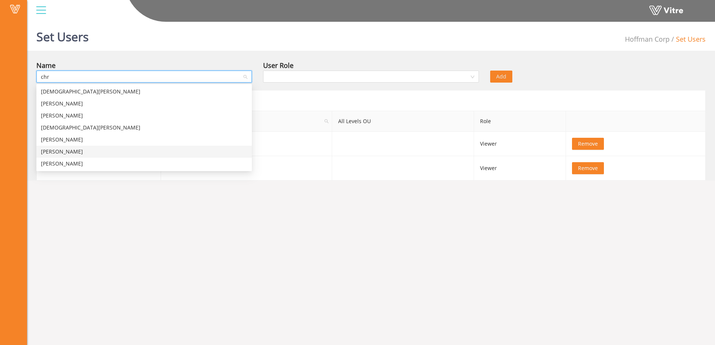
click at [61, 152] on div "[PERSON_NAME]" at bounding box center [144, 152] width 206 height 8
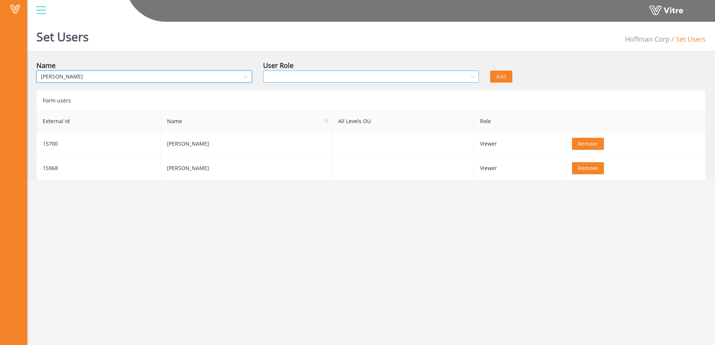
click at [313, 78] on input "search" at bounding box center [368, 76] width 201 height 11
click at [290, 91] on div "Owner" at bounding box center [371, 91] width 206 height 8
click at [507, 75] on button "Add" at bounding box center [501, 77] width 22 height 12
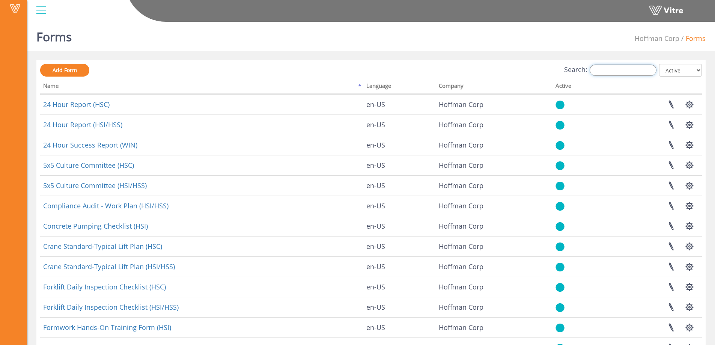
click at [610, 70] on input "Search:" at bounding box center [623, 70] width 67 height 11
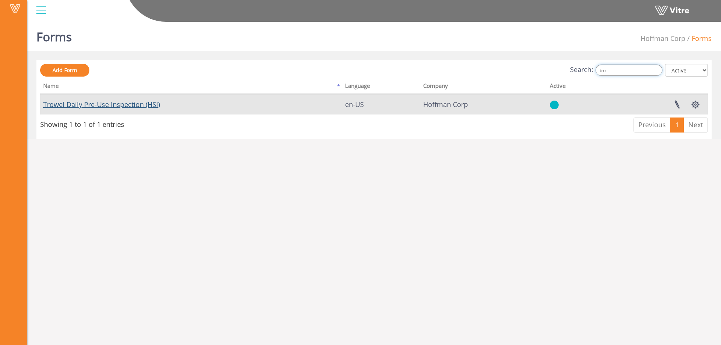
type input "tro"
click at [147, 103] on link "Trowel Daily Pre-Use Inspection (HSI)" at bounding box center [101, 104] width 117 height 9
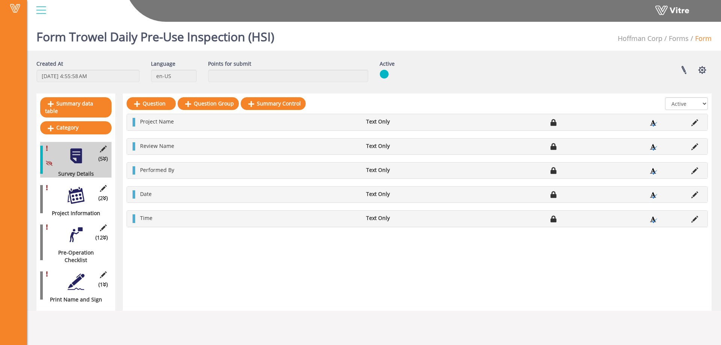
click at [73, 191] on div at bounding box center [76, 195] width 17 height 17
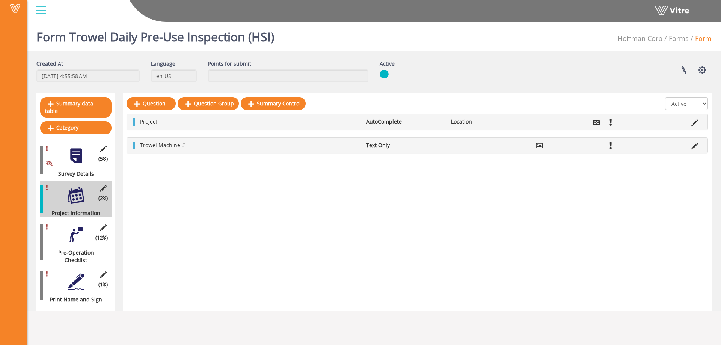
click at [74, 227] on div at bounding box center [76, 234] width 17 height 17
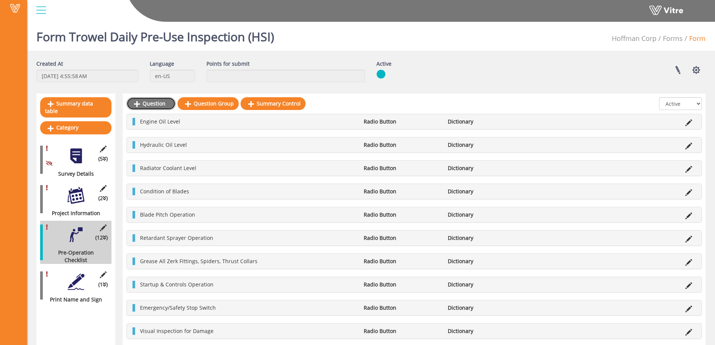
click at [154, 104] on link "Question" at bounding box center [151, 103] width 49 height 13
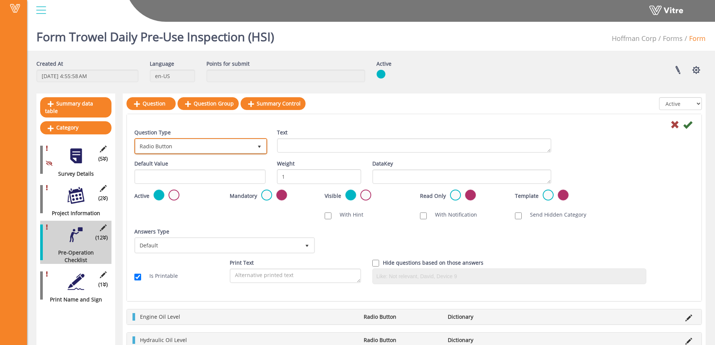
click at [258, 148] on span "select" at bounding box center [259, 147] width 6 height 6
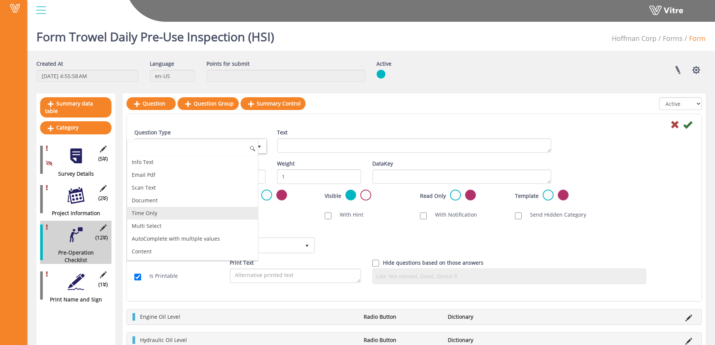
scroll to position [155, 0]
click at [174, 202] on li "Info Text" at bounding box center [192, 199] width 131 height 13
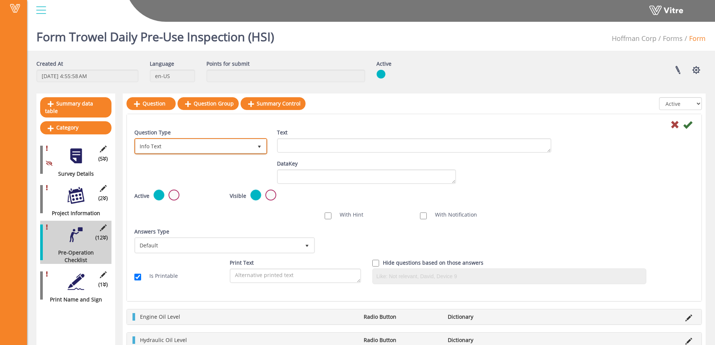
click at [260, 146] on span "select" at bounding box center [259, 147] width 6 height 6
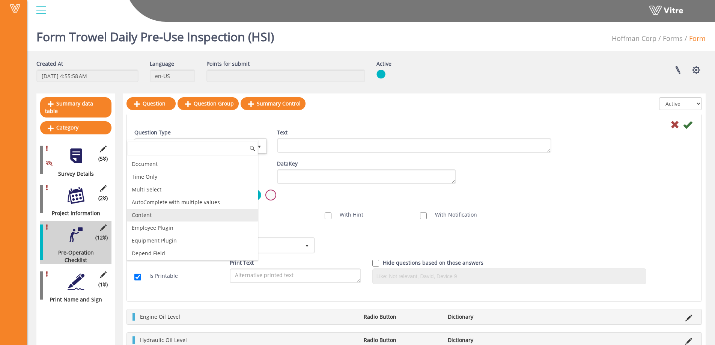
scroll to position [230, 0]
click at [155, 214] on li "Content" at bounding box center [192, 214] width 131 height 13
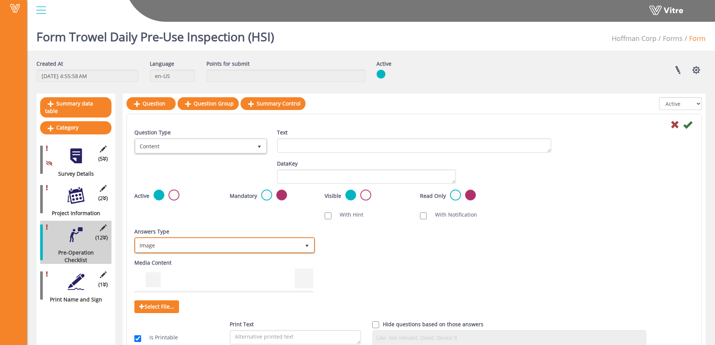
click at [307, 248] on span "select" at bounding box center [307, 246] width 6 height 6
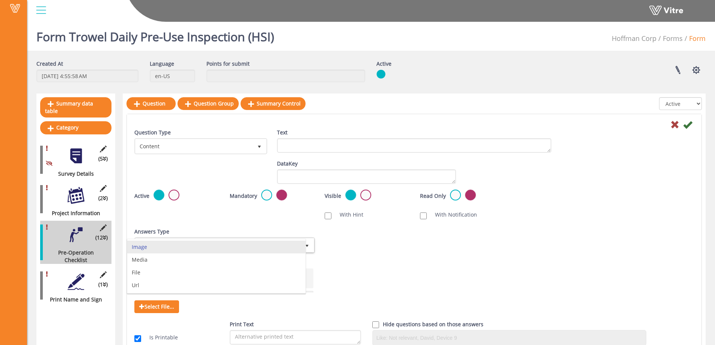
click at [345, 240] on div "Answers Type Default 0 Answers Type Default 0 Module Select Form Context (limit…" at bounding box center [414, 243] width 571 height 31
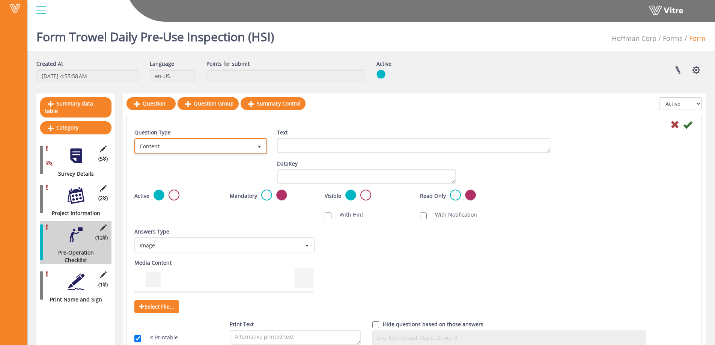
click at [261, 149] on span "select" at bounding box center [259, 147] width 6 height 6
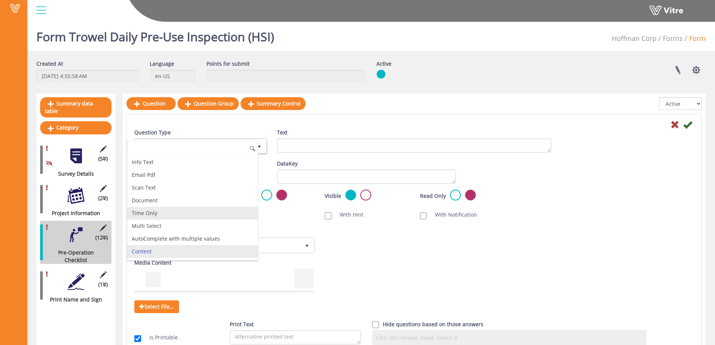
scroll to position [155, 0]
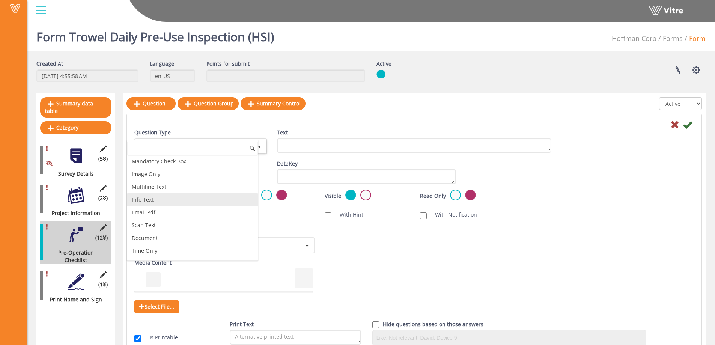
click at [187, 202] on li "Info Text" at bounding box center [192, 199] width 131 height 13
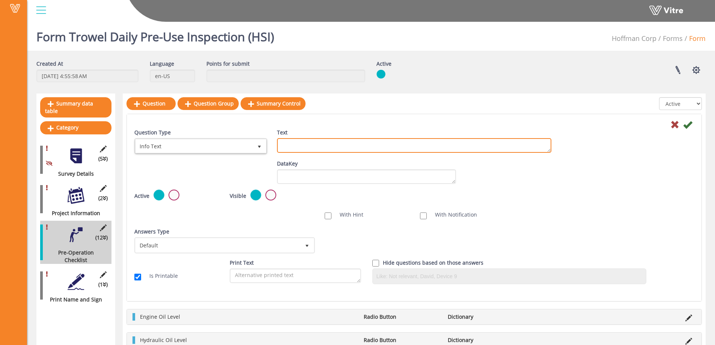
click at [304, 149] on textarea "Text" at bounding box center [414, 145] width 274 height 15
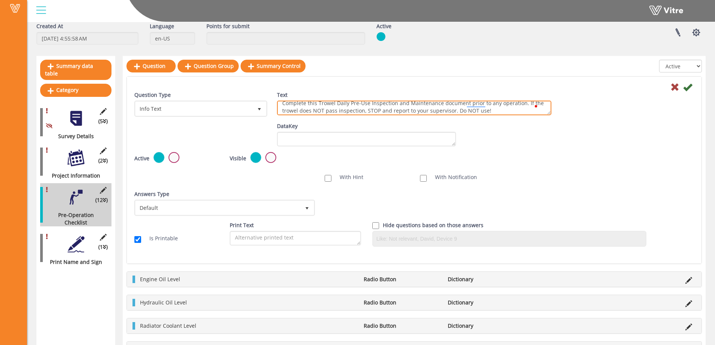
scroll to position [0, 0]
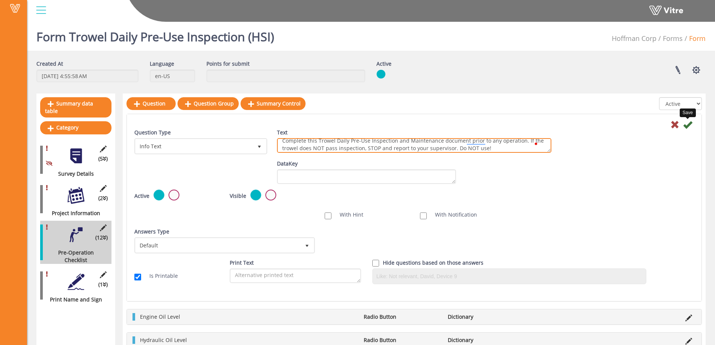
type textarea "Complete this Trowel Daily Pre-Use Inspection and Maintenance document prior to…"
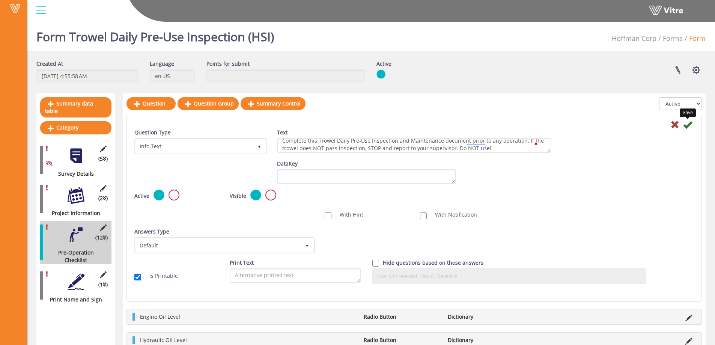
click at [688, 124] on icon at bounding box center [687, 124] width 9 height 9
